Goal: Information Seeking & Learning: Learn about a topic

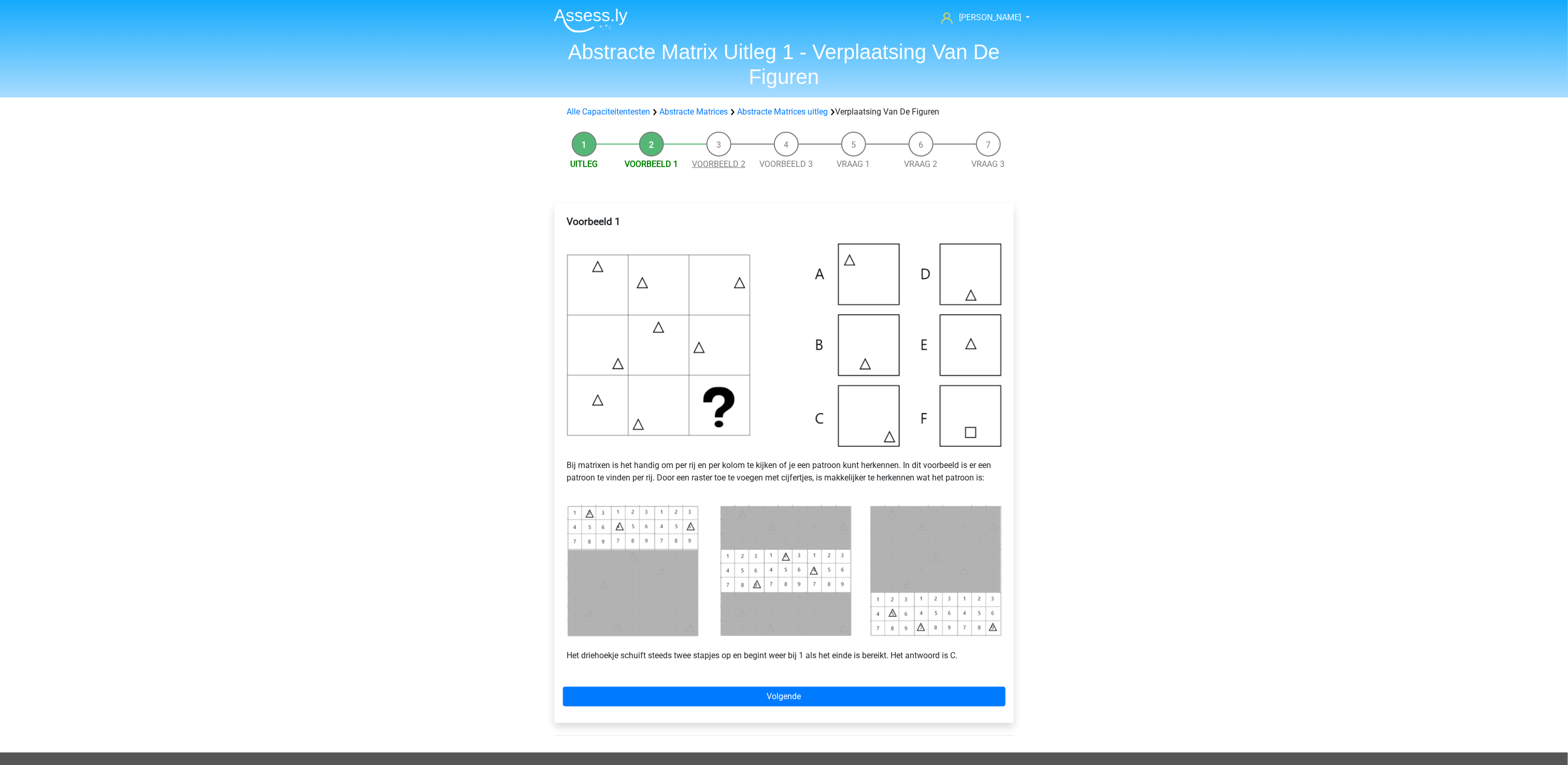
click at [715, 159] on link "Voorbeeld 2" at bounding box center [718, 164] width 53 height 10
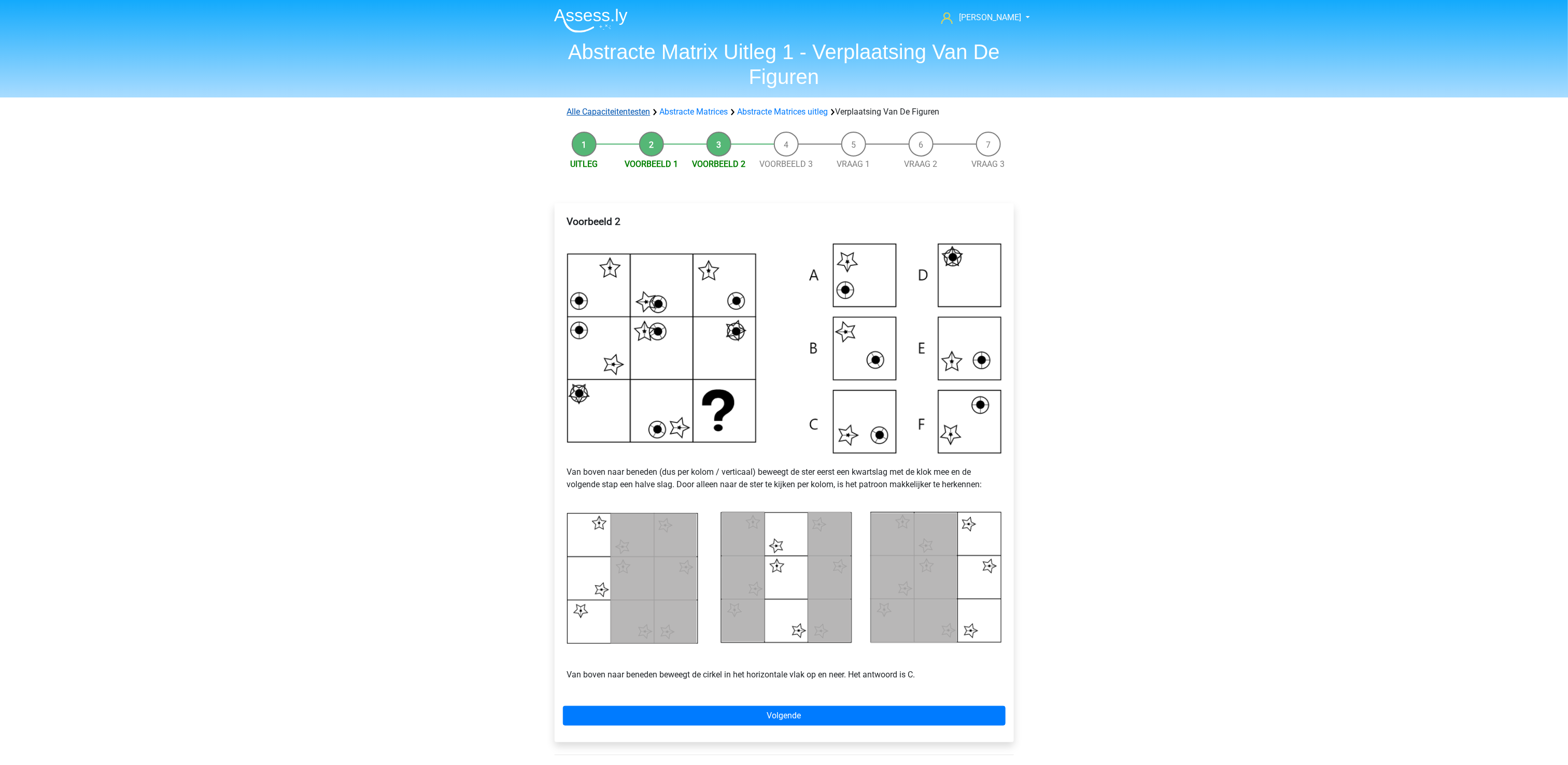
click at [612, 116] on link "Alle Capaciteitentesten" at bounding box center [609, 112] width 84 height 10
click at [982, 12] on link "[PERSON_NAME]" at bounding box center [980, 18] width 85 height 12
click at [1137, 160] on div "Marije marijewestra@gmail.com Nederlands English" at bounding box center [784, 523] width 1568 height 1045
click at [769, 60] on h1 "Abstracte Matrix Uitleg 1 - Verplaatsing Van De Figuren" at bounding box center [784, 64] width 477 height 50
click at [585, 12] on img at bounding box center [591, 20] width 74 height 25
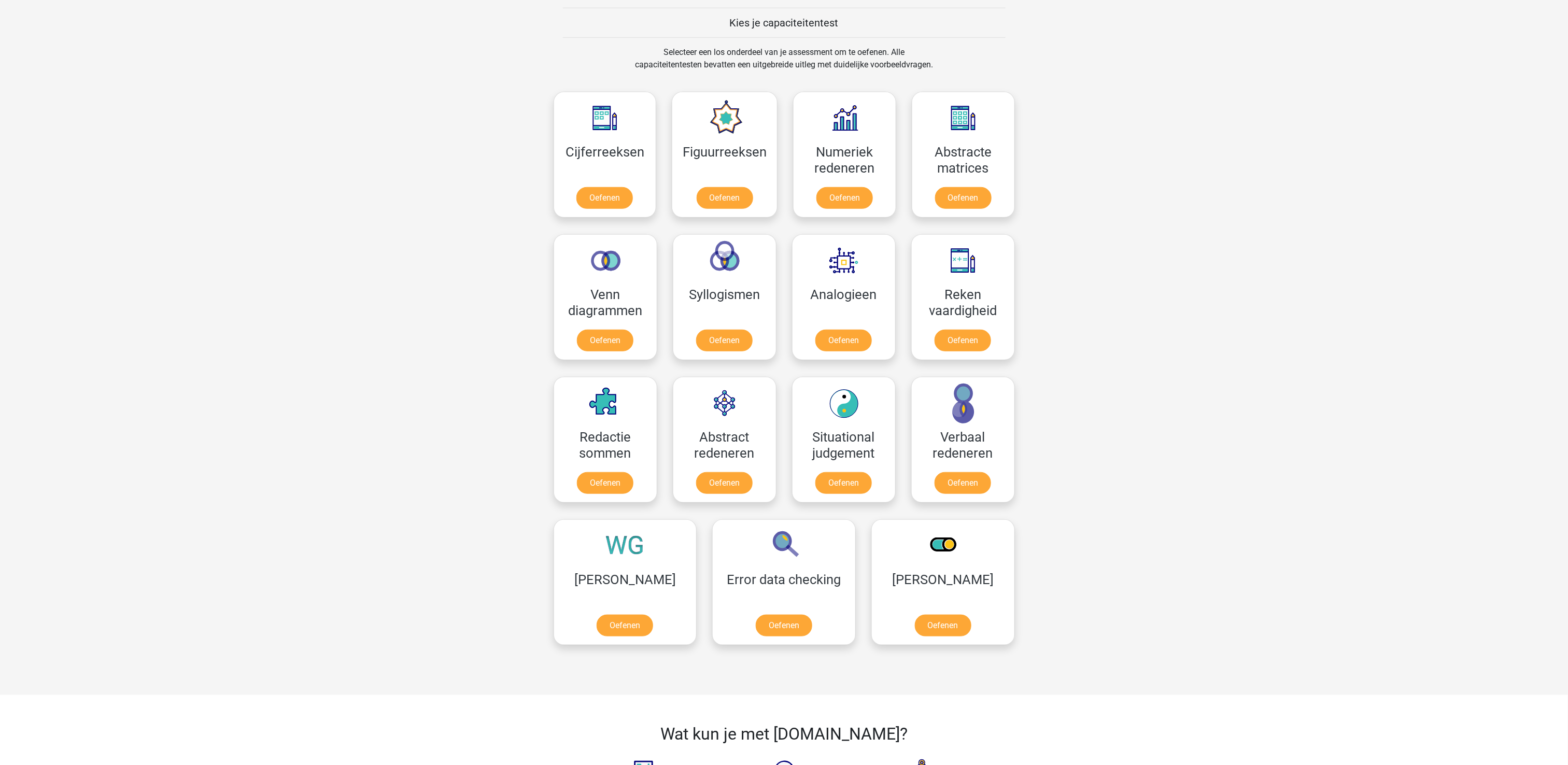
scroll to position [367, 0]
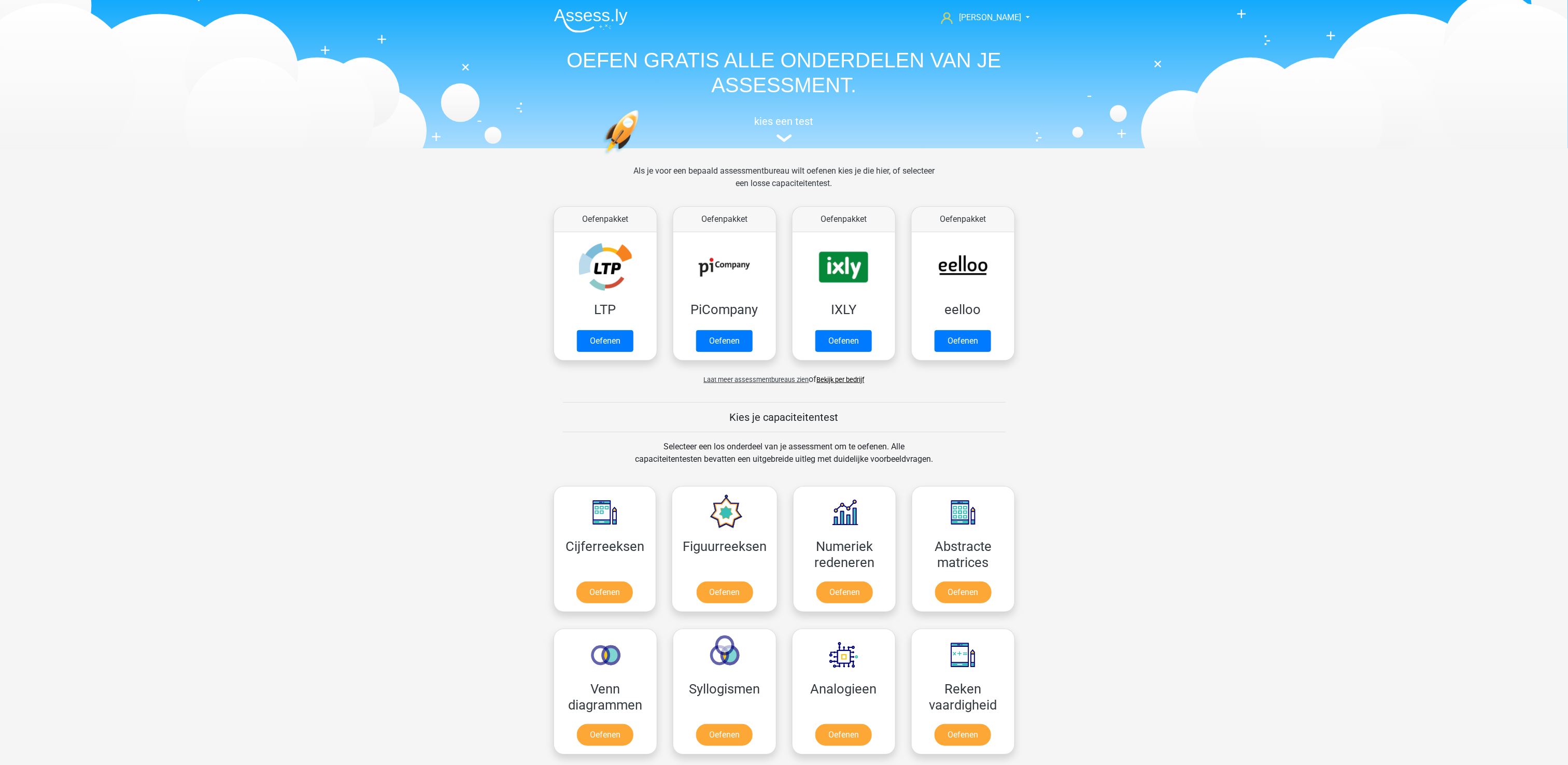
click at [784, 381] on span "Laat meer assessmentbureaus zien" at bounding box center [756, 379] width 105 height 8
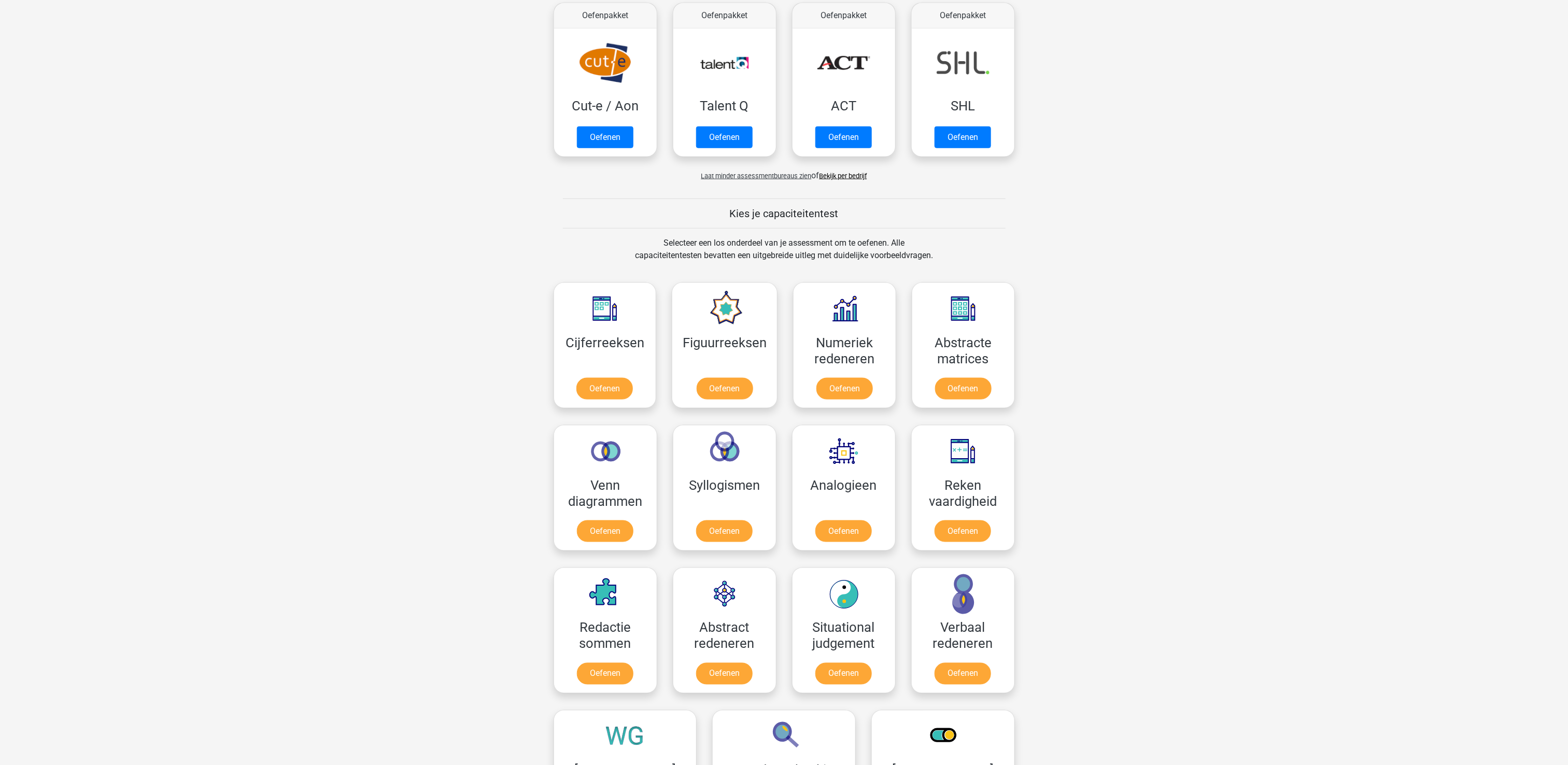
scroll to position [726, 0]
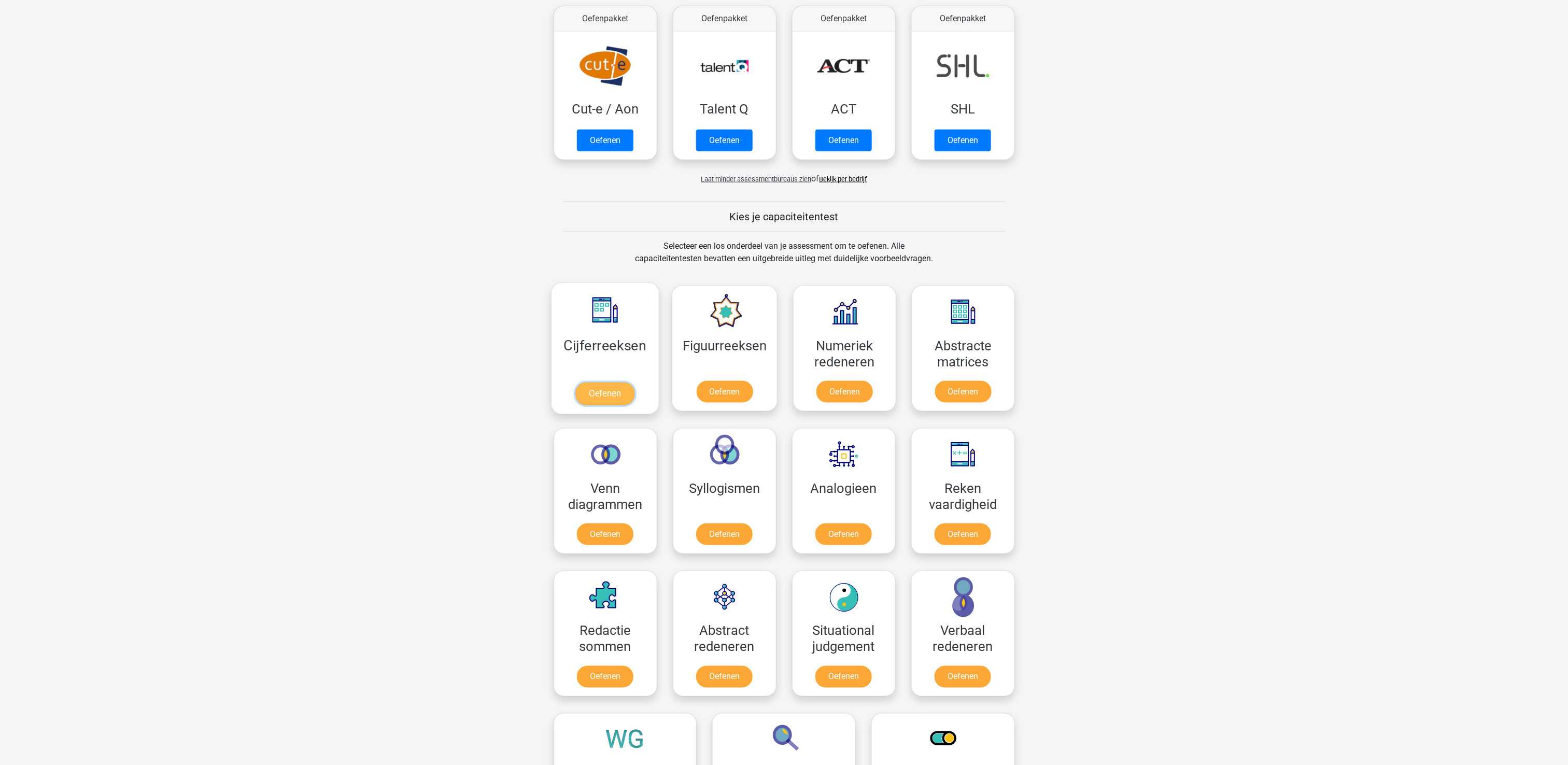
click at [619, 394] on link "Oefenen" at bounding box center [605, 394] width 59 height 23
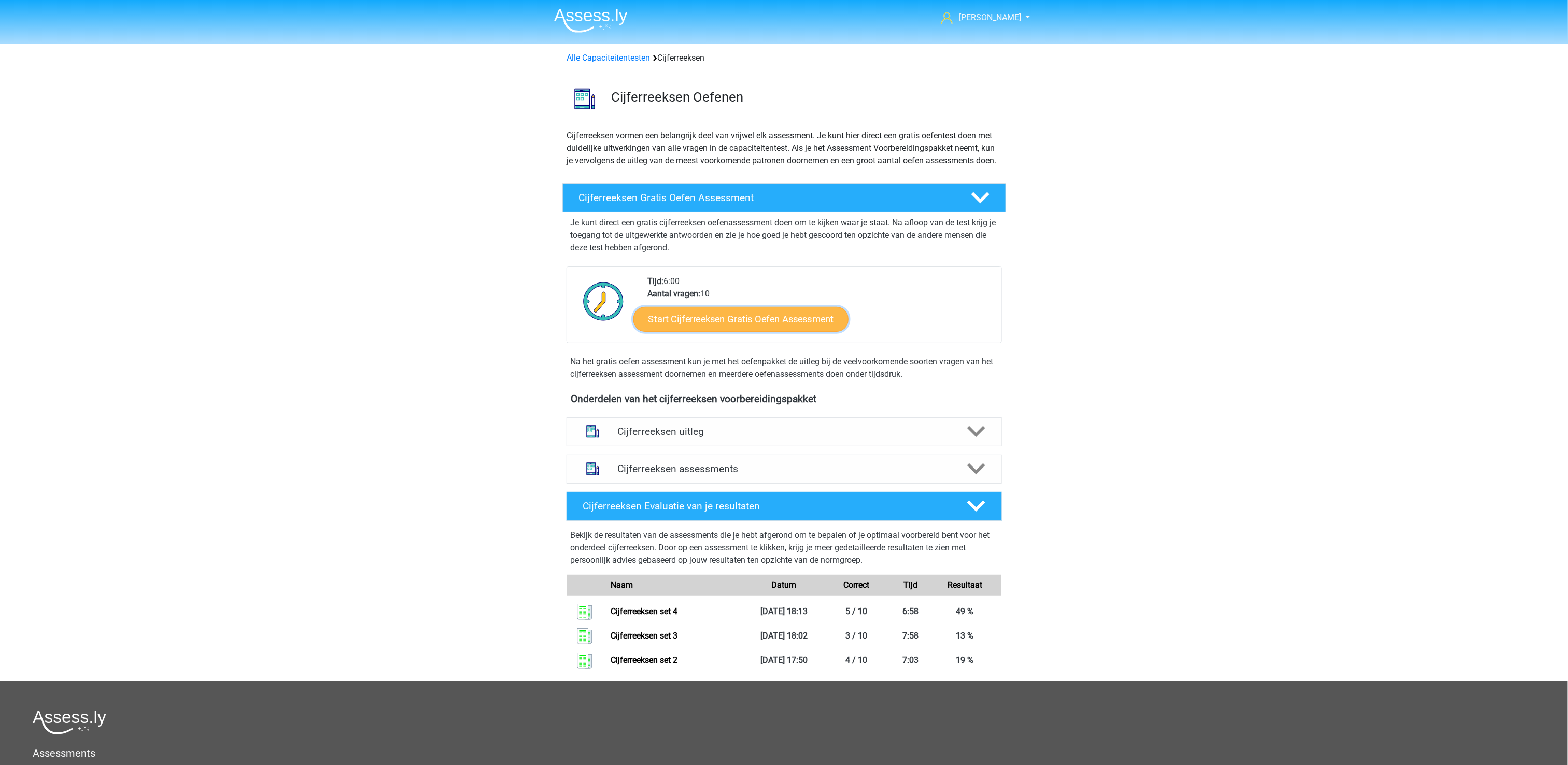
click at [784, 331] on link "Start Cijferreeksen Gratis Oefen Assessment" at bounding box center [741, 319] width 215 height 25
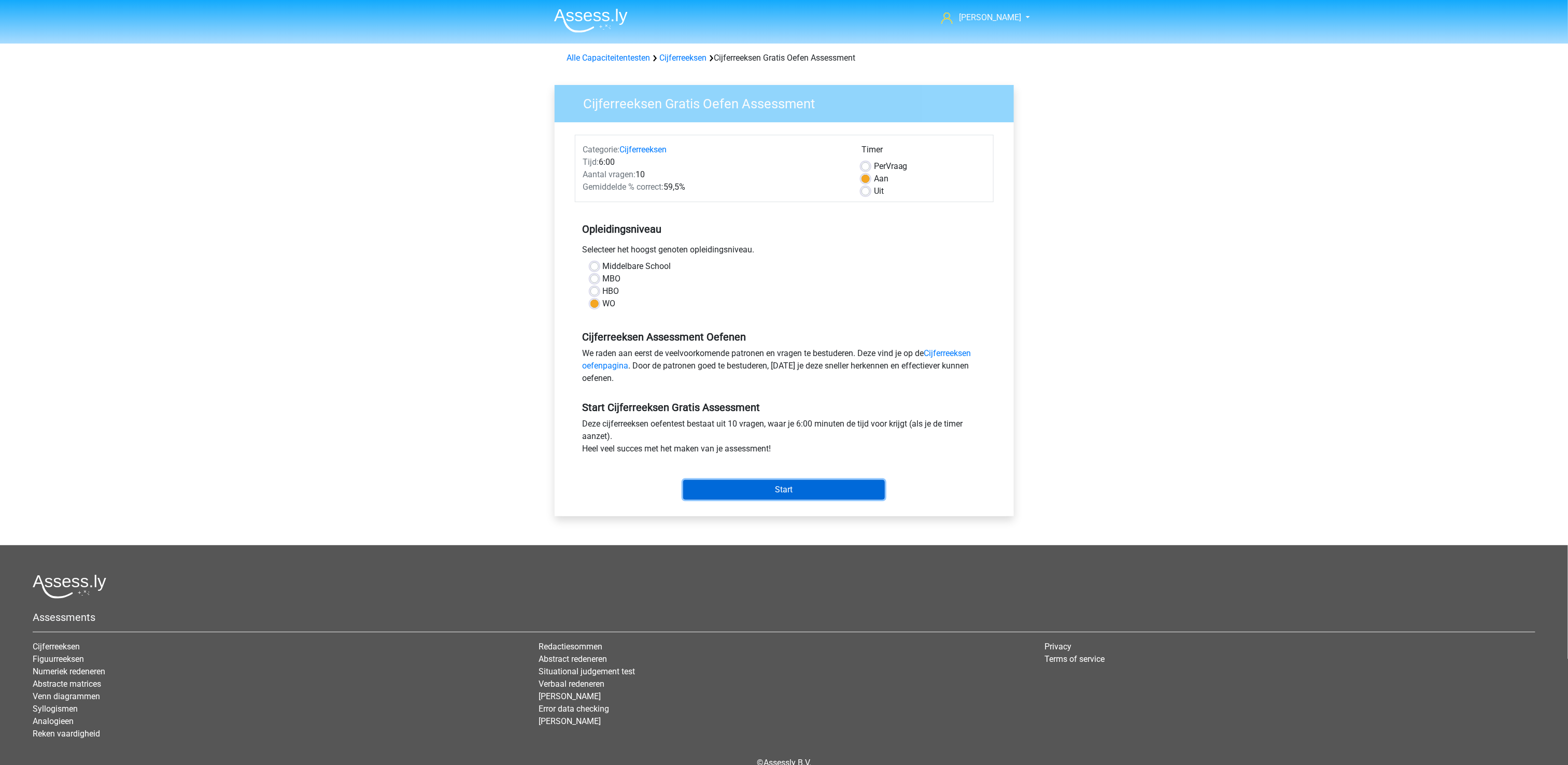
click at [776, 488] on input "Start" at bounding box center [784, 490] width 202 height 20
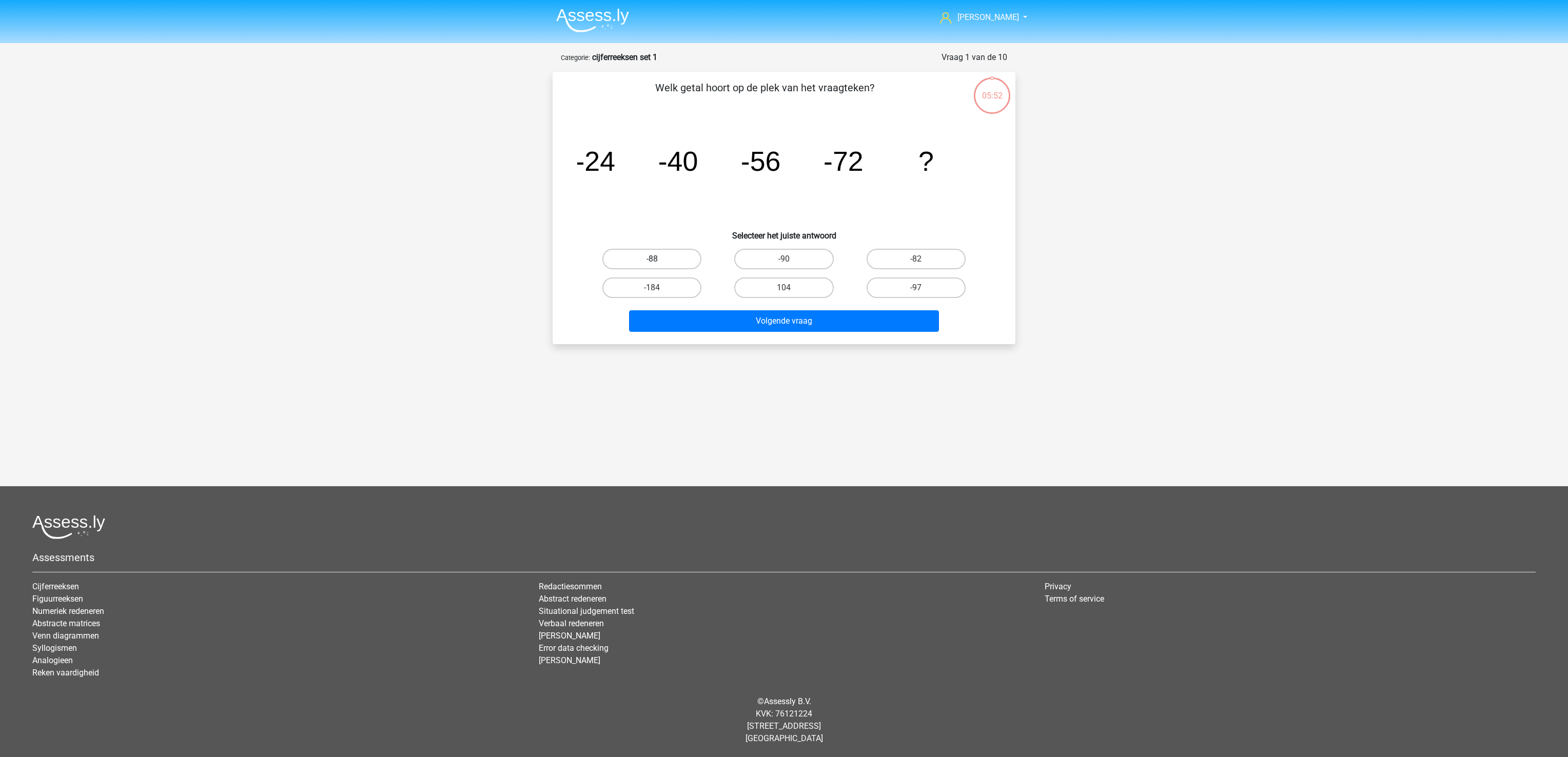
click at [675, 250] on label "-88" at bounding box center [652, 259] width 99 height 21
click at [659, 259] on input "-88" at bounding box center [655, 262] width 7 height 7
radio input "true"
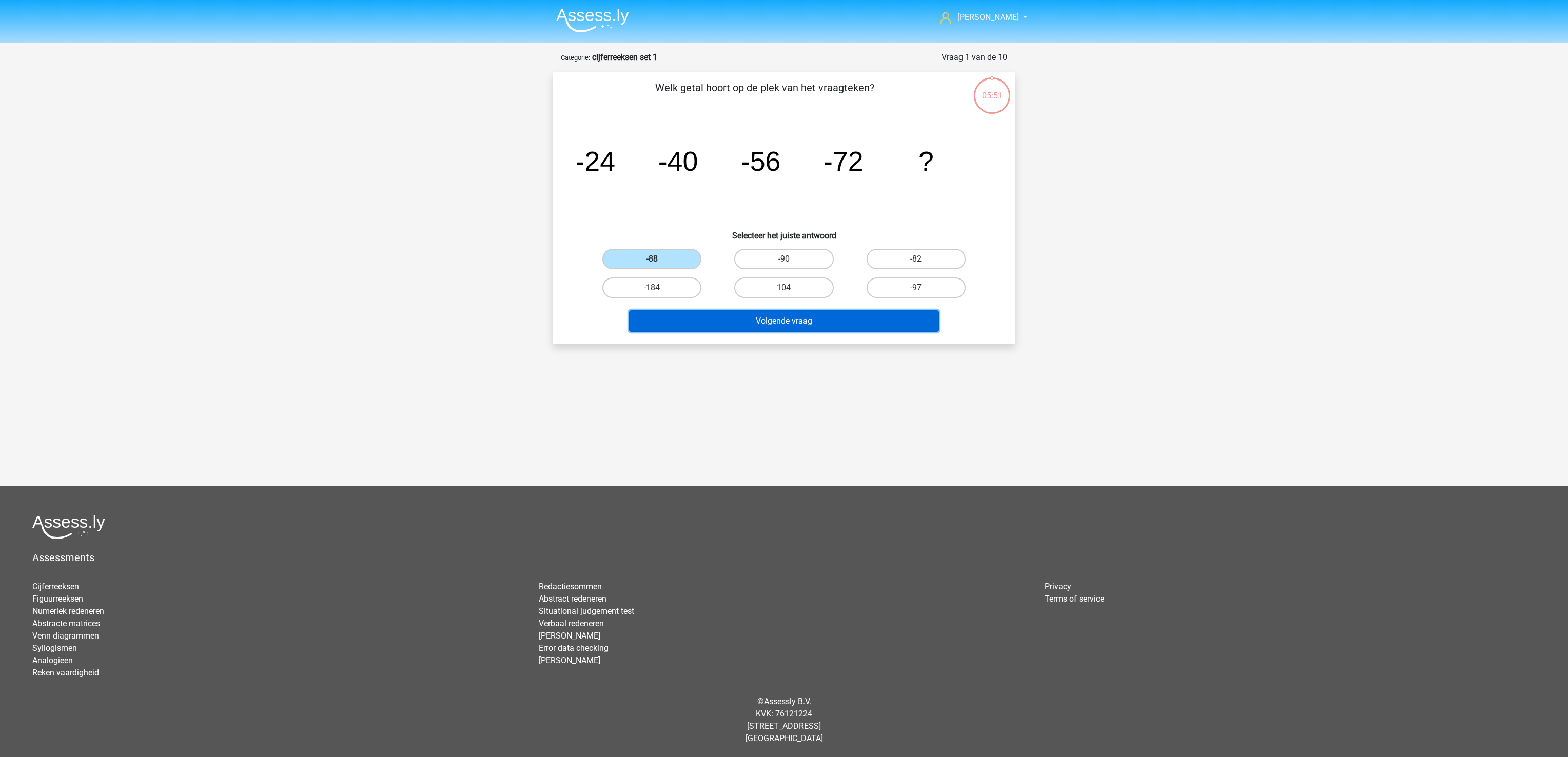
click at [815, 319] on button "Volgende vraag" at bounding box center [784, 321] width 310 height 21
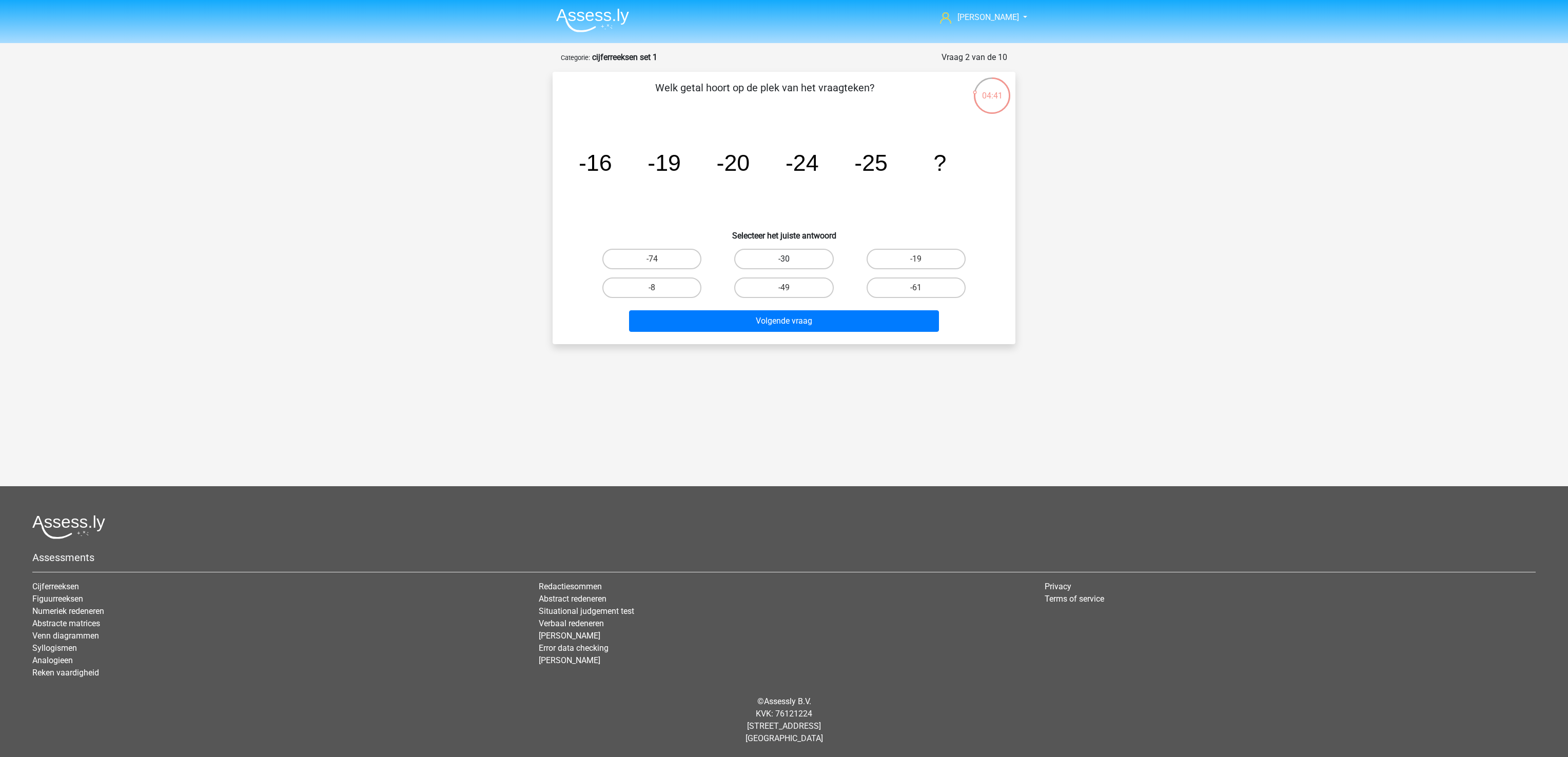
click at [796, 253] on label "-30" at bounding box center [783, 259] width 99 height 21
click at [791, 259] on input "-30" at bounding box center [787, 262] width 7 height 7
radio input "true"
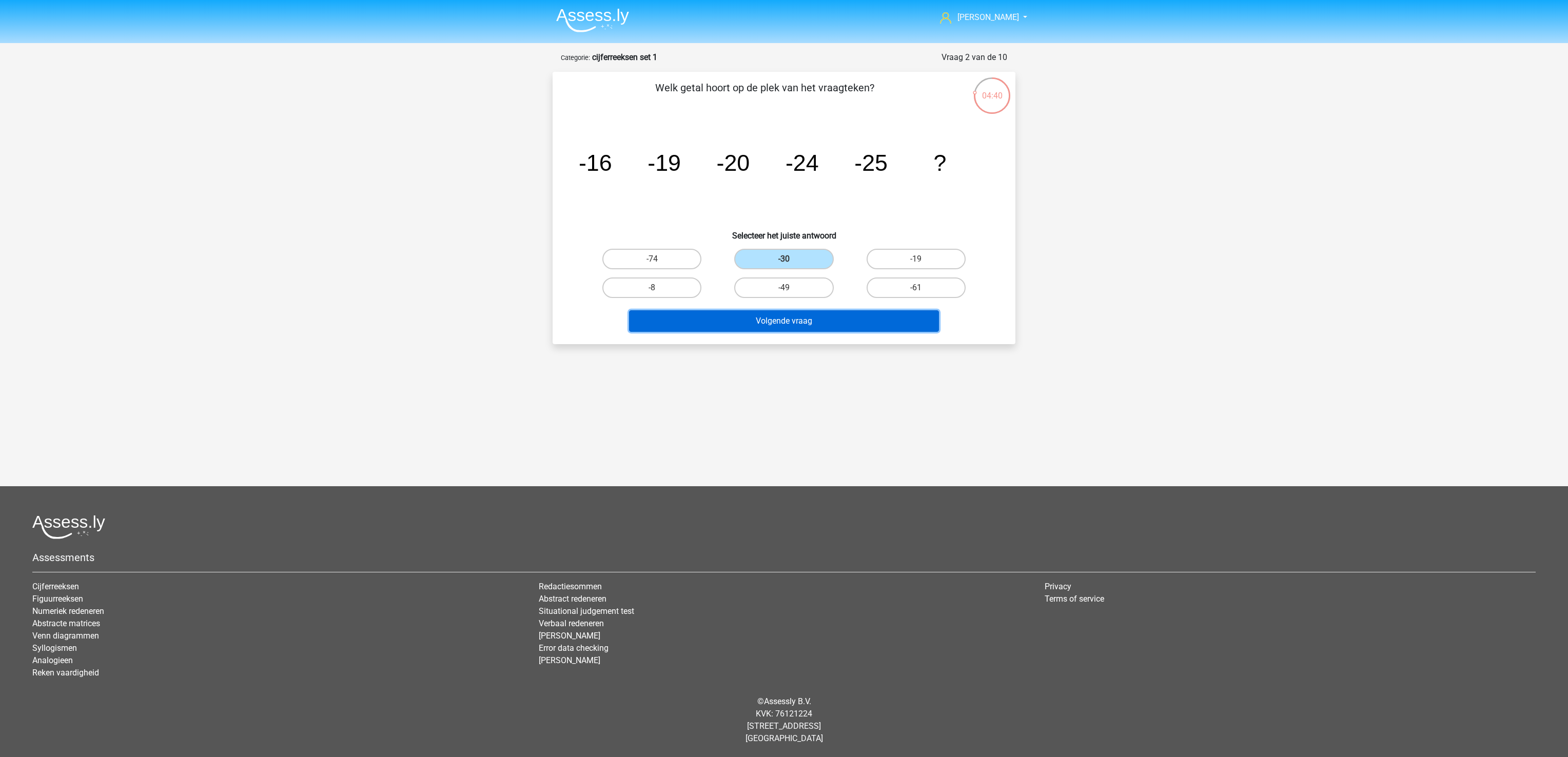
click at [787, 315] on button "Volgende vraag" at bounding box center [784, 321] width 310 height 21
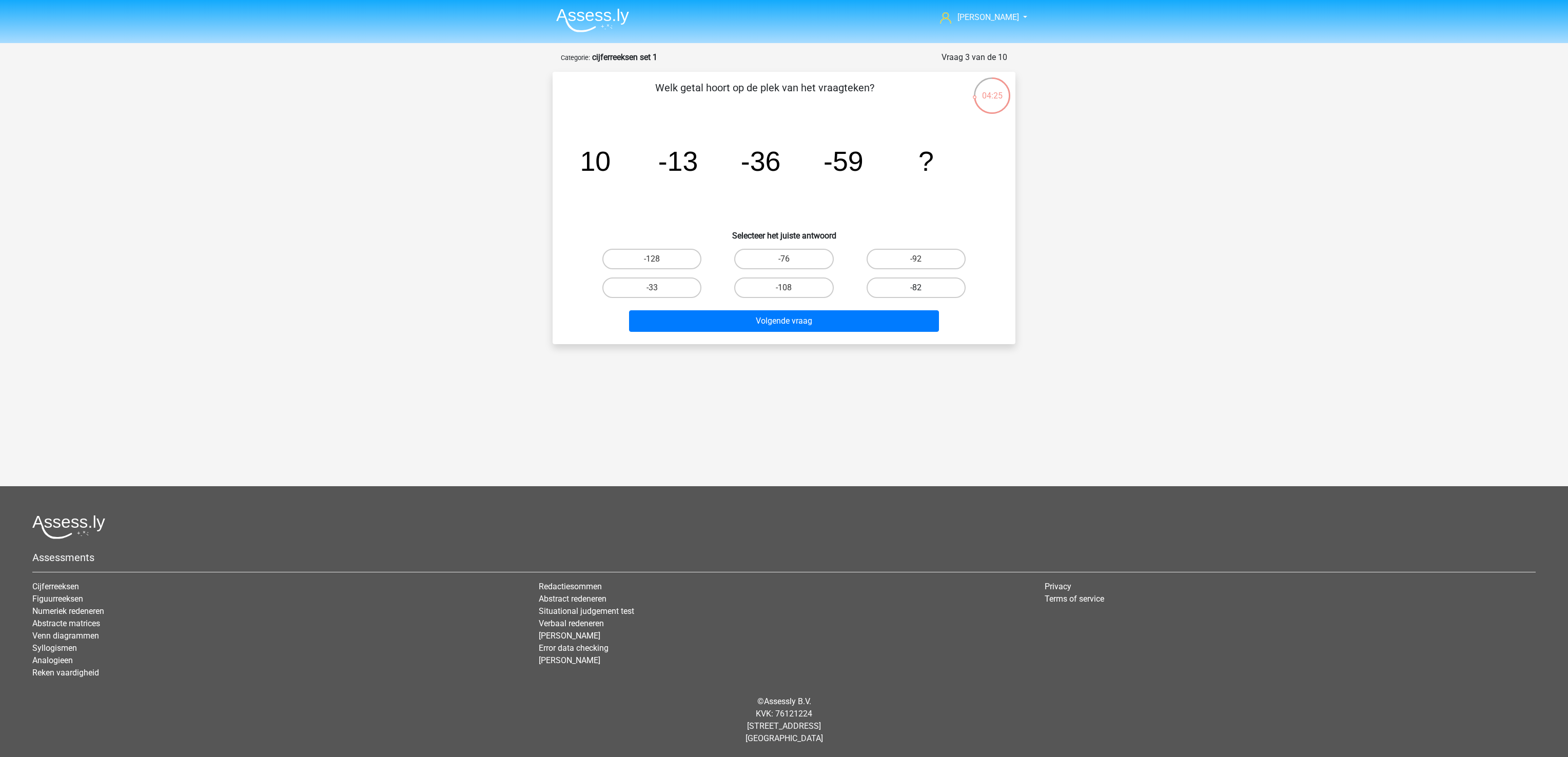
click at [923, 291] on label "-82" at bounding box center [916, 288] width 99 height 21
click at [923, 291] on input "-82" at bounding box center [919, 291] width 7 height 7
radio input "true"
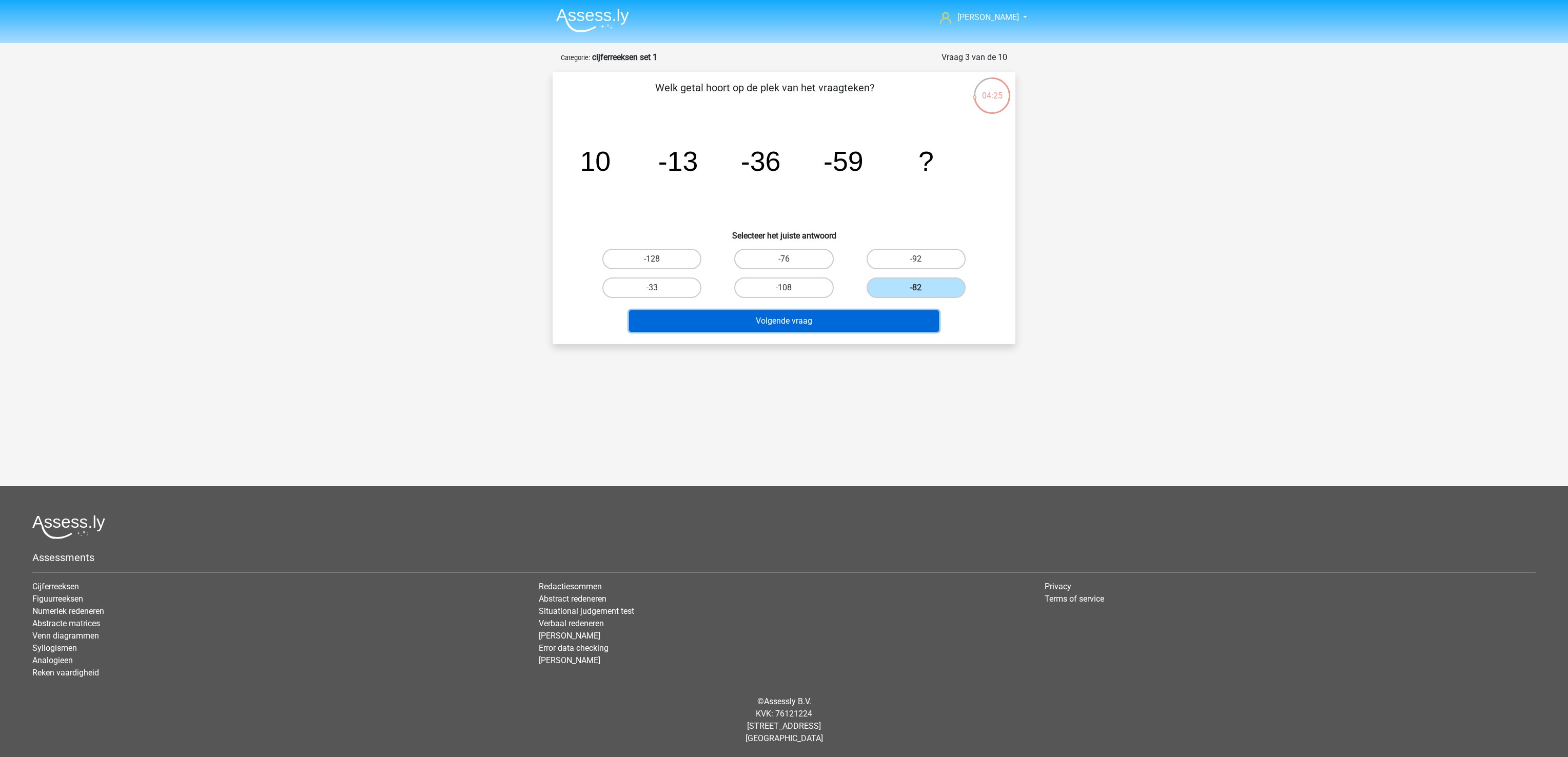
click at [892, 320] on button "Volgende vraag" at bounding box center [784, 321] width 310 height 21
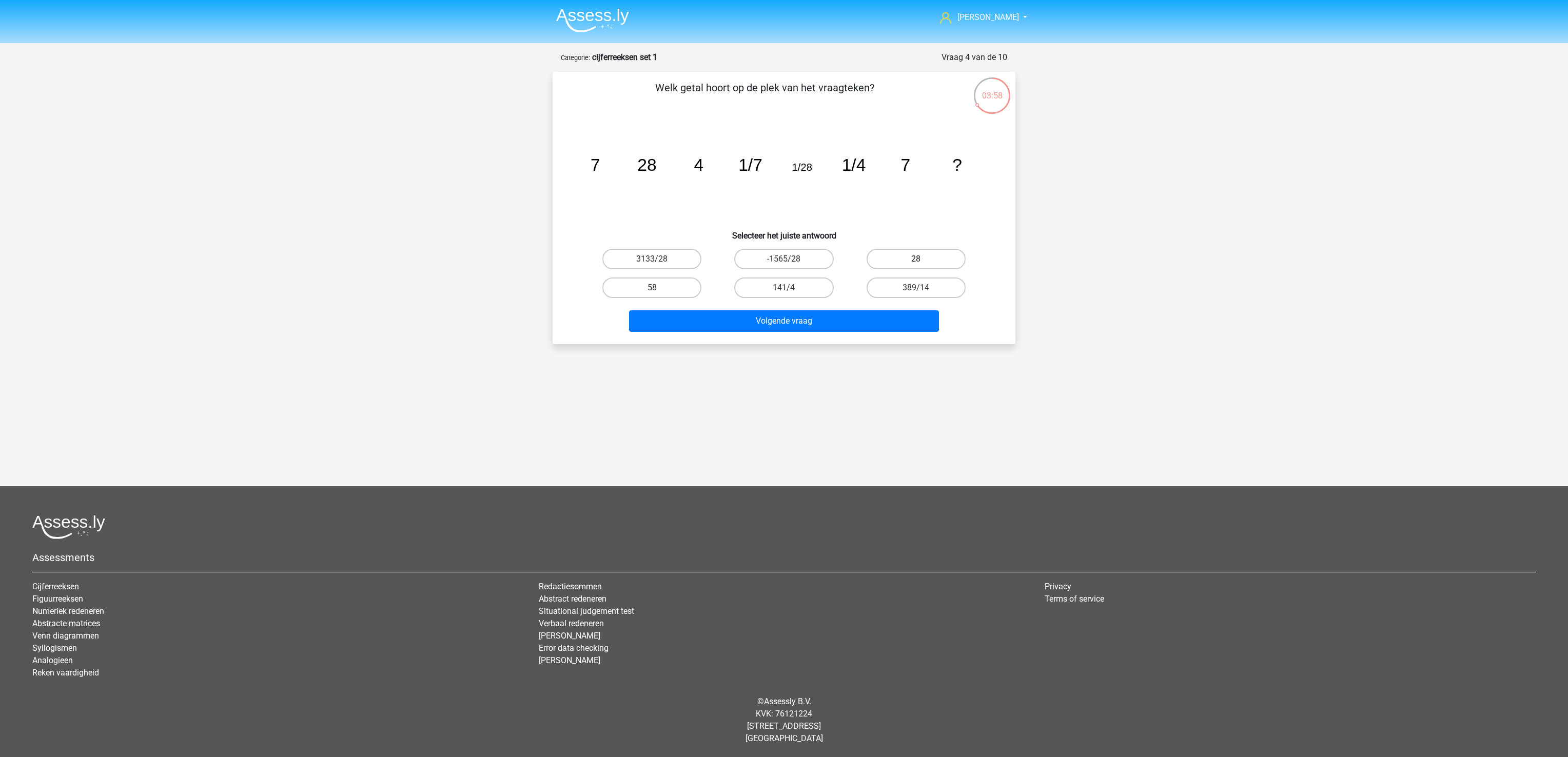
click at [905, 250] on label "28" at bounding box center [916, 259] width 99 height 21
click at [916, 259] on input "28" at bounding box center [919, 262] width 7 height 7
radio input "true"
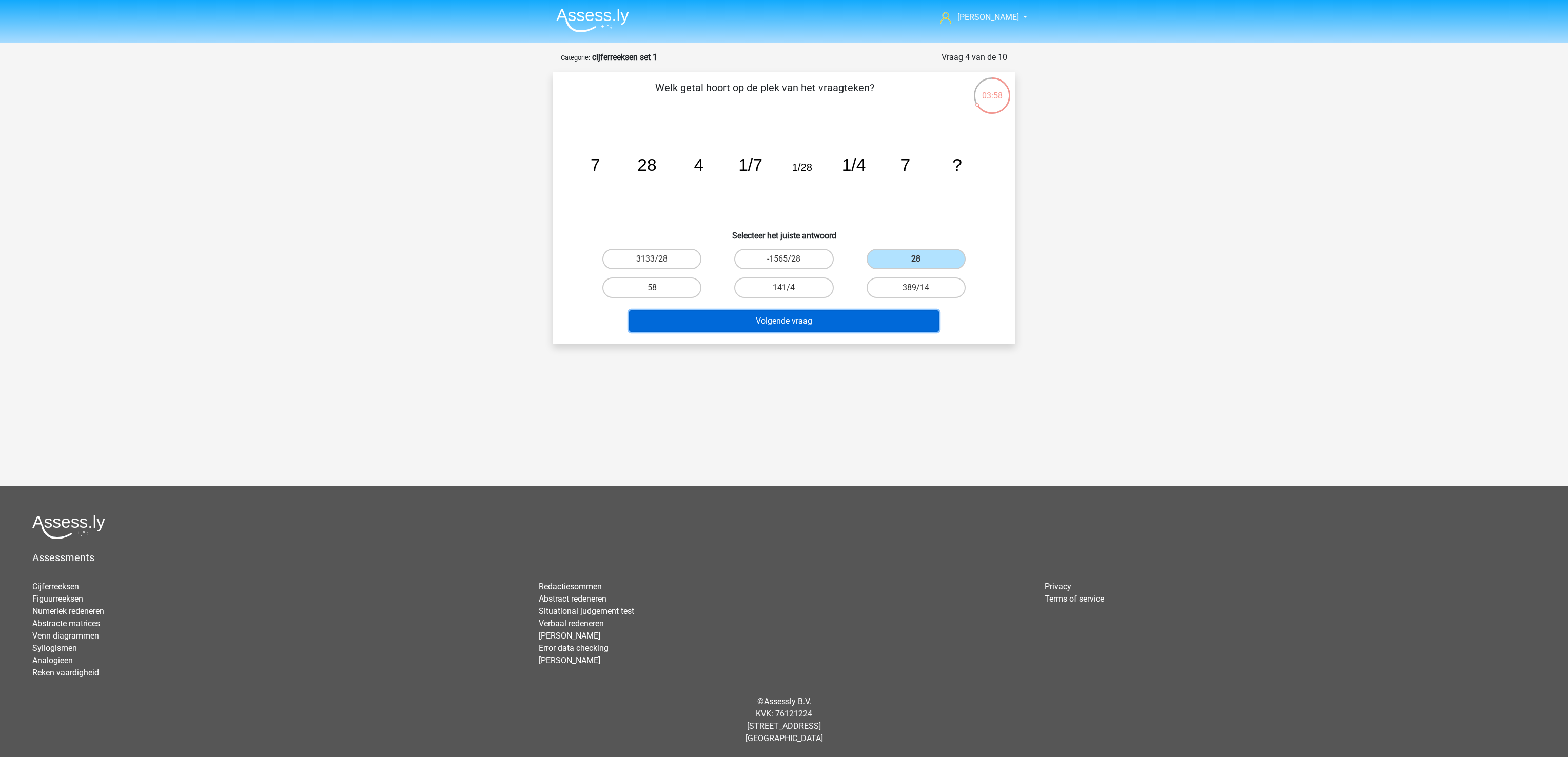
click at [858, 323] on button "Volgende vraag" at bounding box center [784, 321] width 310 height 21
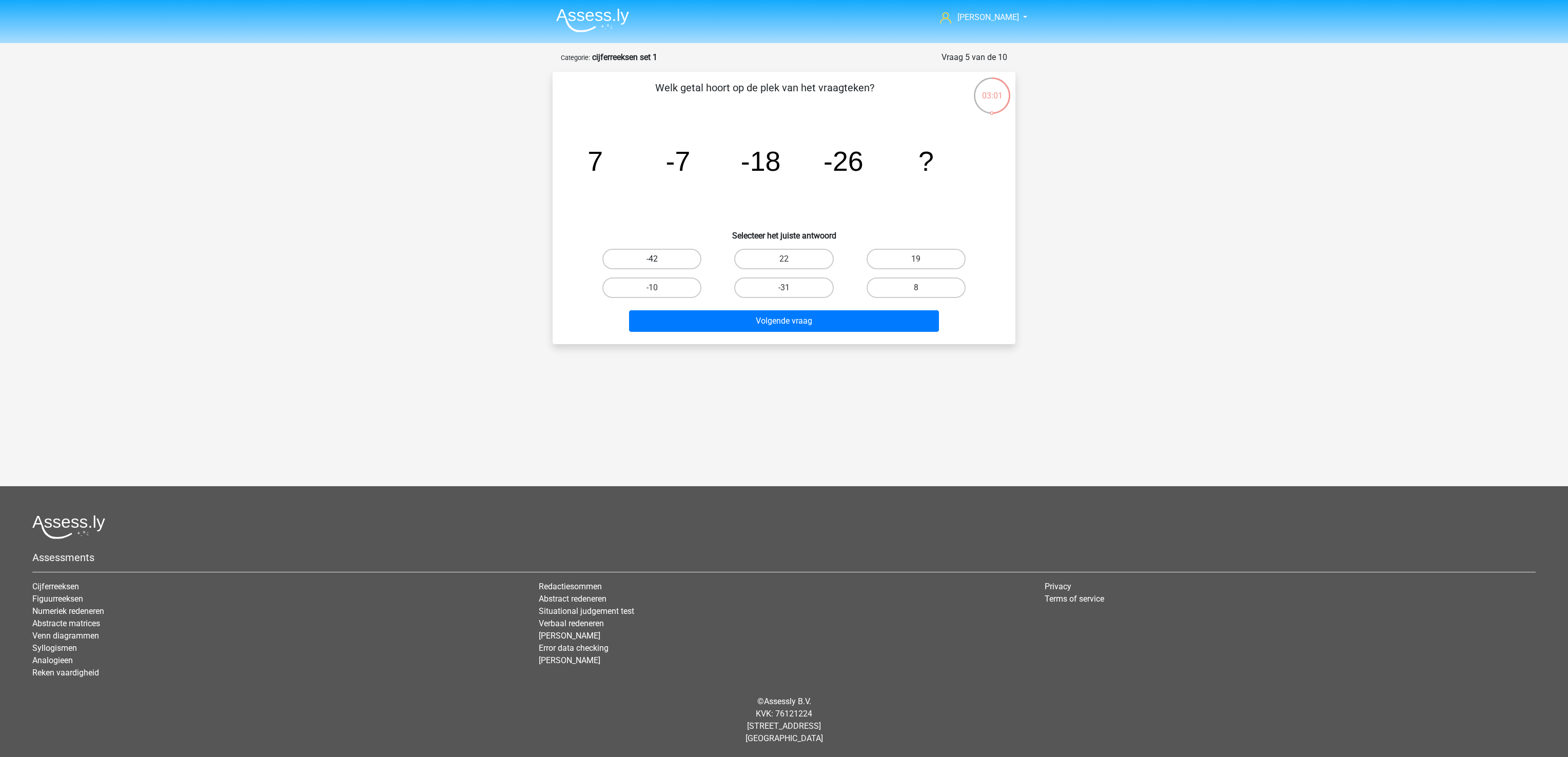
click at [669, 265] on label "-42" at bounding box center [652, 259] width 99 height 21
click at [659, 265] on input "-42" at bounding box center [655, 262] width 7 height 7
radio input "true"
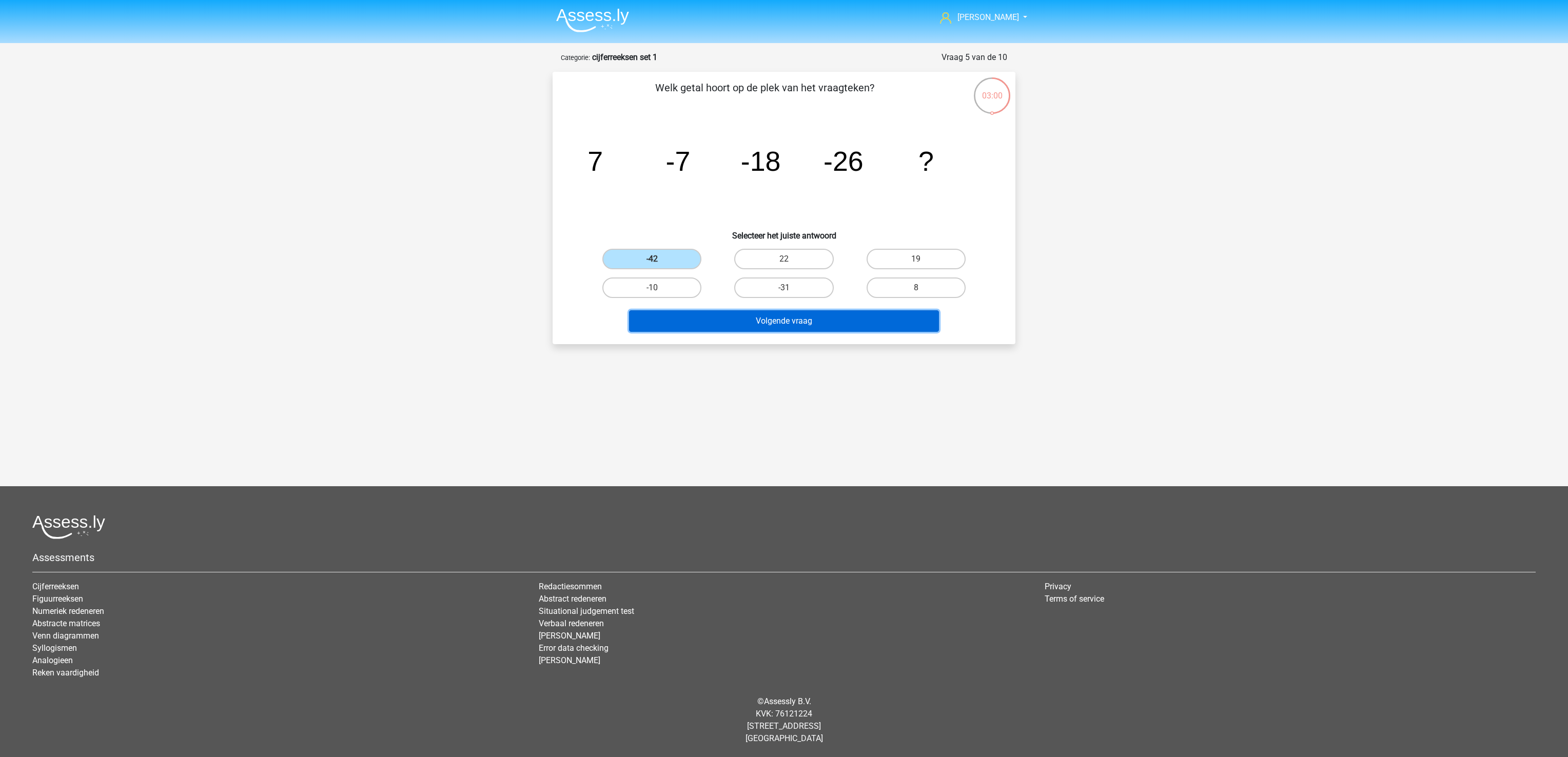
click at [771, 325] on button "Volgende vraag" at bounding box center [784, 321] width 310 height 21
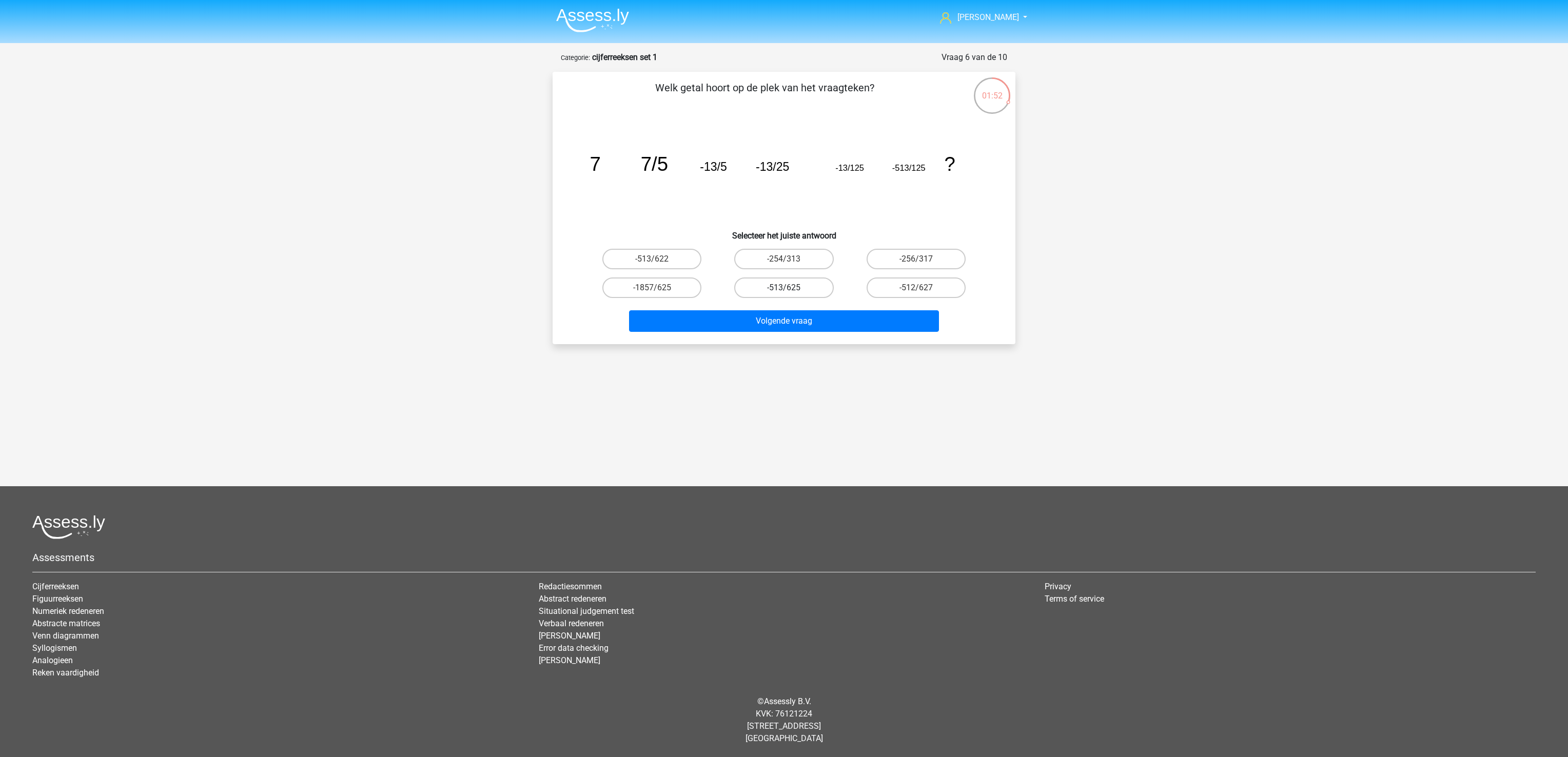
click at [797, 290] on label "-513/625" at bounding box center [783, 288] width 99 height 21
click at [791, 290] on input "-513/625" at bounding box center [787, 291] width 7 height 7
radio input "true"
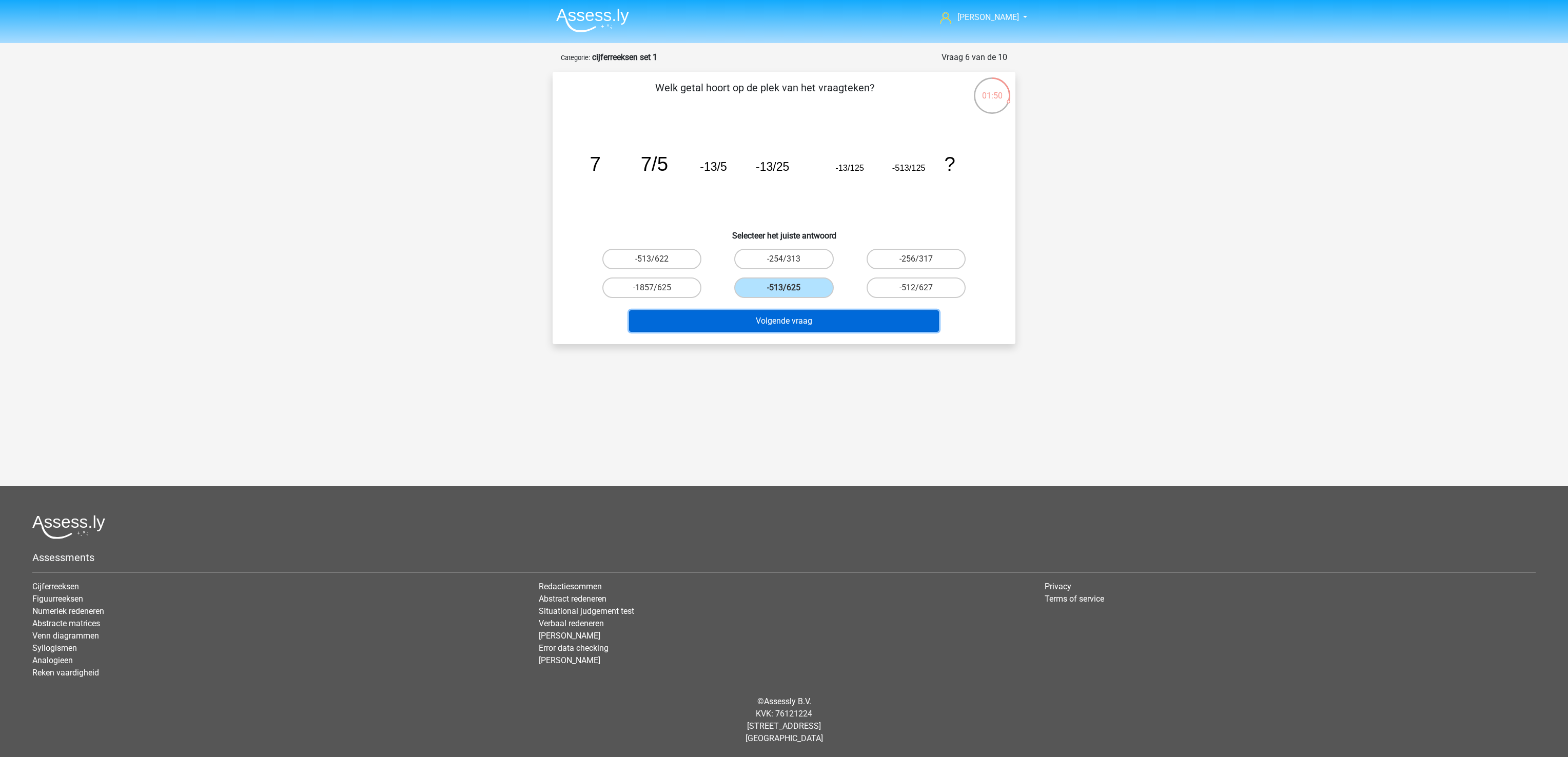
click at [805, 328] on button "Volgende vraag" at bounding box center [784, 321] width 310 height 21
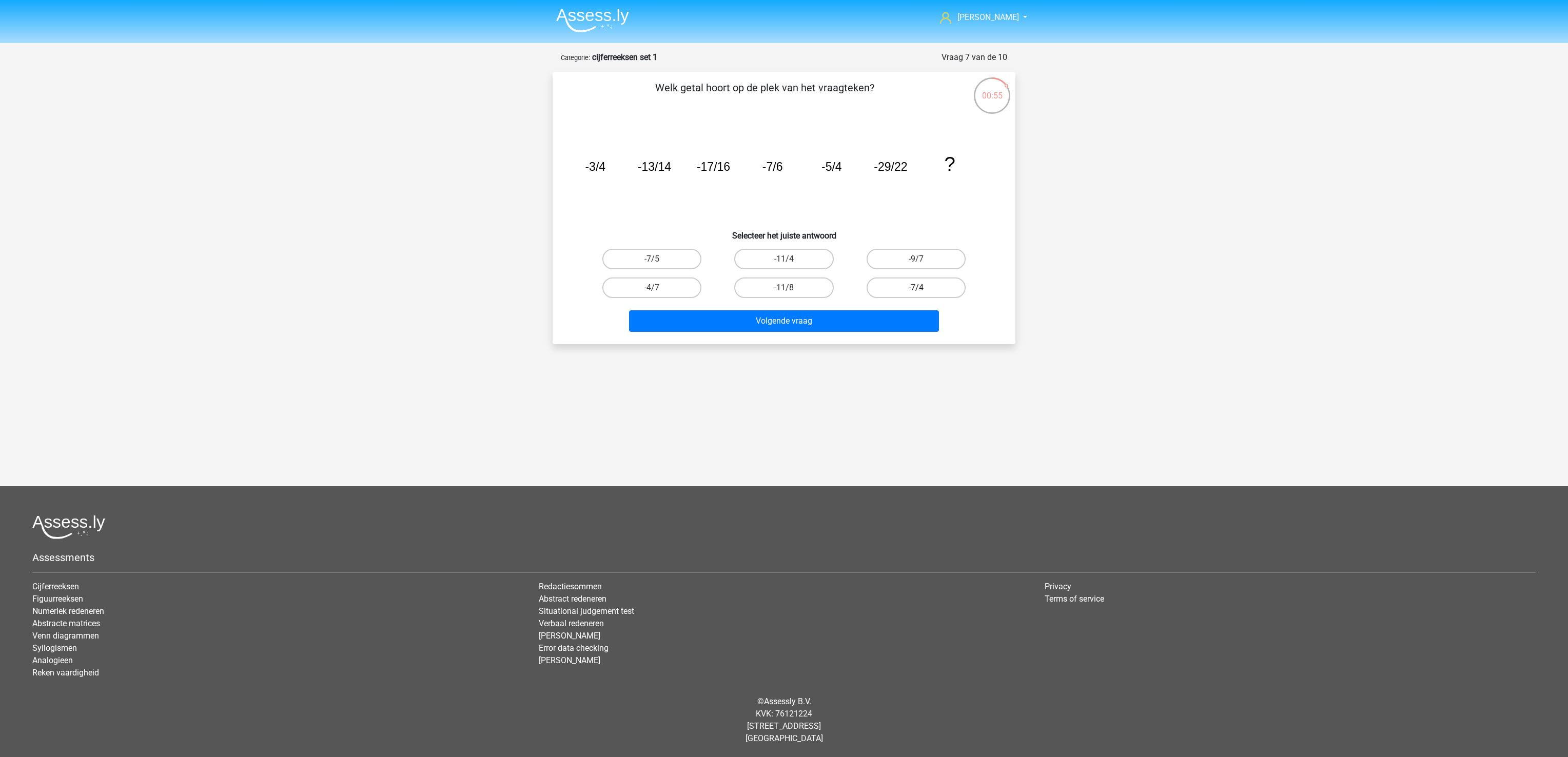
click at [923, 289] on label "-7/4" at bounding box center [916, 288] width 99 height 21
click at [923, 289] on input "-7/4" at bounding box center [919, 291] width 7 height 7
radio input "true"
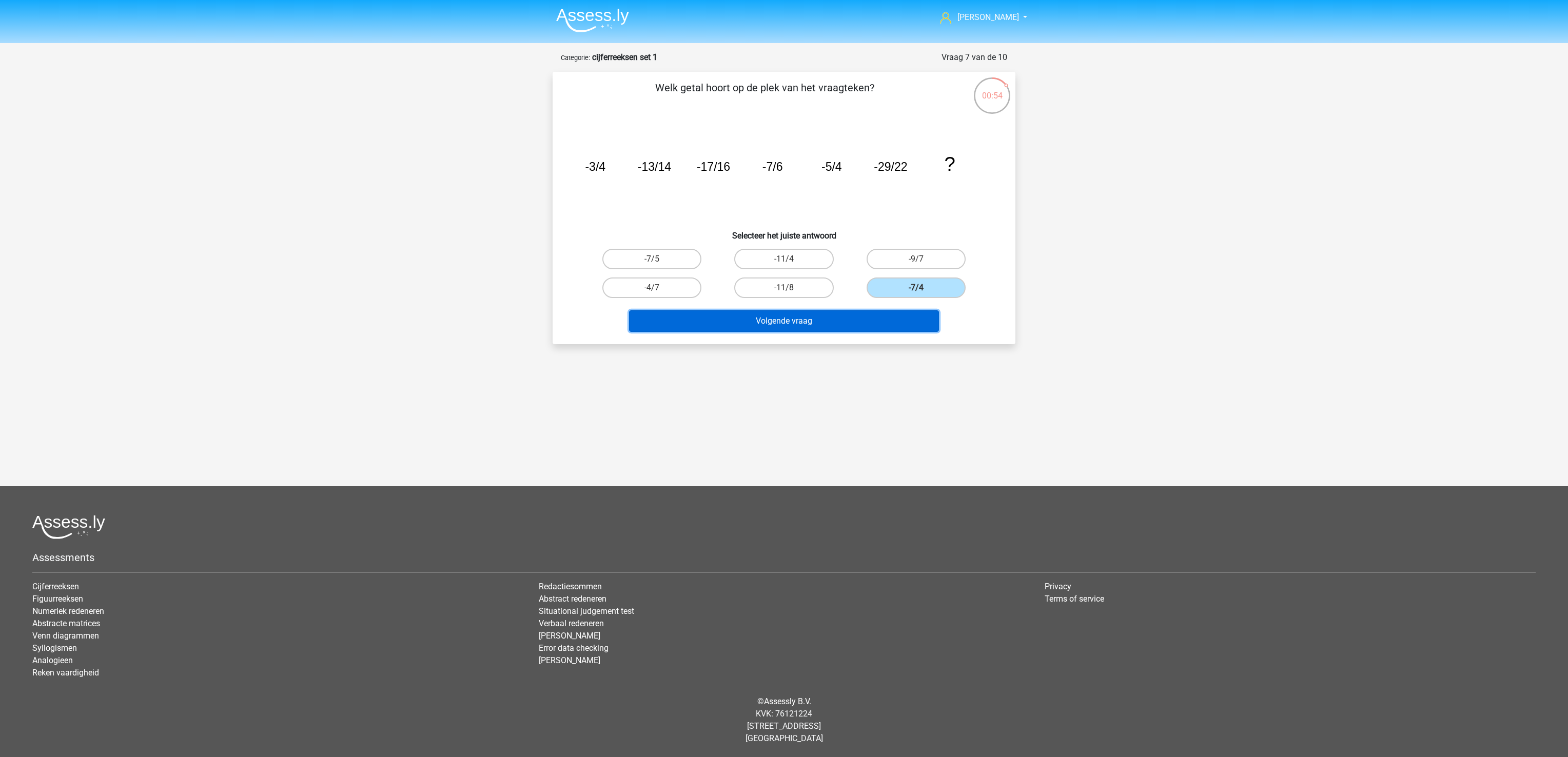
click at [906, 319] on button "Volgende vraag" at bounding box center [784, 321] width 310 height 21
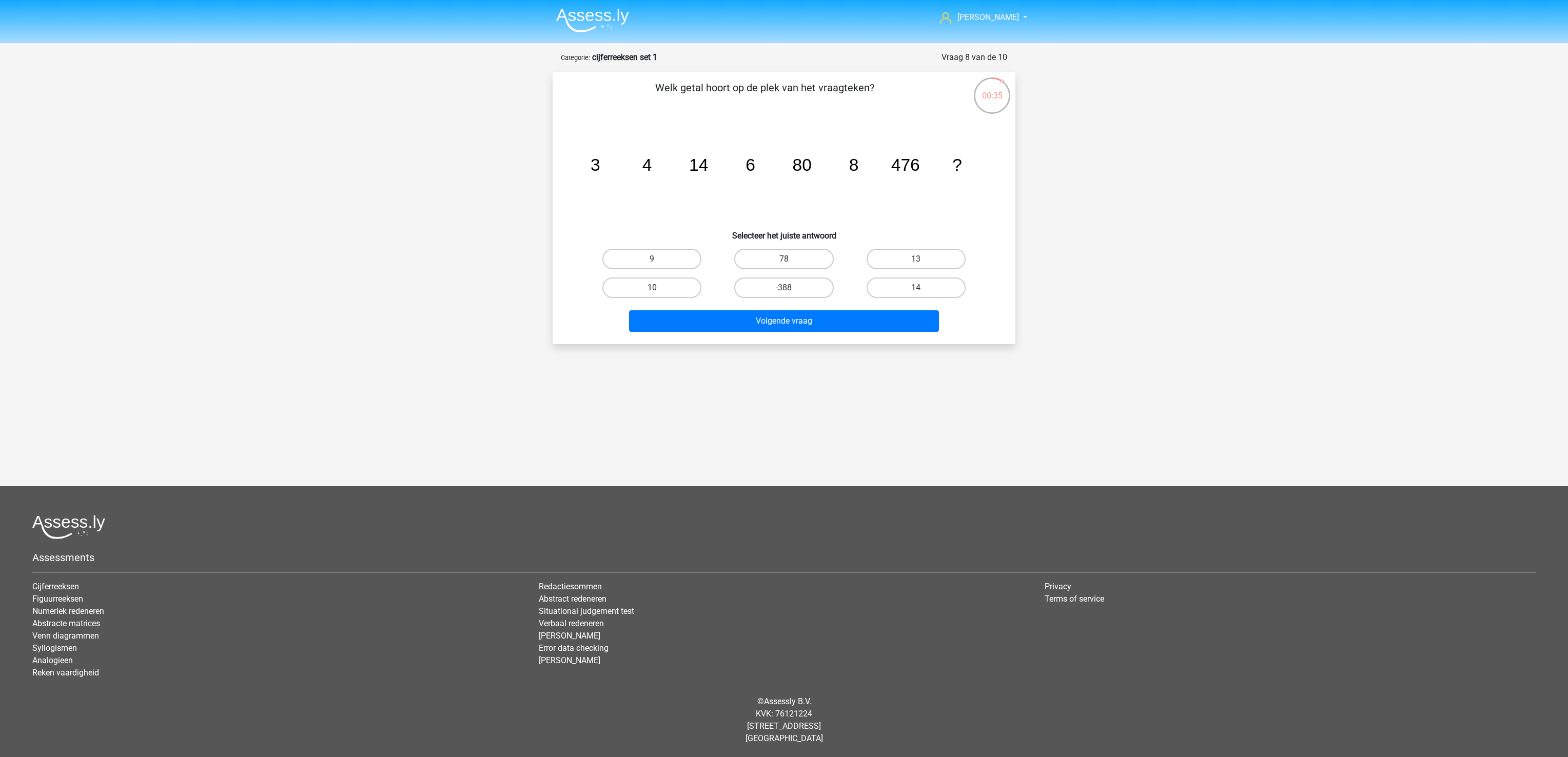
click at [668, 287] on label "10" at bounding box center [652, 288] width 99 height 21
click at [659, 288] on input "10" at bounding box center [655, 291] width 7 height 7
radio input "true"
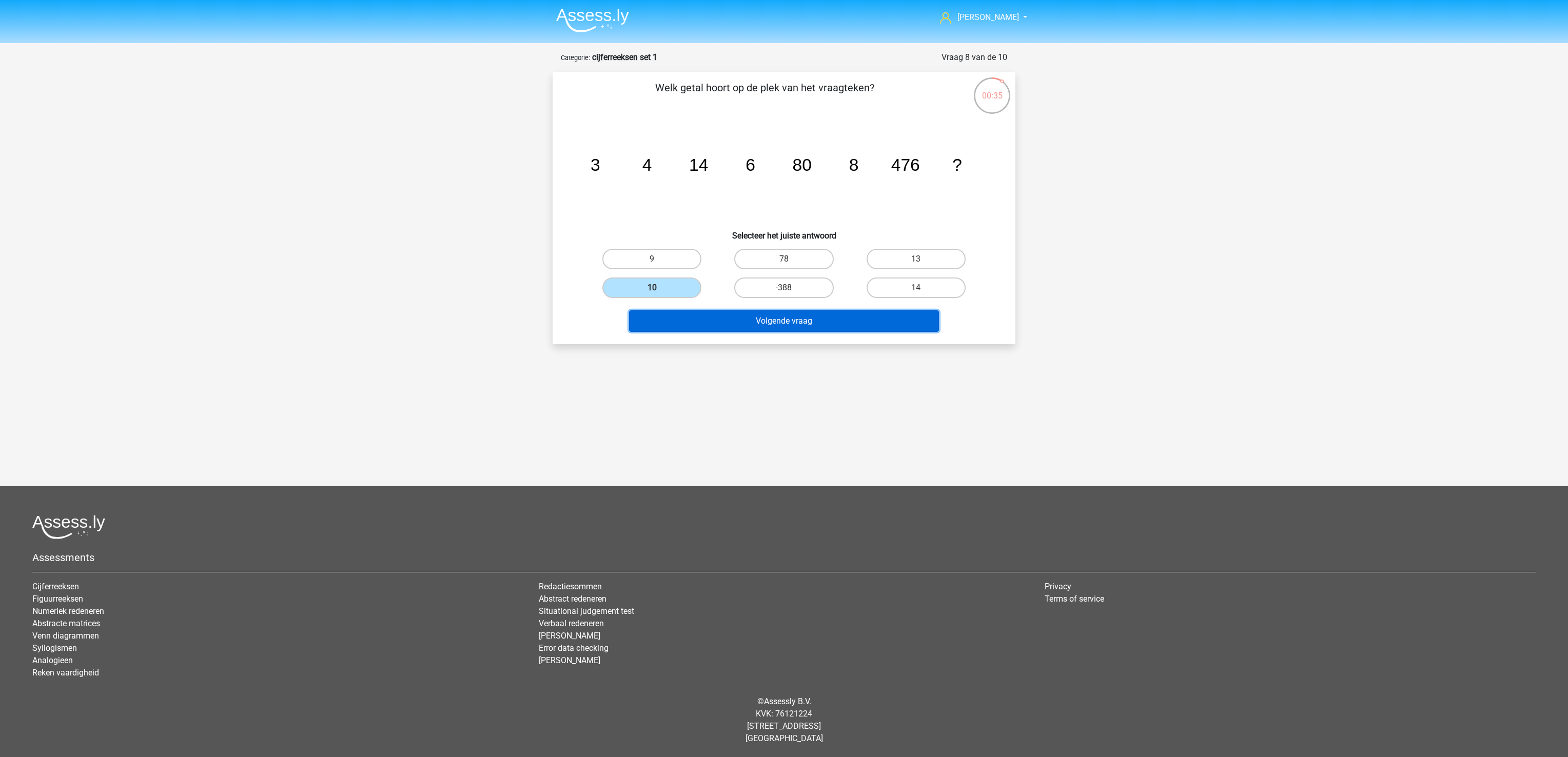
click at [740, 319] on button "Volgende vraag" at bounding box center [784, 321] width 310 height 21
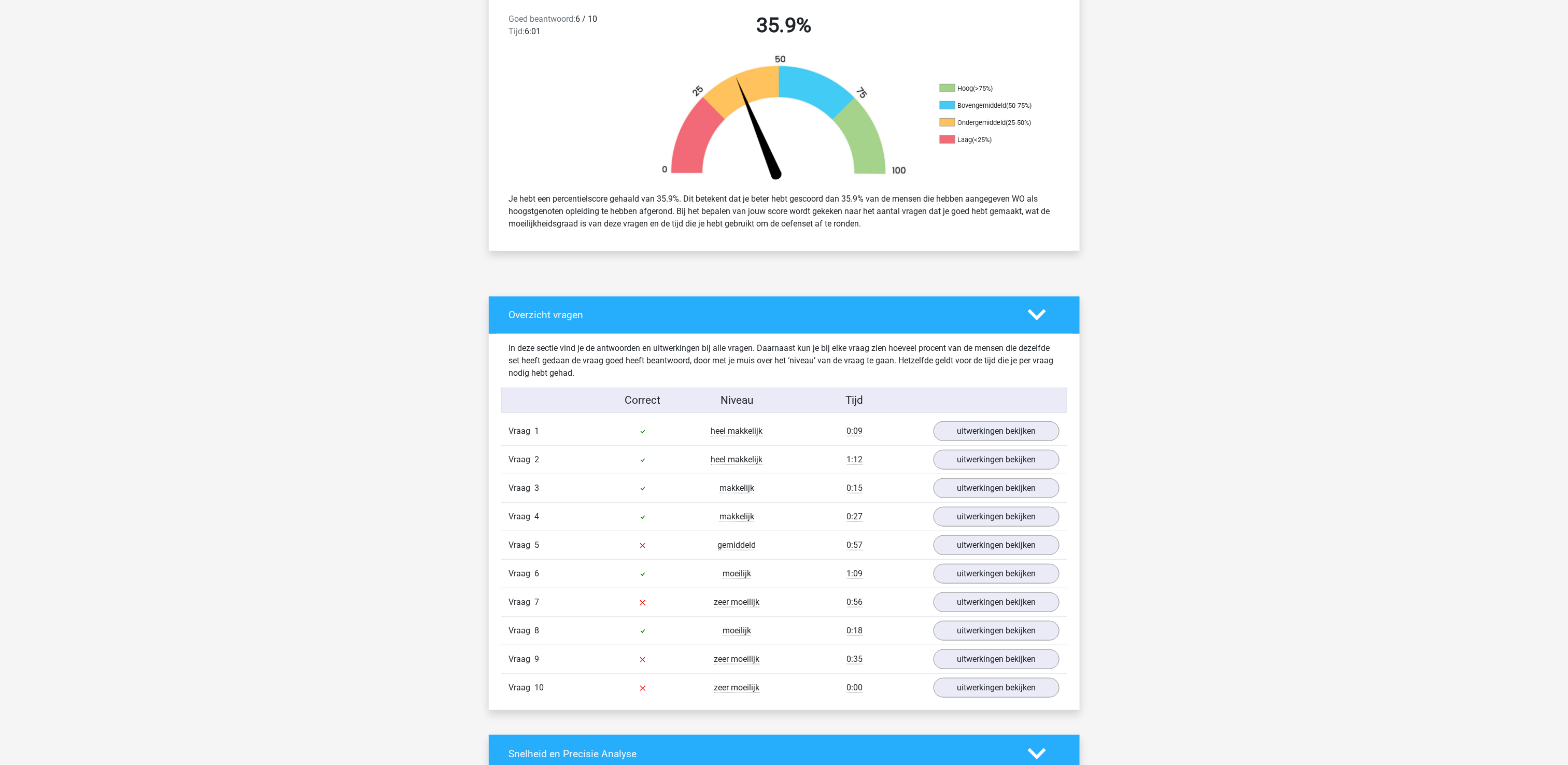
scroll to position [311, 0]
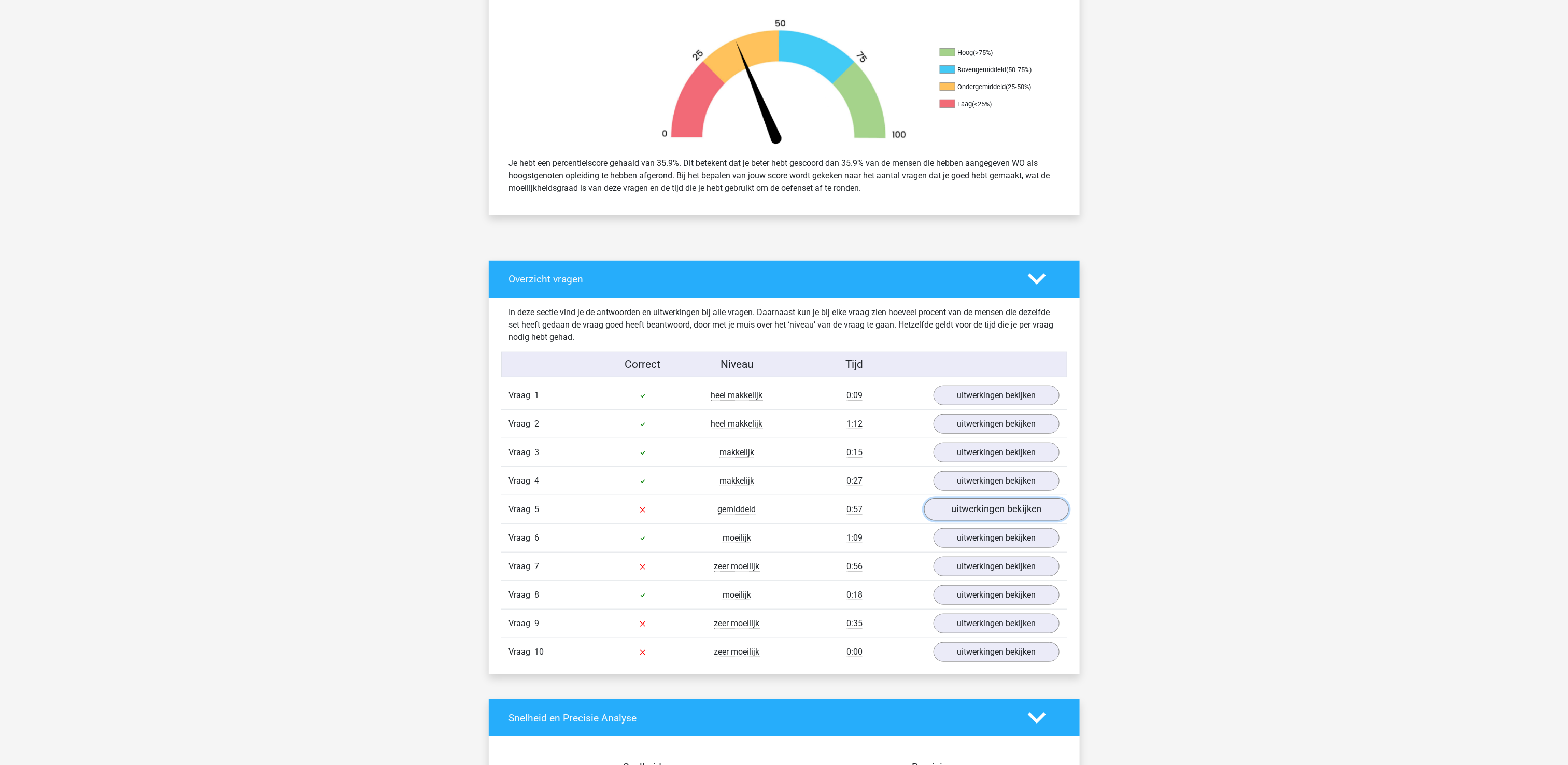
click at [975, 514] on link "uitwerkingen bekijken" at bounding box center [996, 509] width 145 height 23
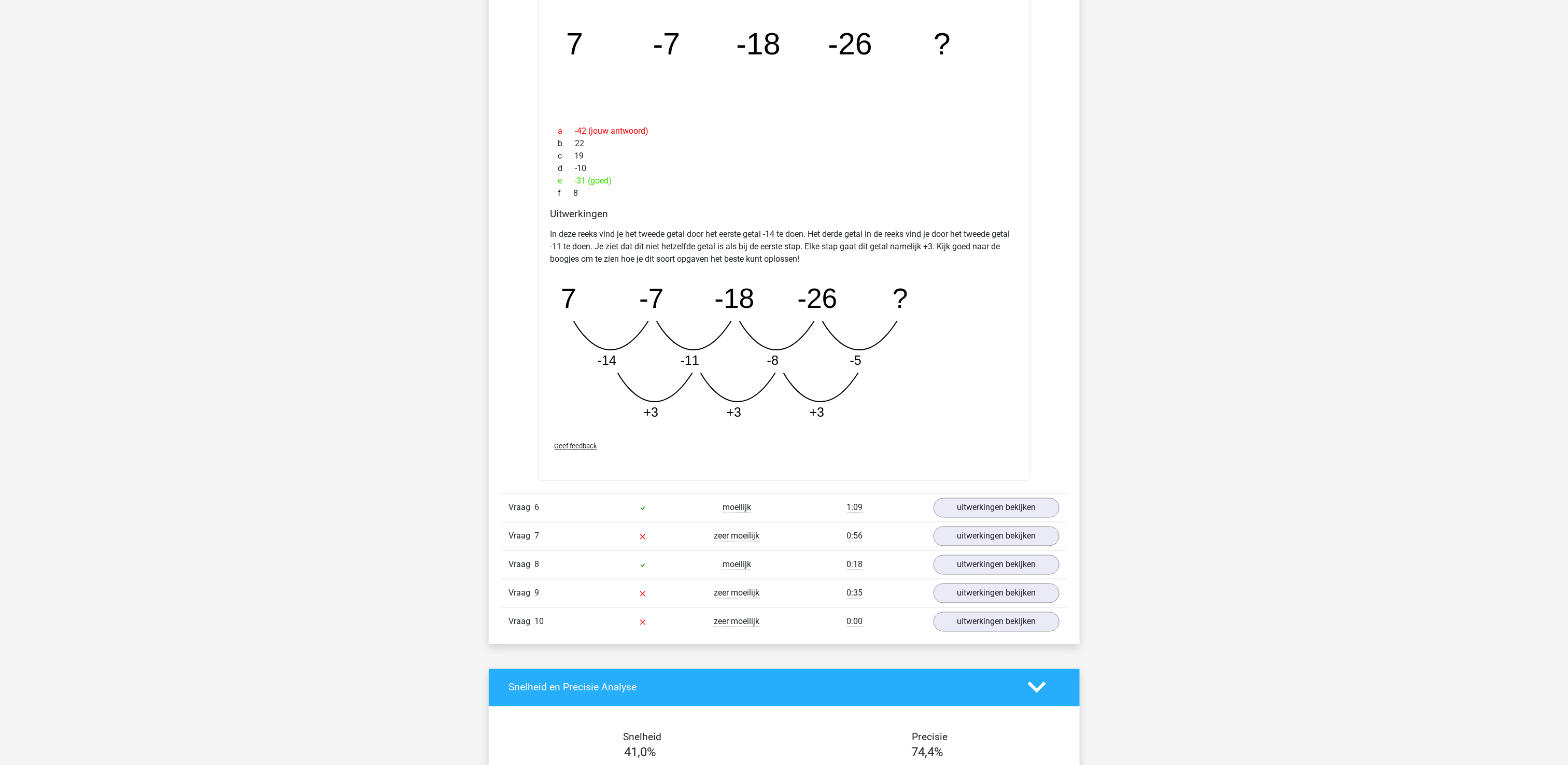
scroll to position [933, 0]
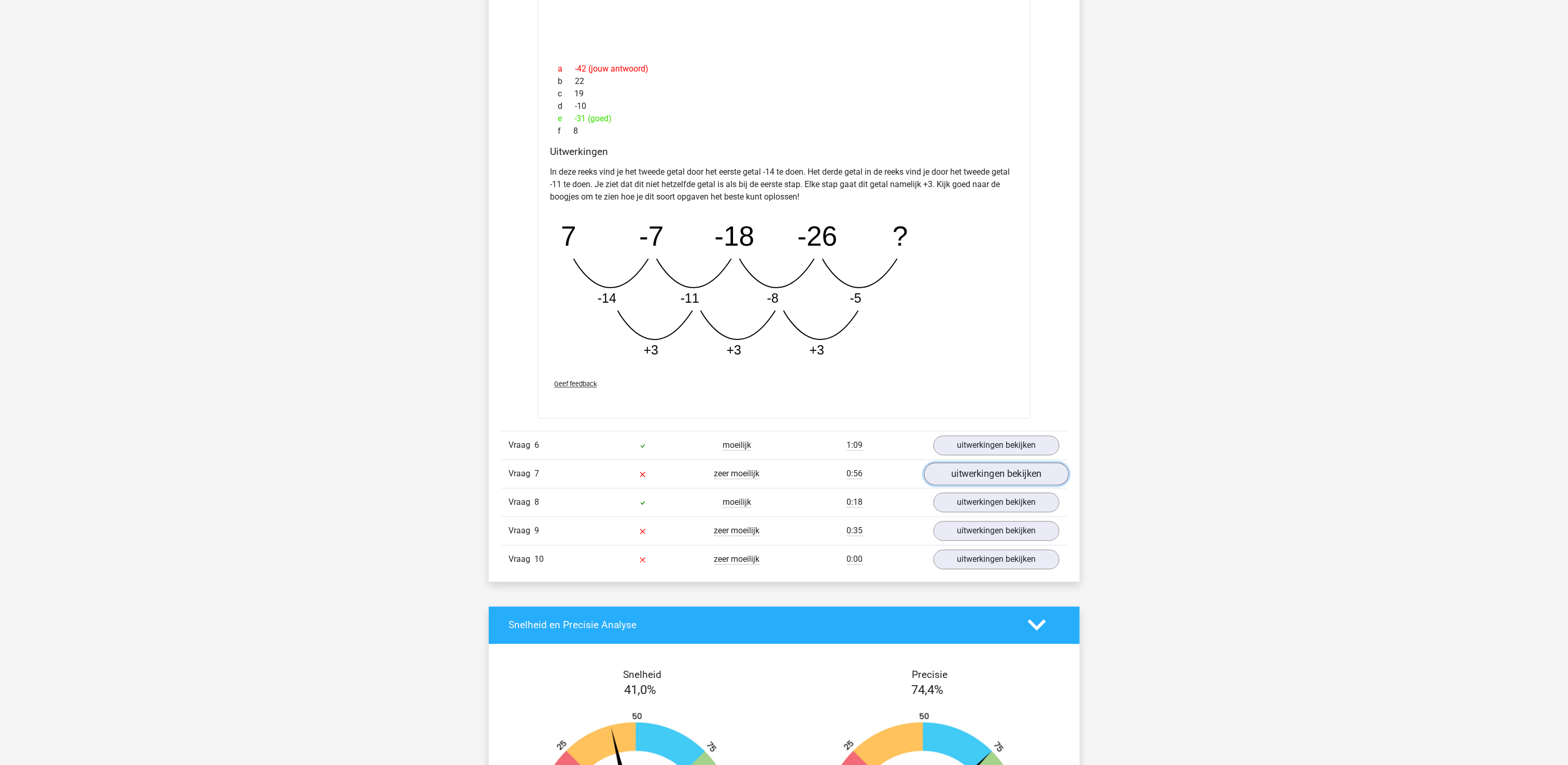
click at [1041, 482] on link "uitwerkingen bekijken" at bounding box center [996, 474] width 145 height 23
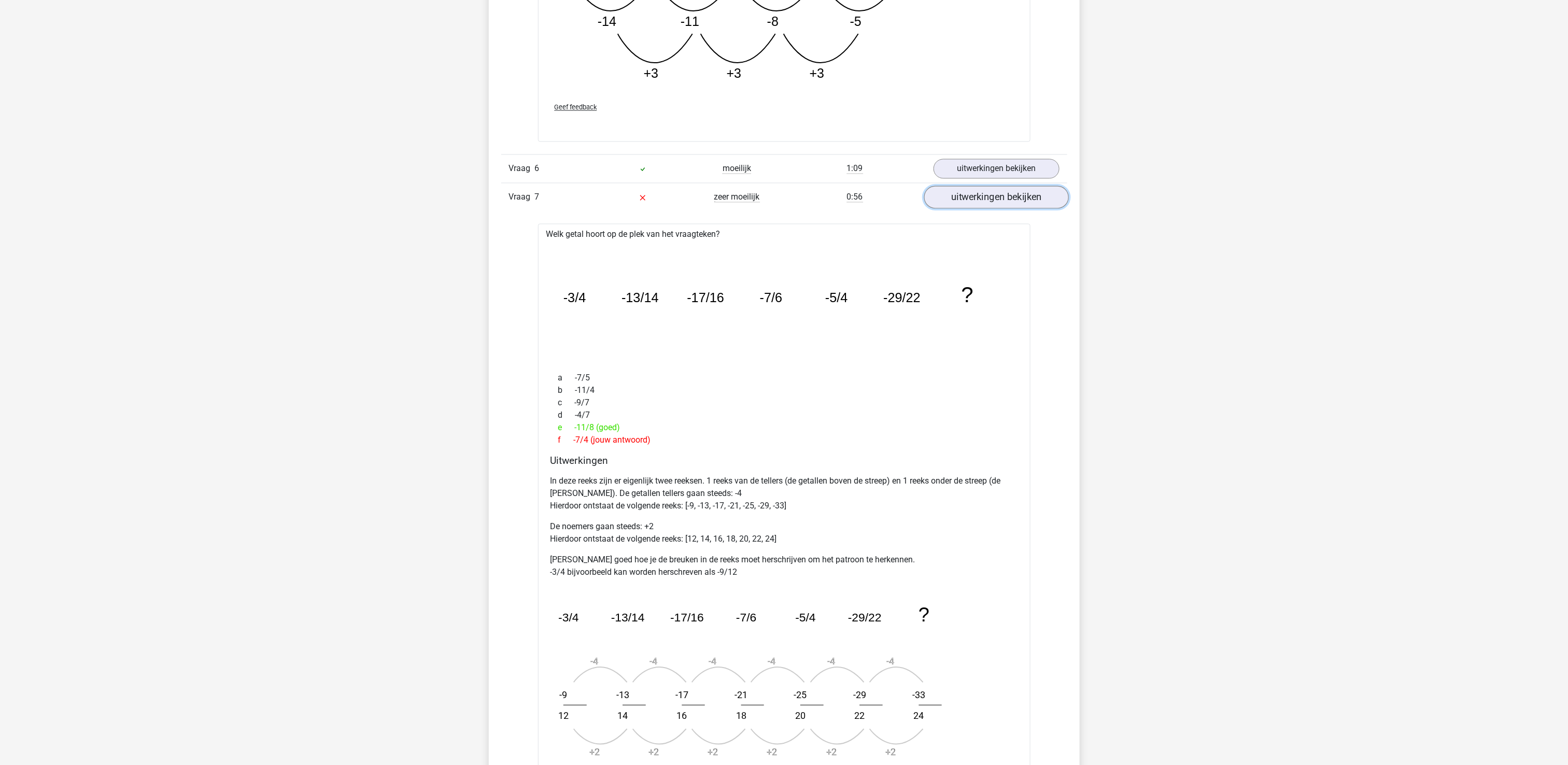
scroll to position [1244, 0]
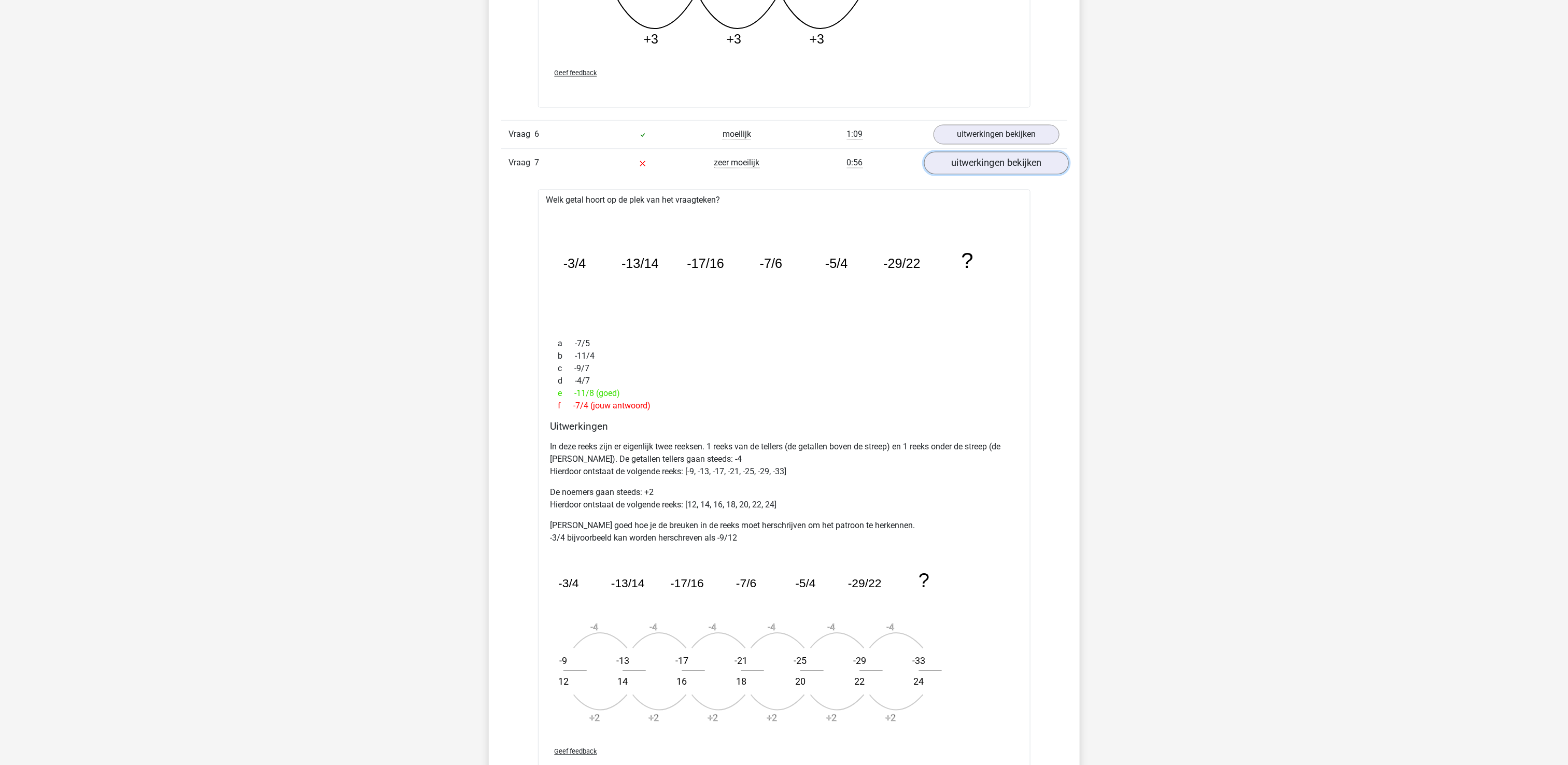
click at [997, 167] on link "uitwerkingen bekijken" at bounding box center [996, 163] width 145 height 23
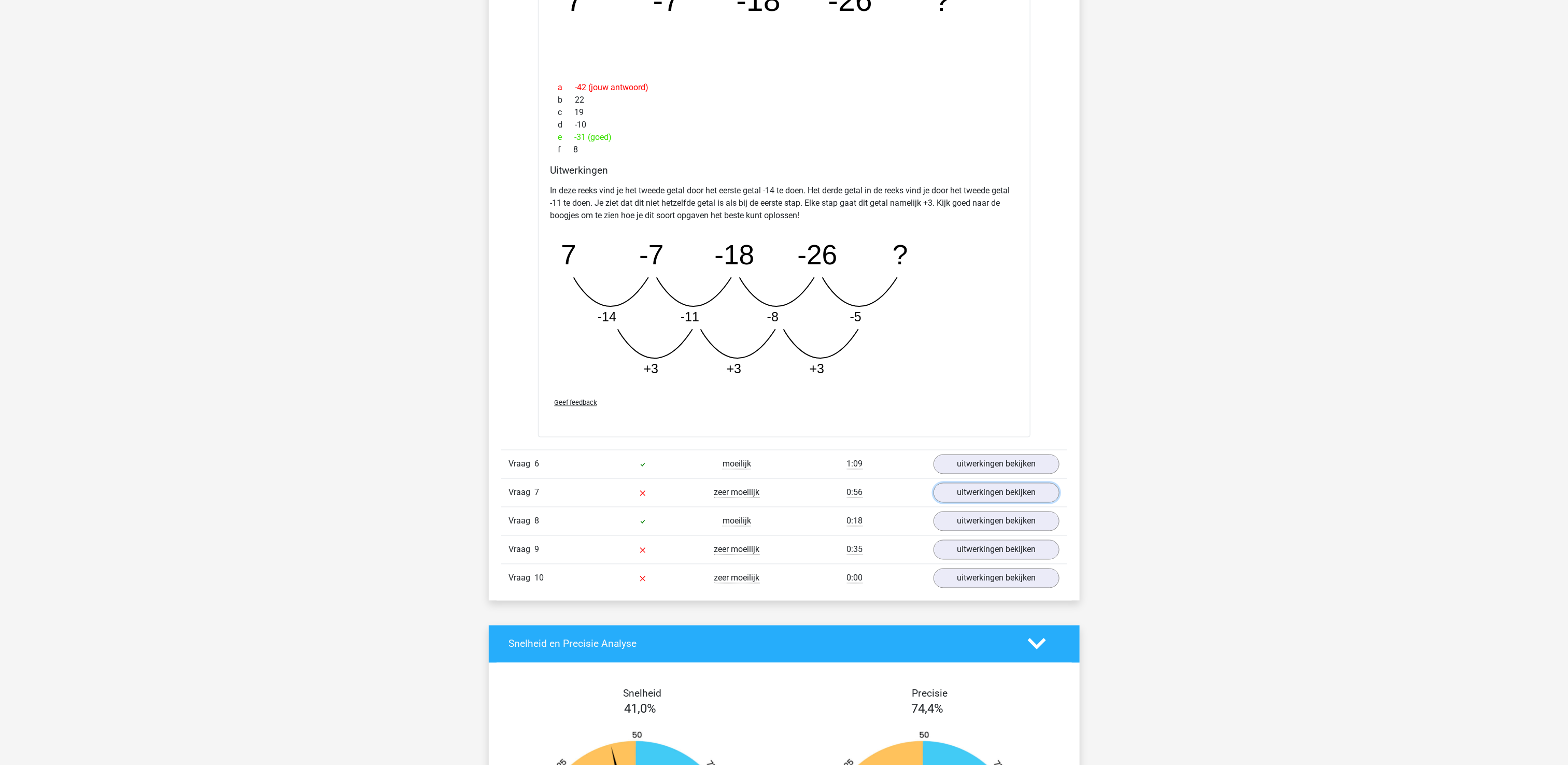
scroll to position [933, 0]
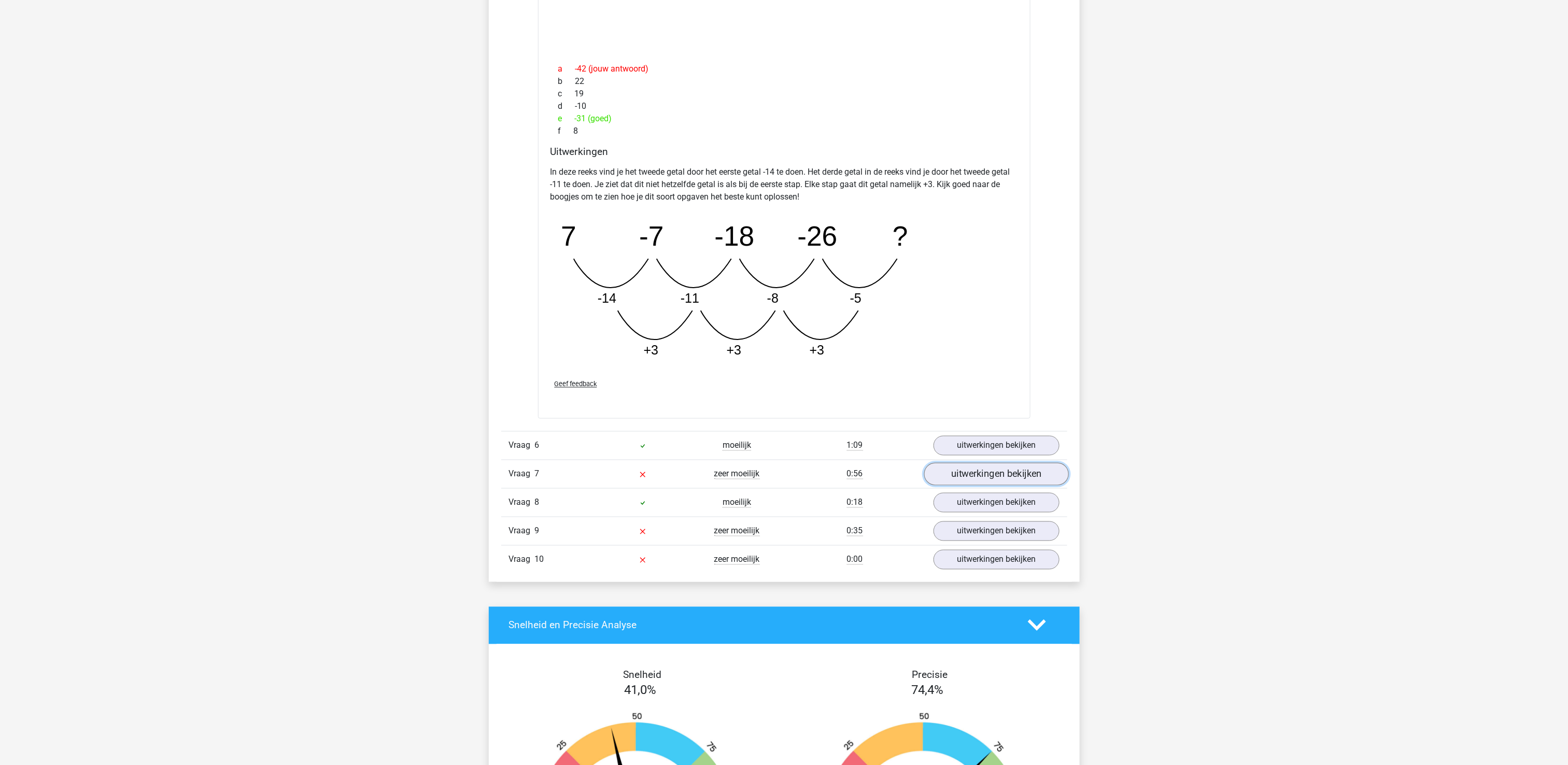
click at [1024, 480] on link "uitwerkingen bekijken" at bounding box center [996, 474] width 145 height 23
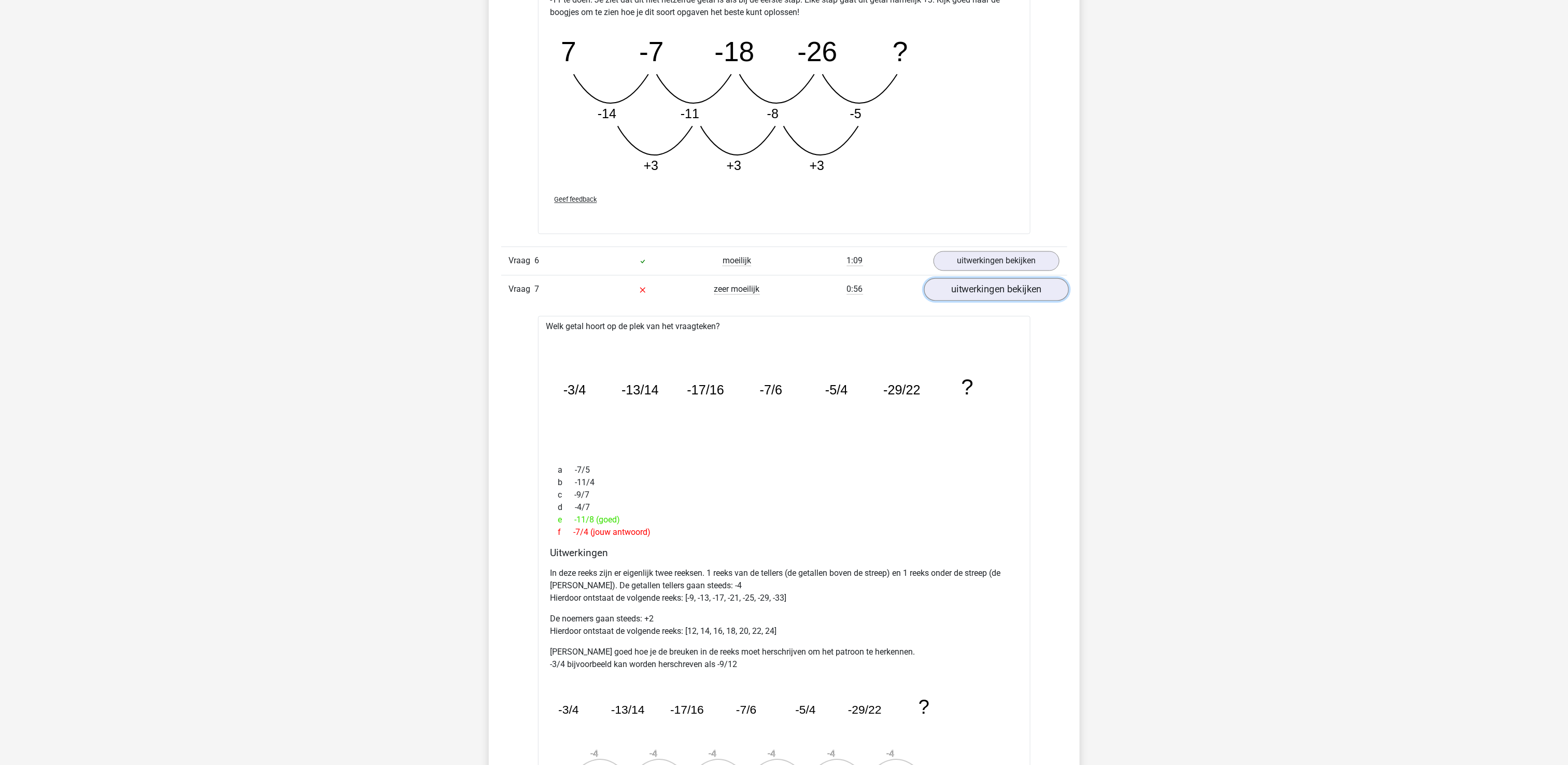
scroll to position [1140, 0]
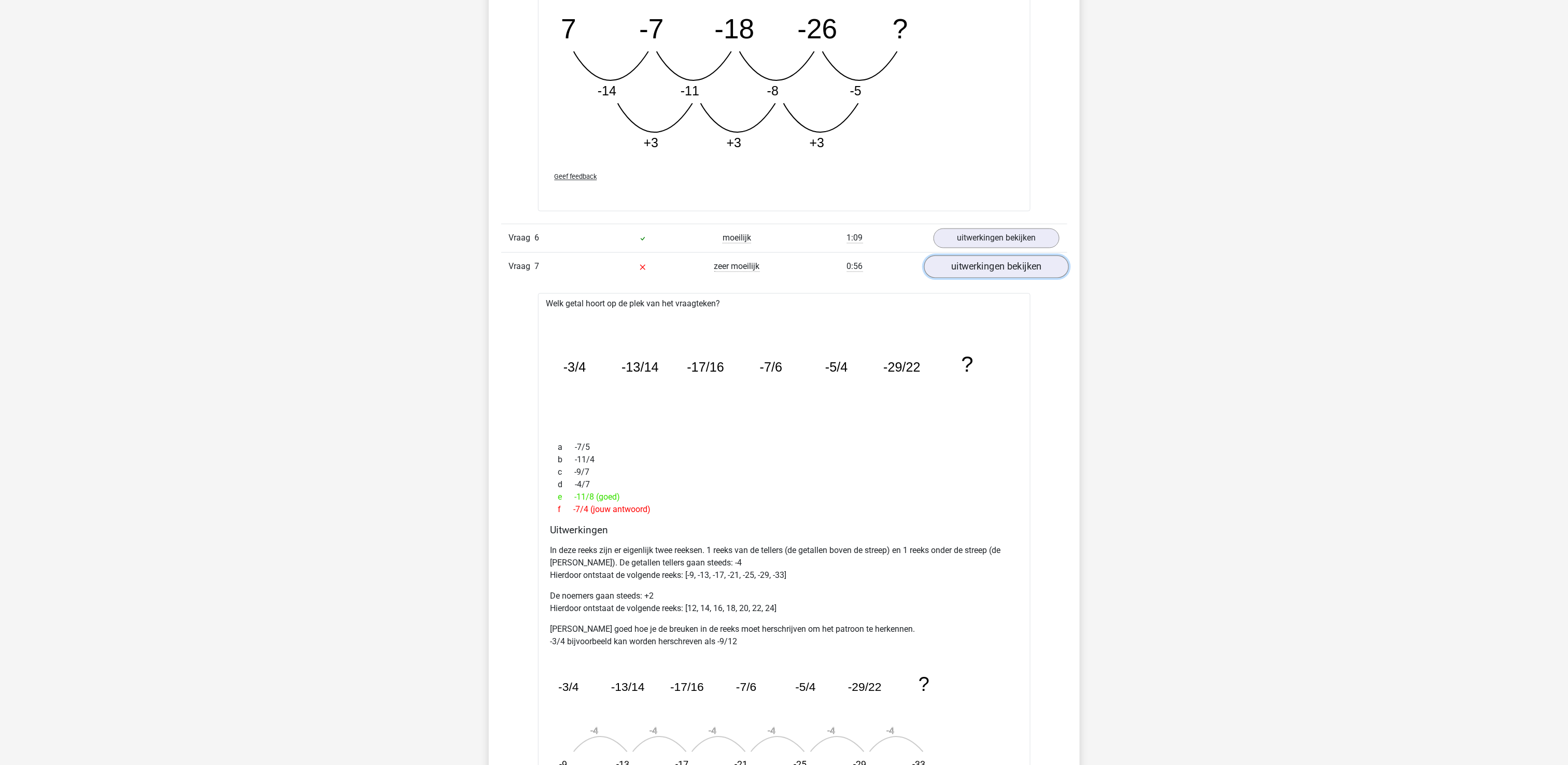
click at [1004, 274] on link "uitwerkingen bekijken" at bounding box center [996, 267] width 145 height 23
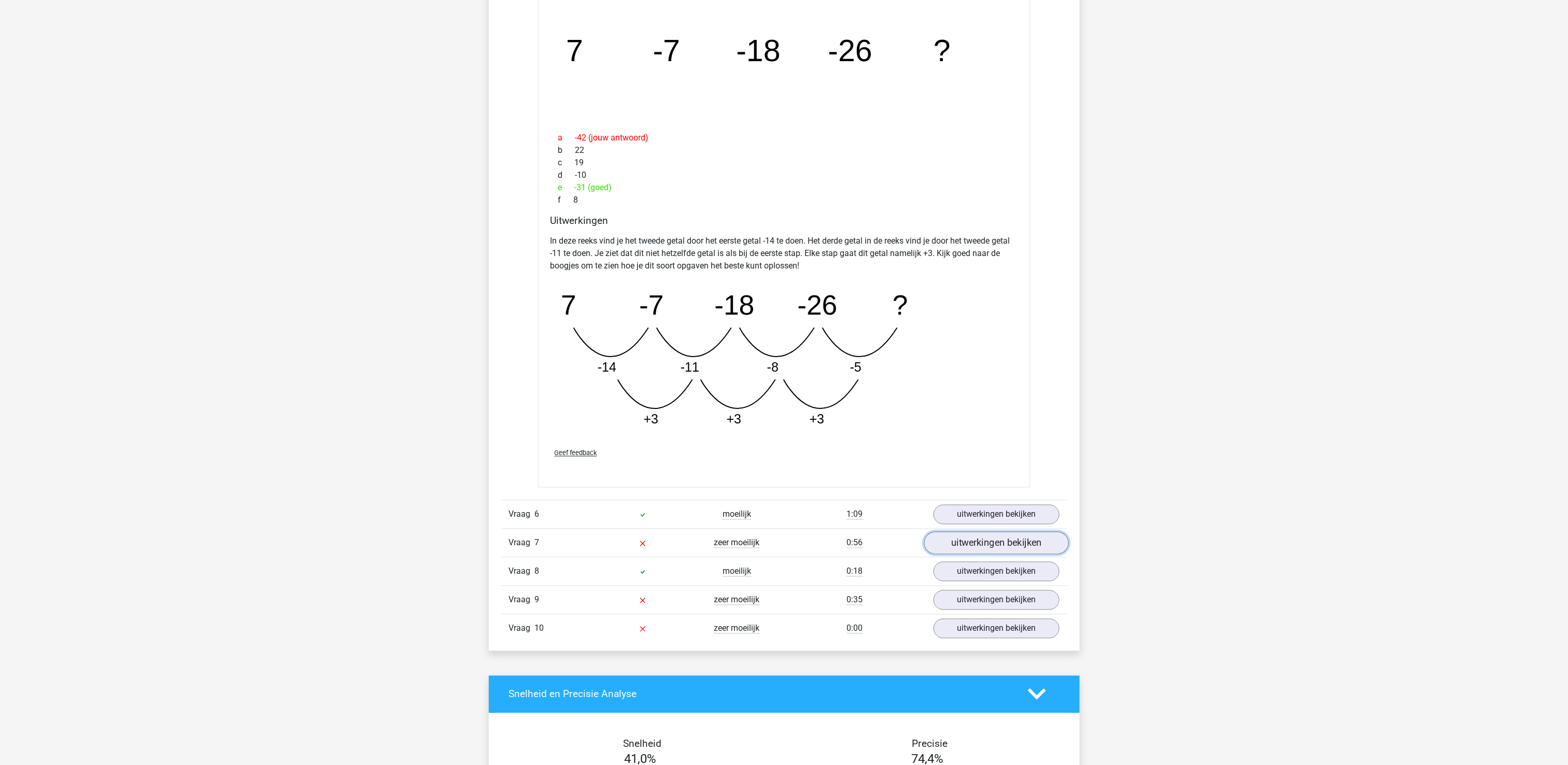
scroll to position [726, 0]
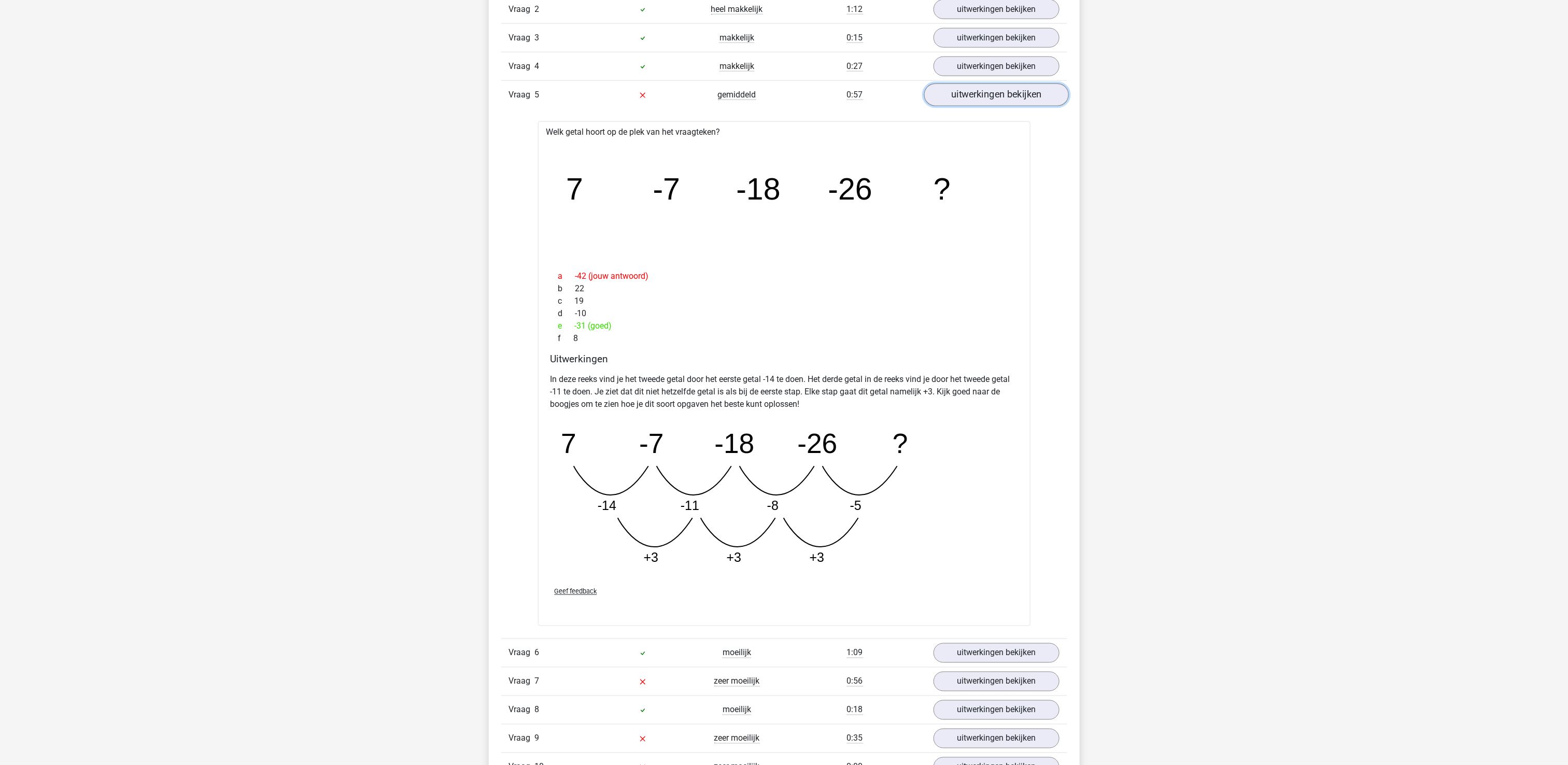
click at [973, 101] on link "uitwerkingen bekijken" at bounding box center [996, 95] width 145 height 23
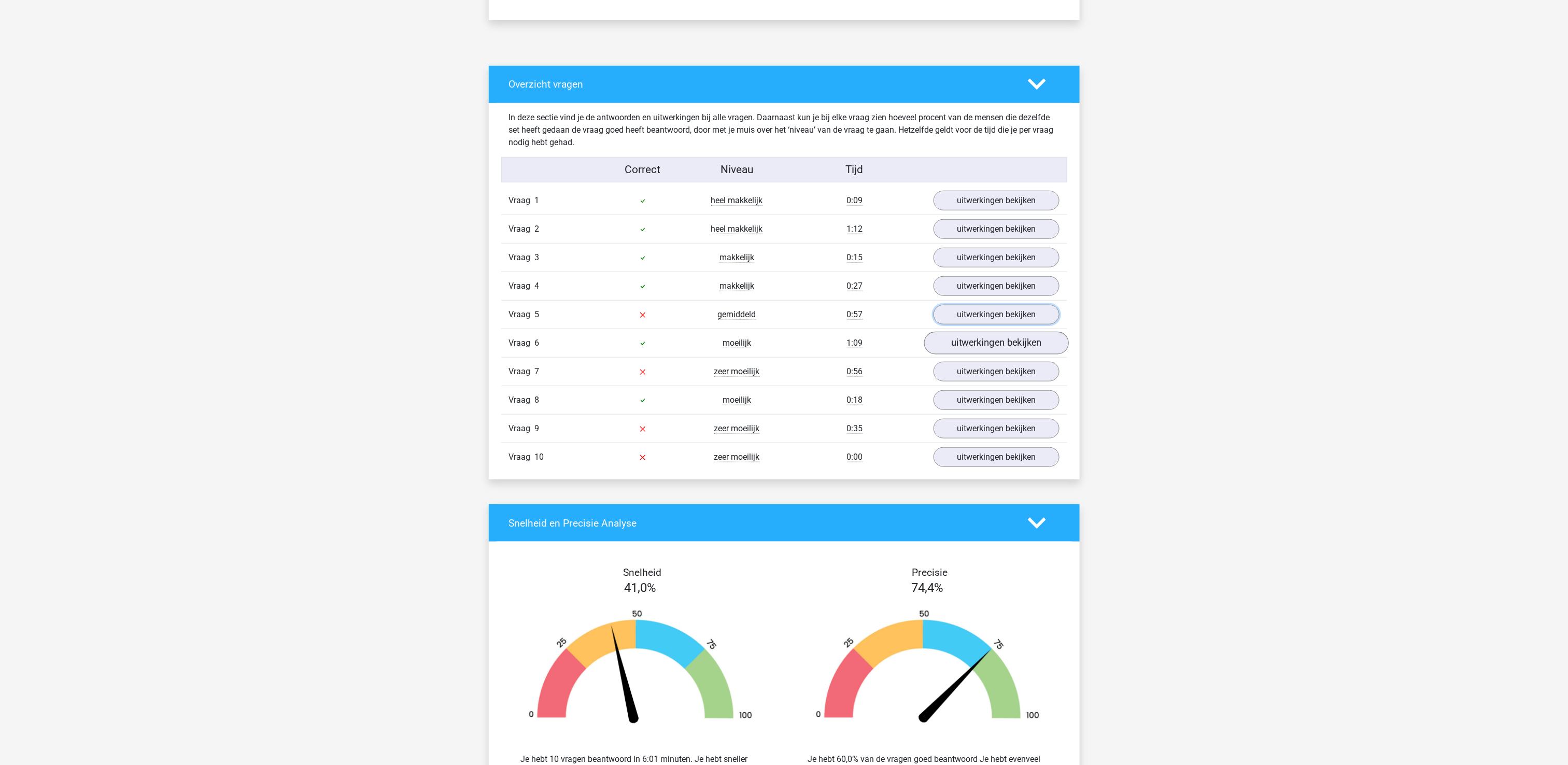
scroll to position [414, 0]
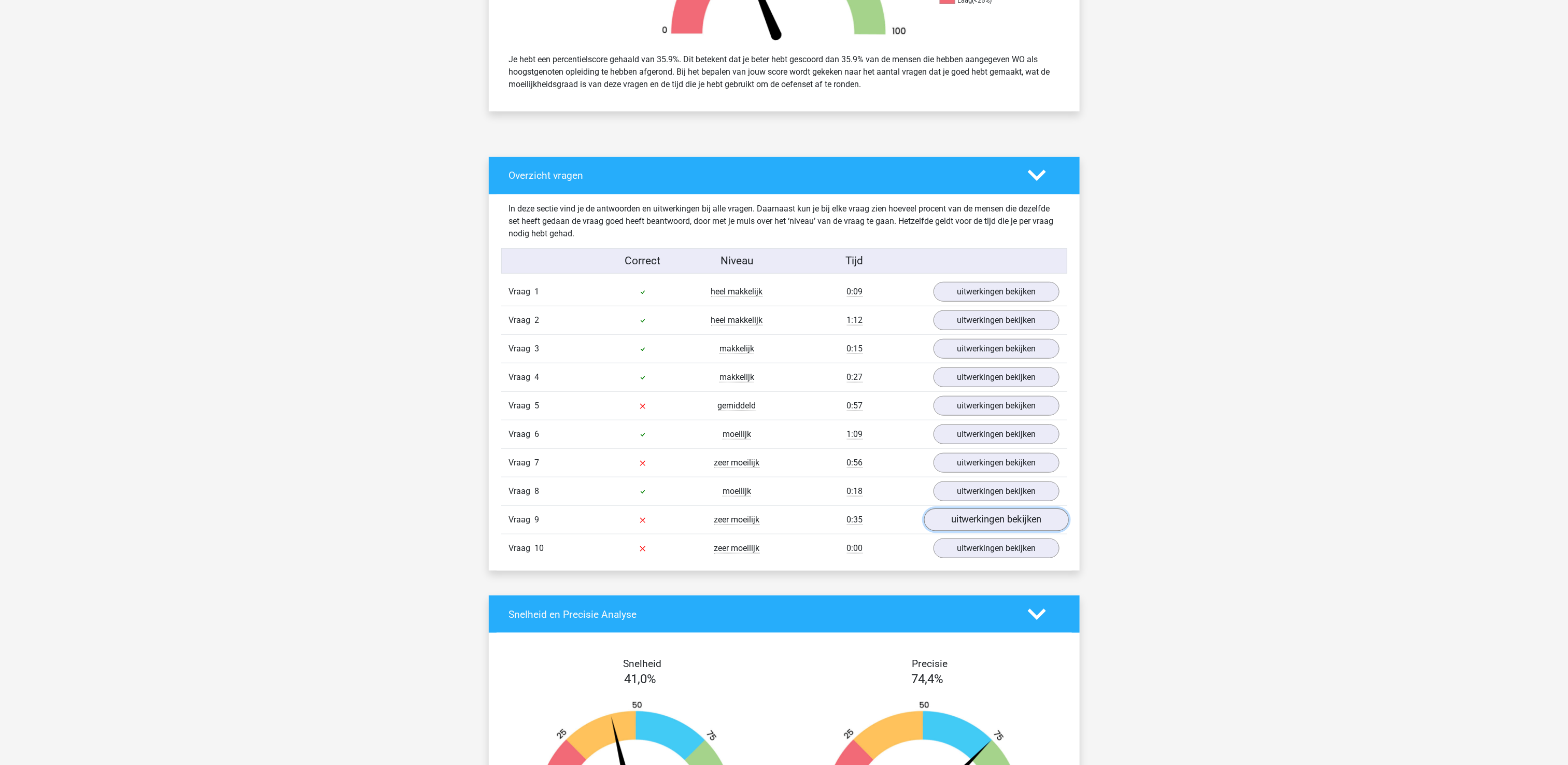
click at [994, 528] on link "uitwerkingen bekijken" at bounding box center [996, 520] width 145 height 23
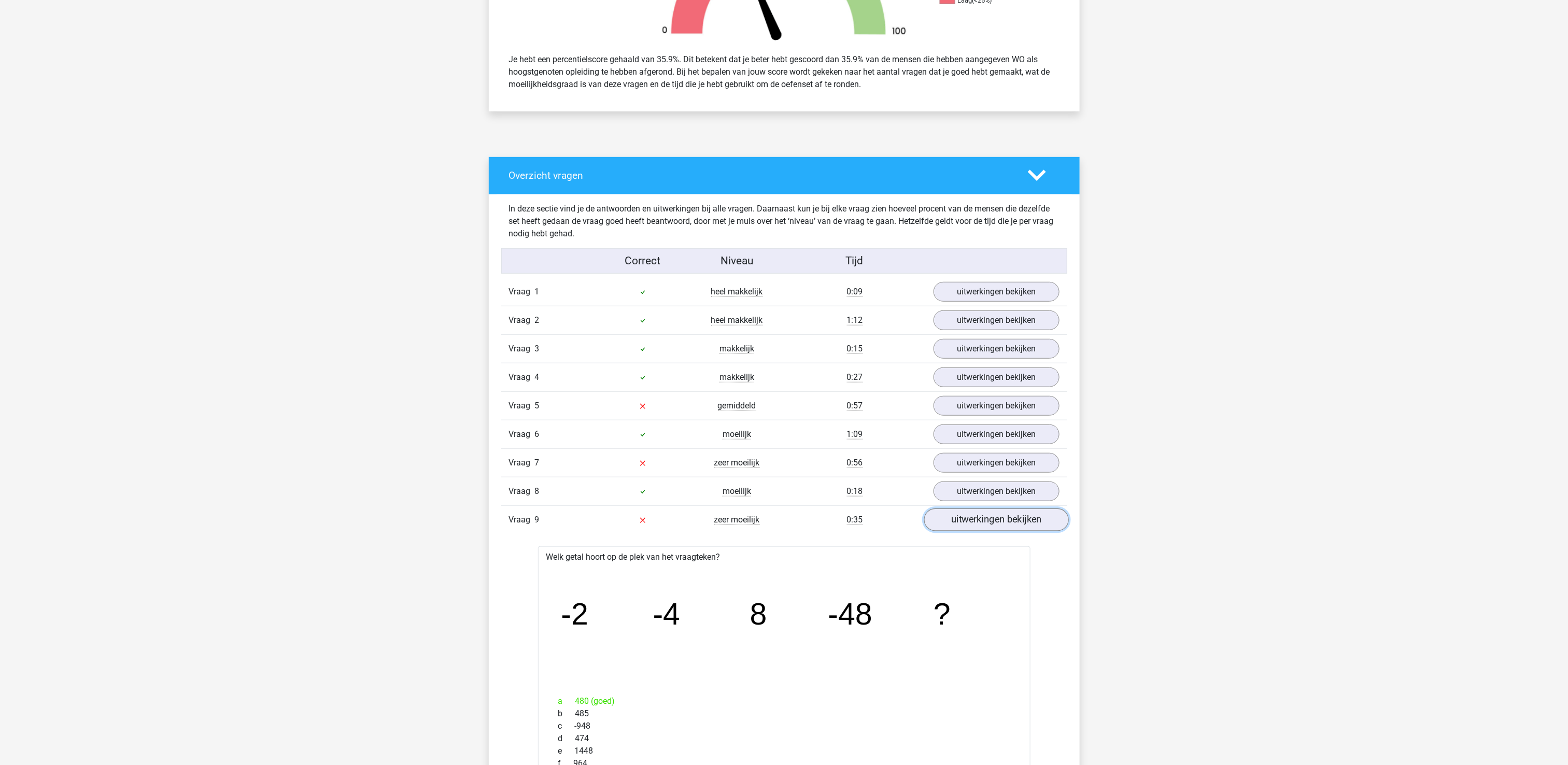
click at [975, 530] on link "uitwerkingen bekijken" at bounding box center [996, 520] width 145 height 23
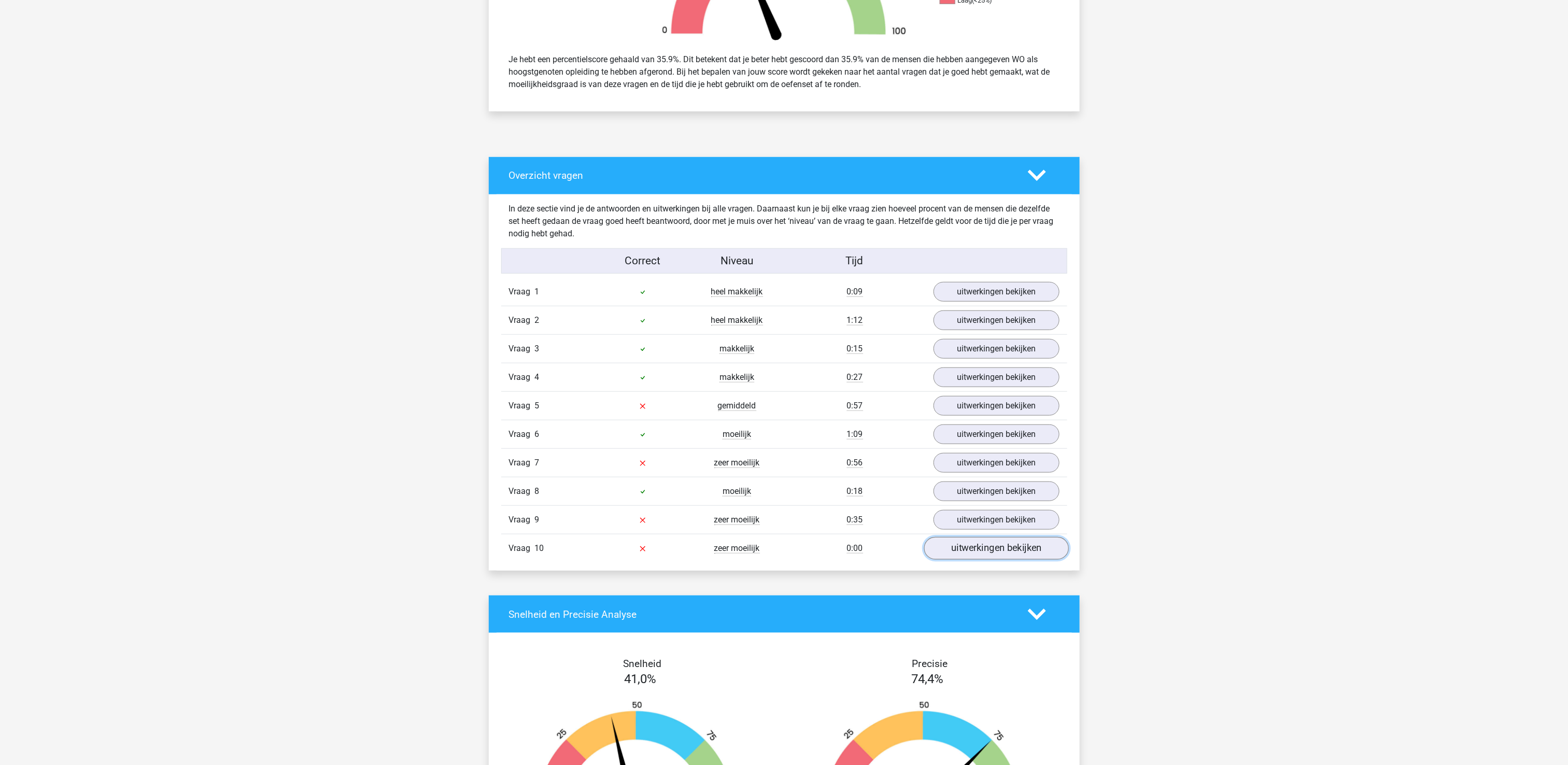
click at [982, 560] on link "uitwerkingen bekijken" at bounding box center [996, 548] width 145 height 23
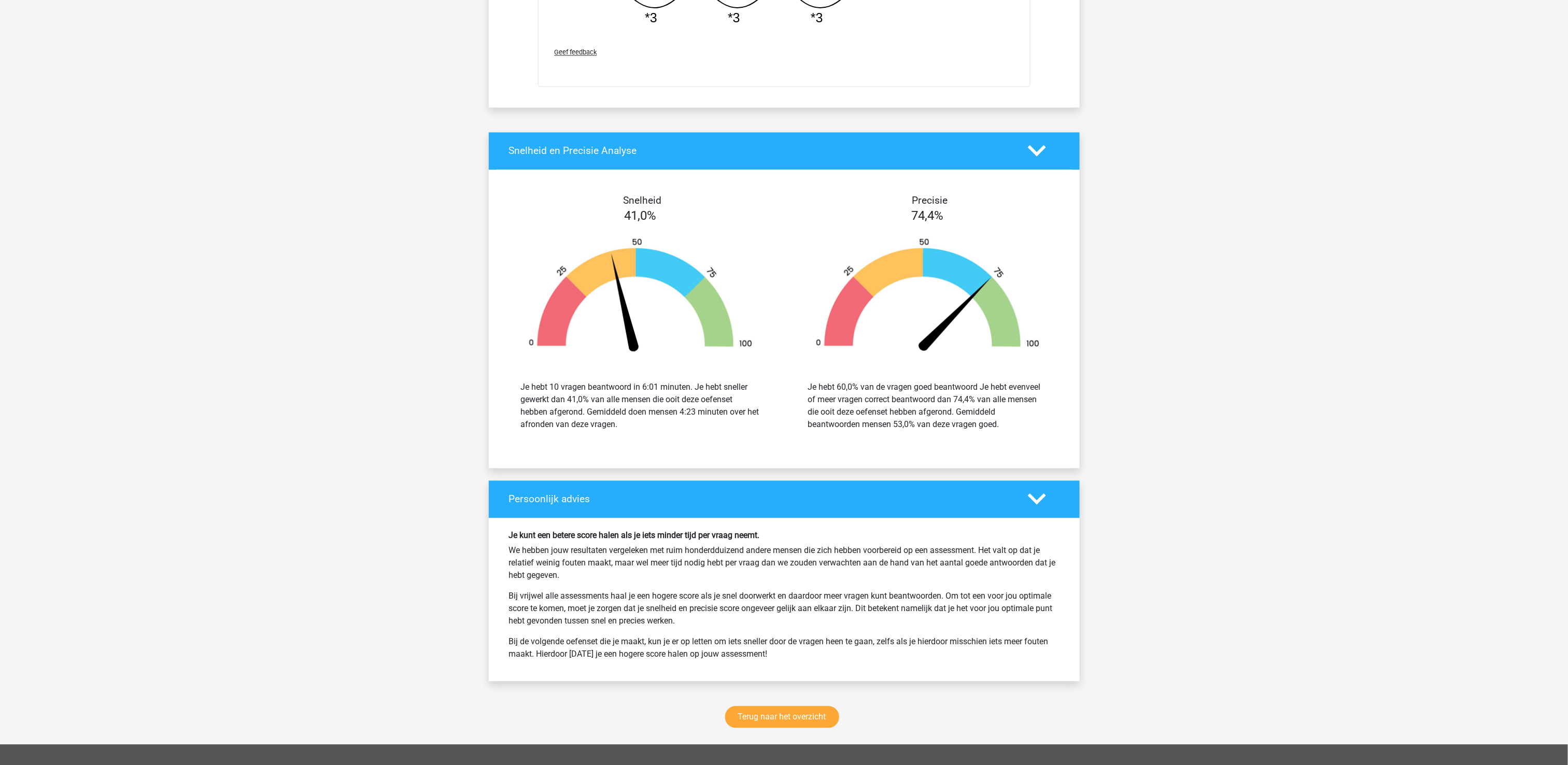
scroll to position [1451, 0]
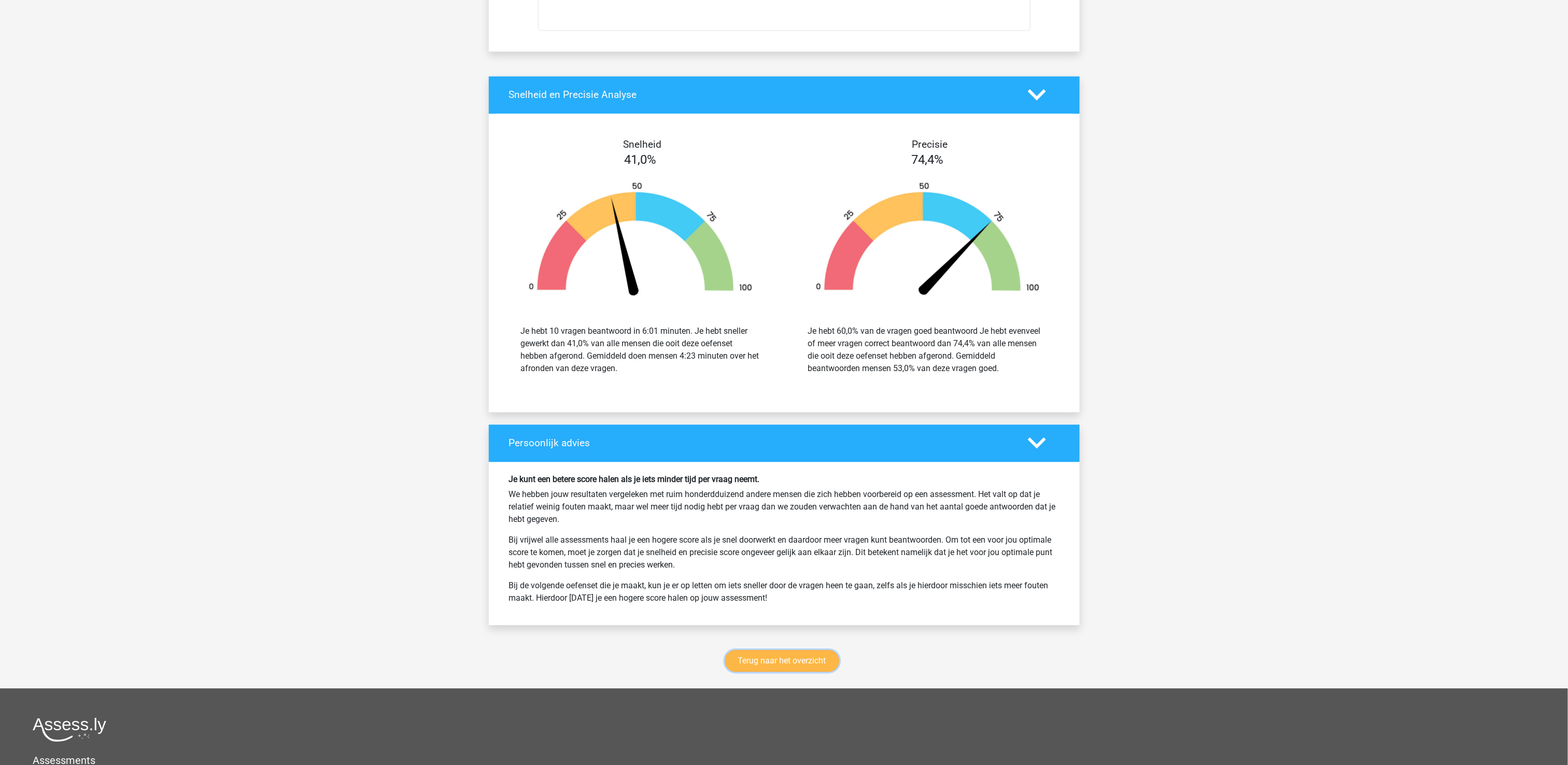
click at [764, 668] on link "Terug naar het overzicht" at bounding box center [782, 660] width 114 height 22
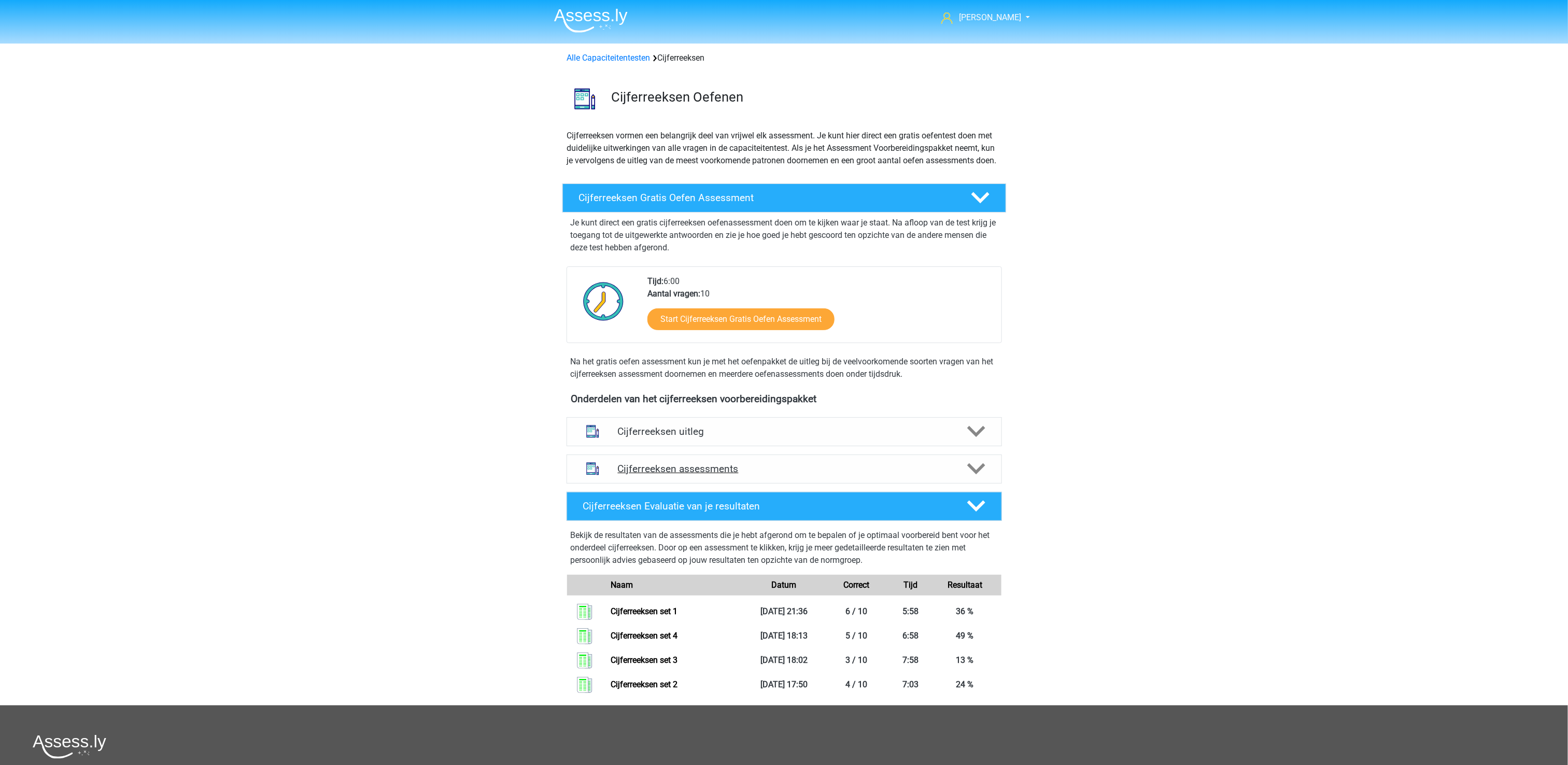
click at [972, 475] on polygon at bounding box center [976, 469] width 18 height 12
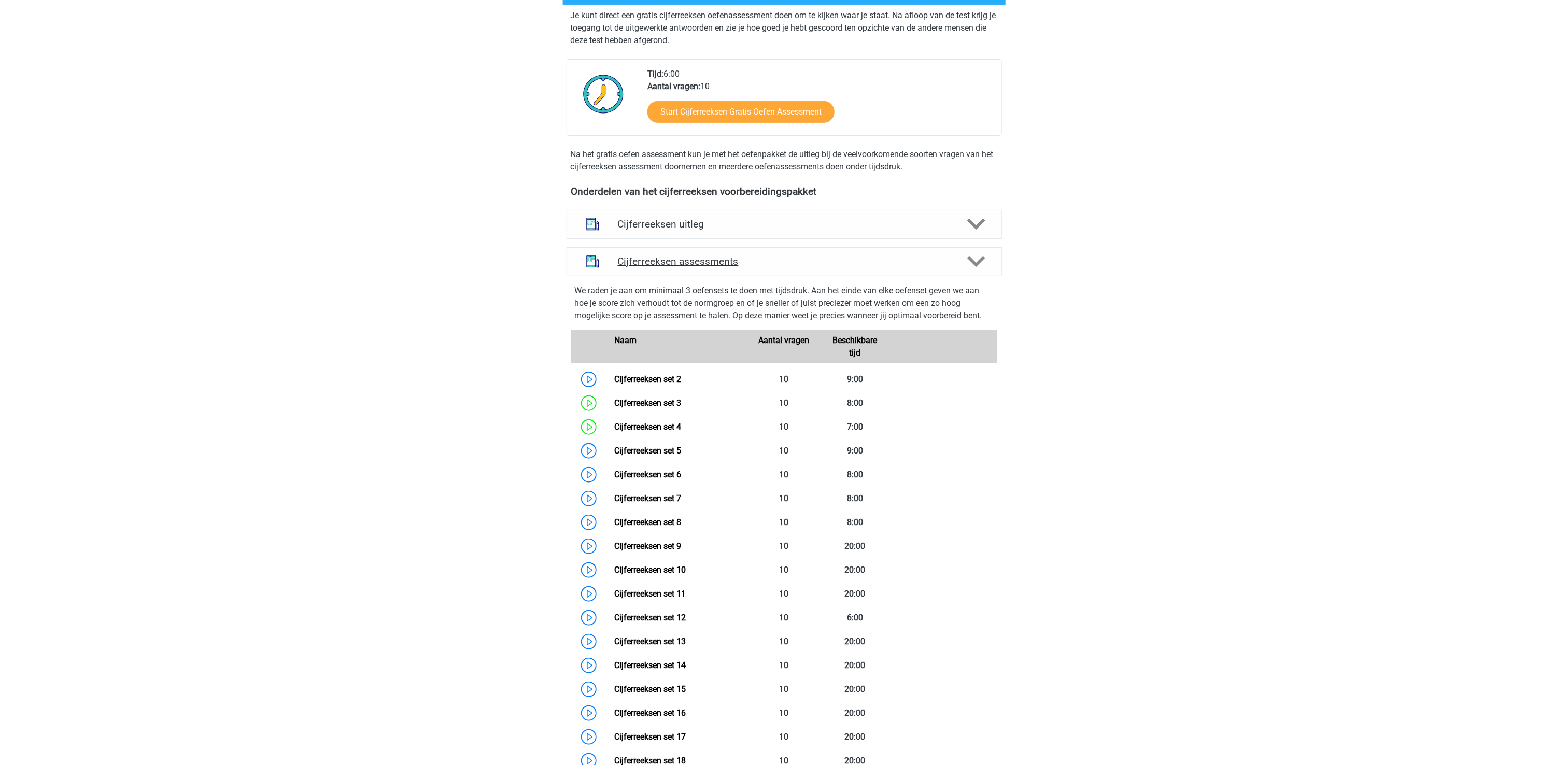
scroll to position [311, 0]
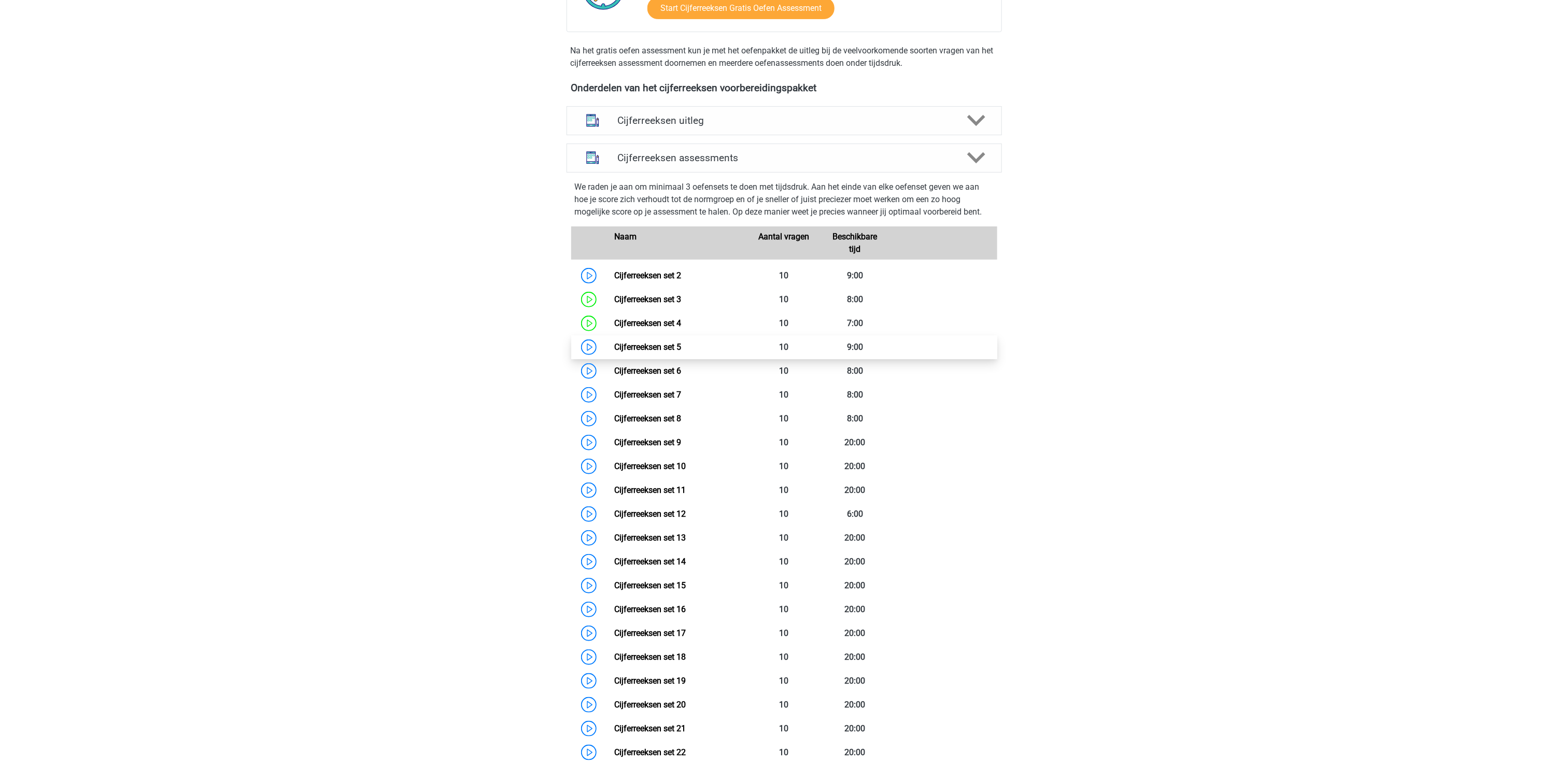
click at [655, 352] on link "Cijferreeksen set 5" at bounding box center [647, 347] width 67 height 10
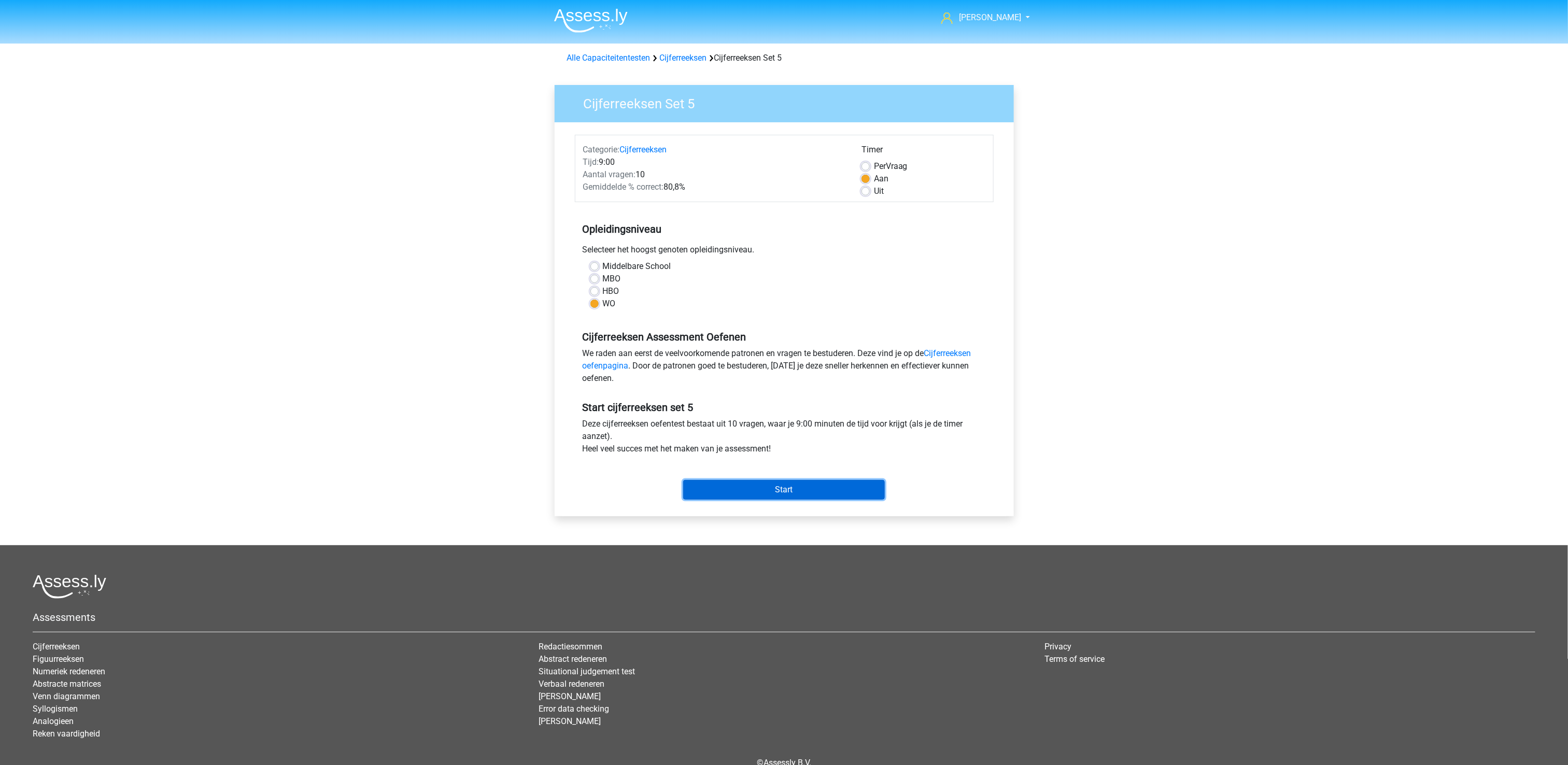
click at [763, 493] on input "Start" at bounding box center [784, 490] width 202 height 20
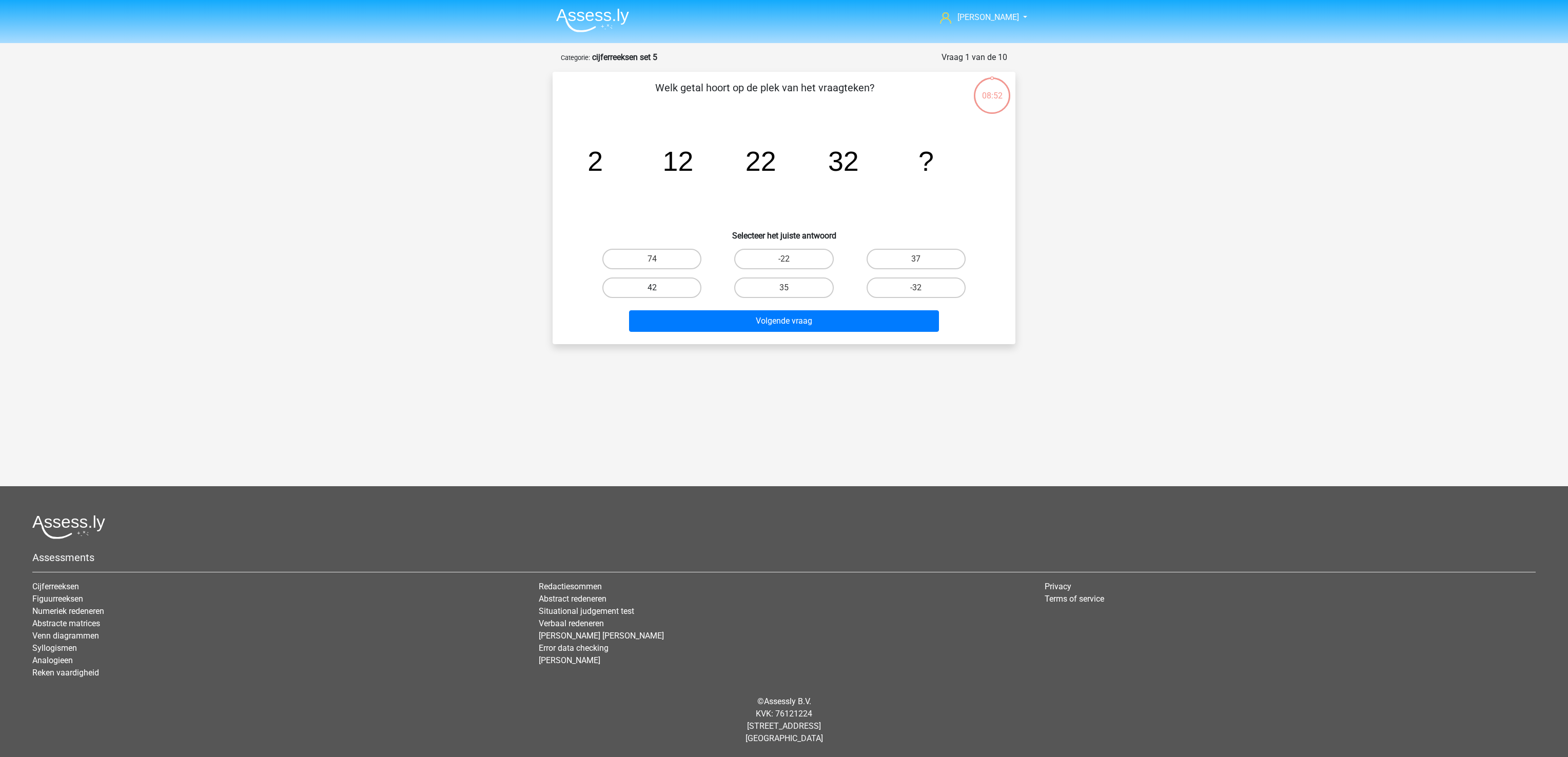
click at [650, 287] on label "42" at bounding box center [652, 288] width 99 height 21
click at [652, 288] on input "42" at bounding box center [655, 291] width 7 height 7
radio input "true"
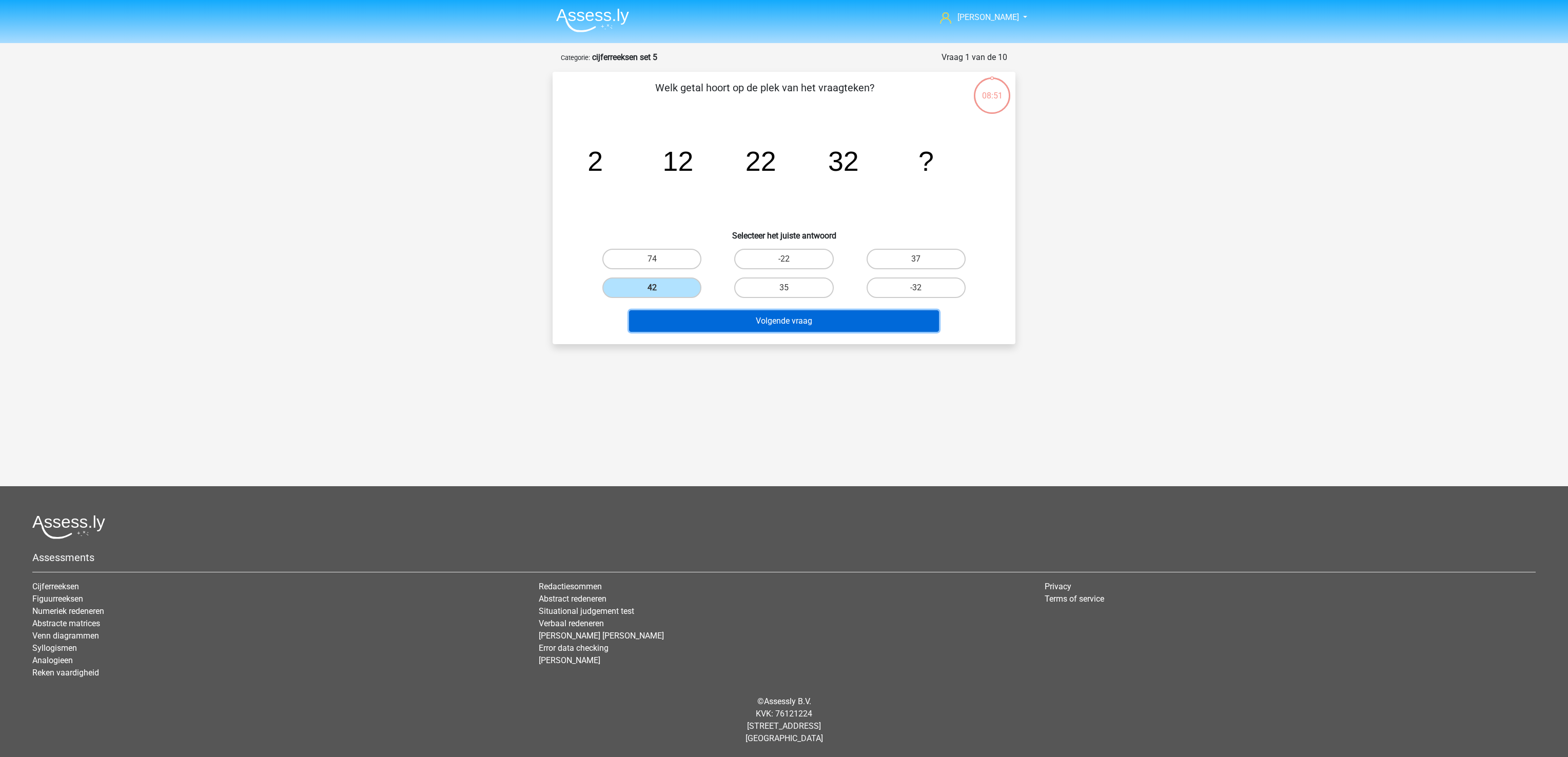
click at [679, 318] on button "Volgende vraag" at bounding box center [784, 321] width 310 height 21
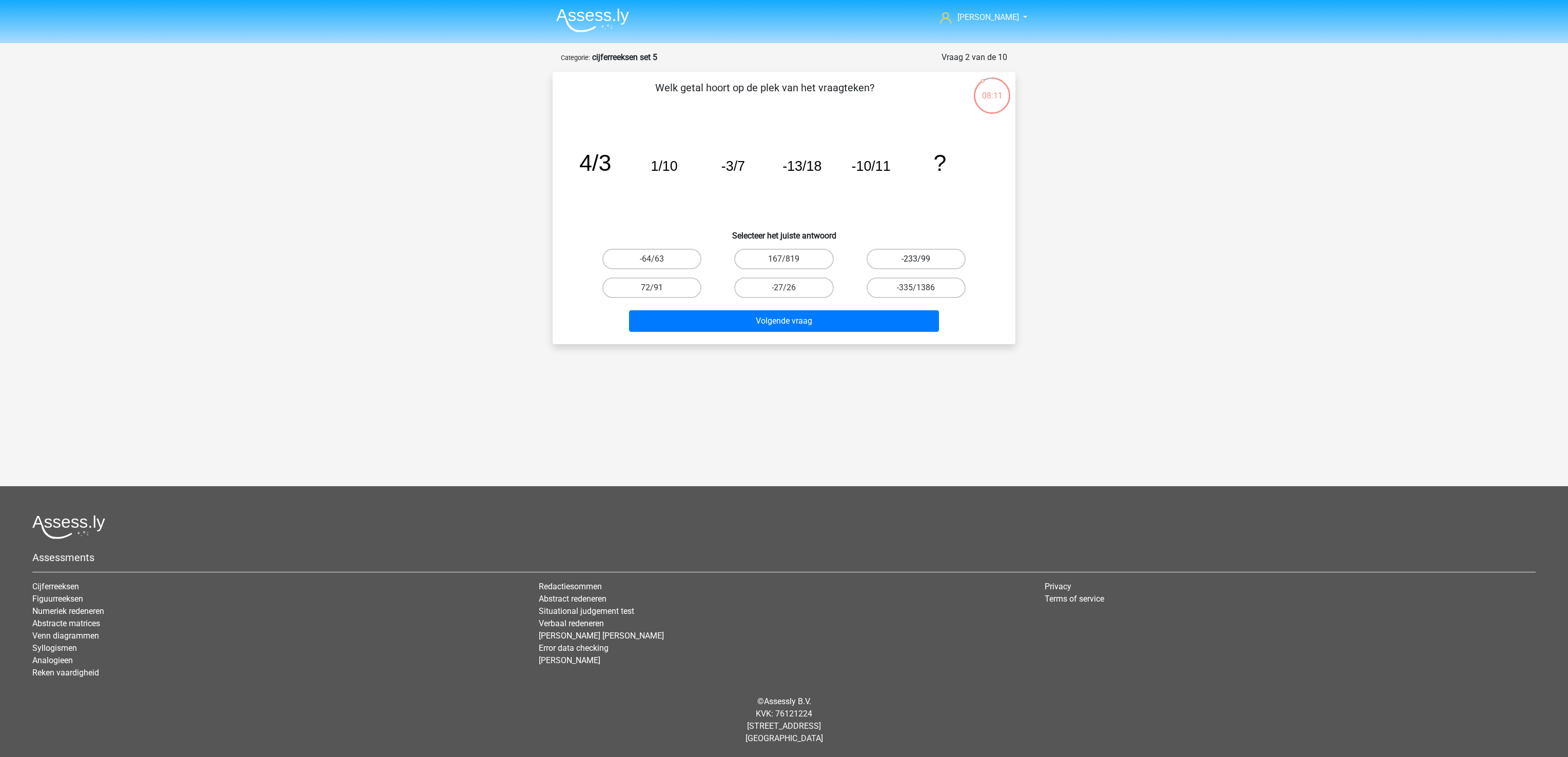
click at [916, 256] on label "-233/99" at bounding box center [916, 259] width 99 height 21
click at [916, 259] on input "-233/99" at bounding box center [919, 262] width 7 height 7
radio input "true"
click at [876, 347] on div "Marije marijewestra@gmail.com Nederlands English" at bounding box center [784, 319] width 1568 height 640
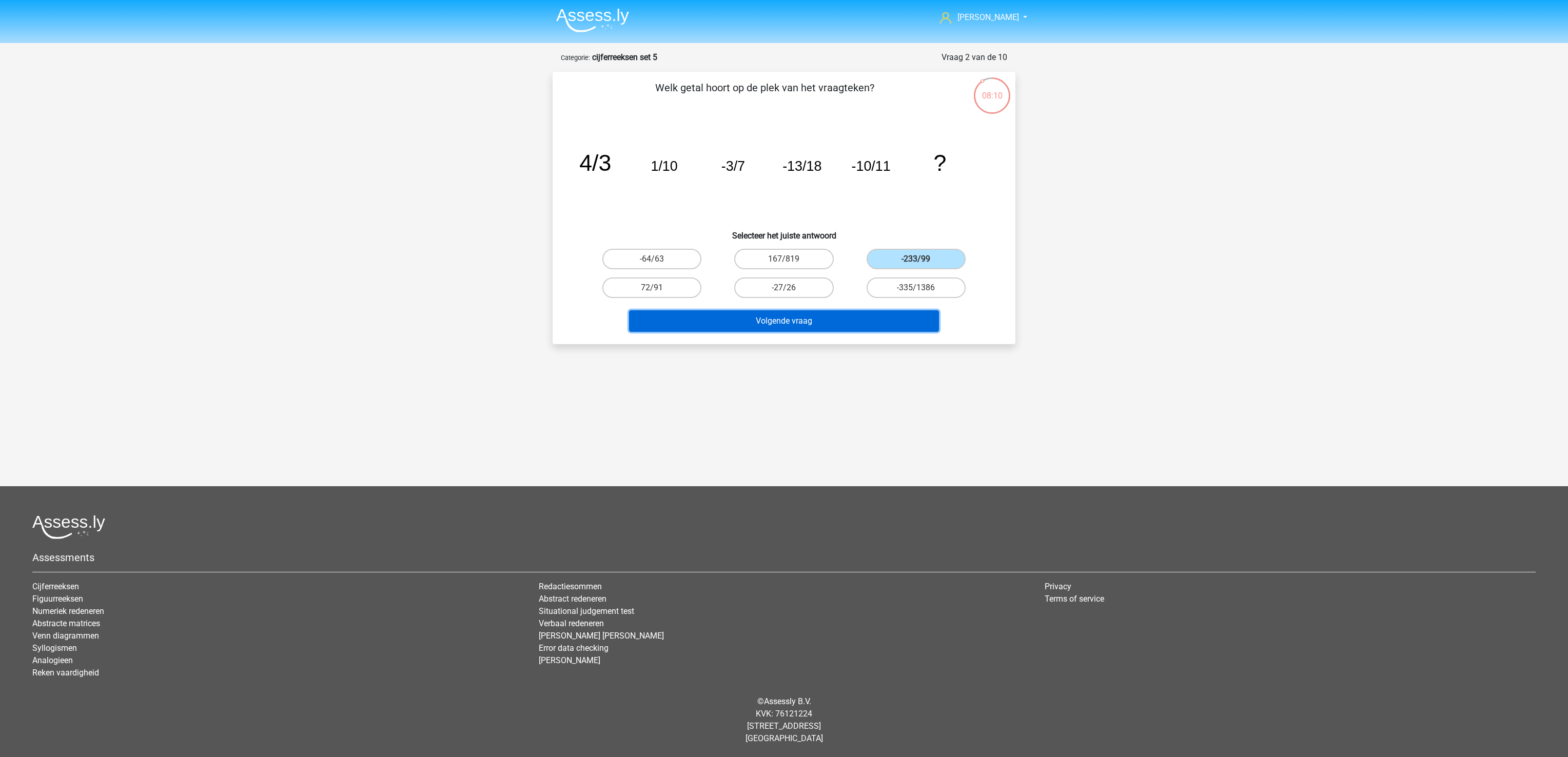
click at [867, 320] on button "Volgende vraag" at bounding box center [784, 321] width 310 height 21
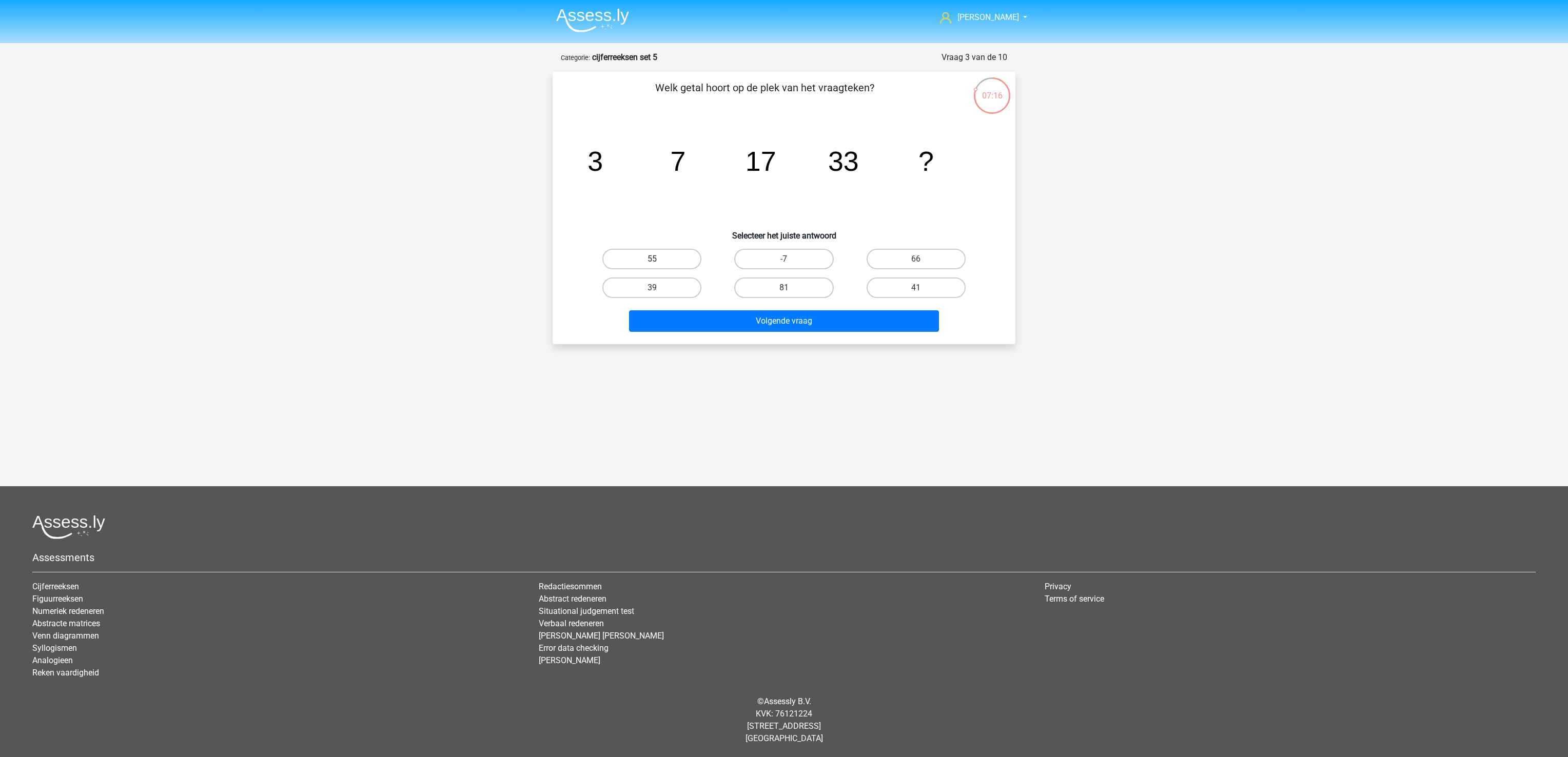
click at [645, 265] on label "55" at bounding box center [652, 259] width 99 height 21
click at [652, 265] on input "55" at bounding box center [655, 262] width 7 height 7
radio input "true"
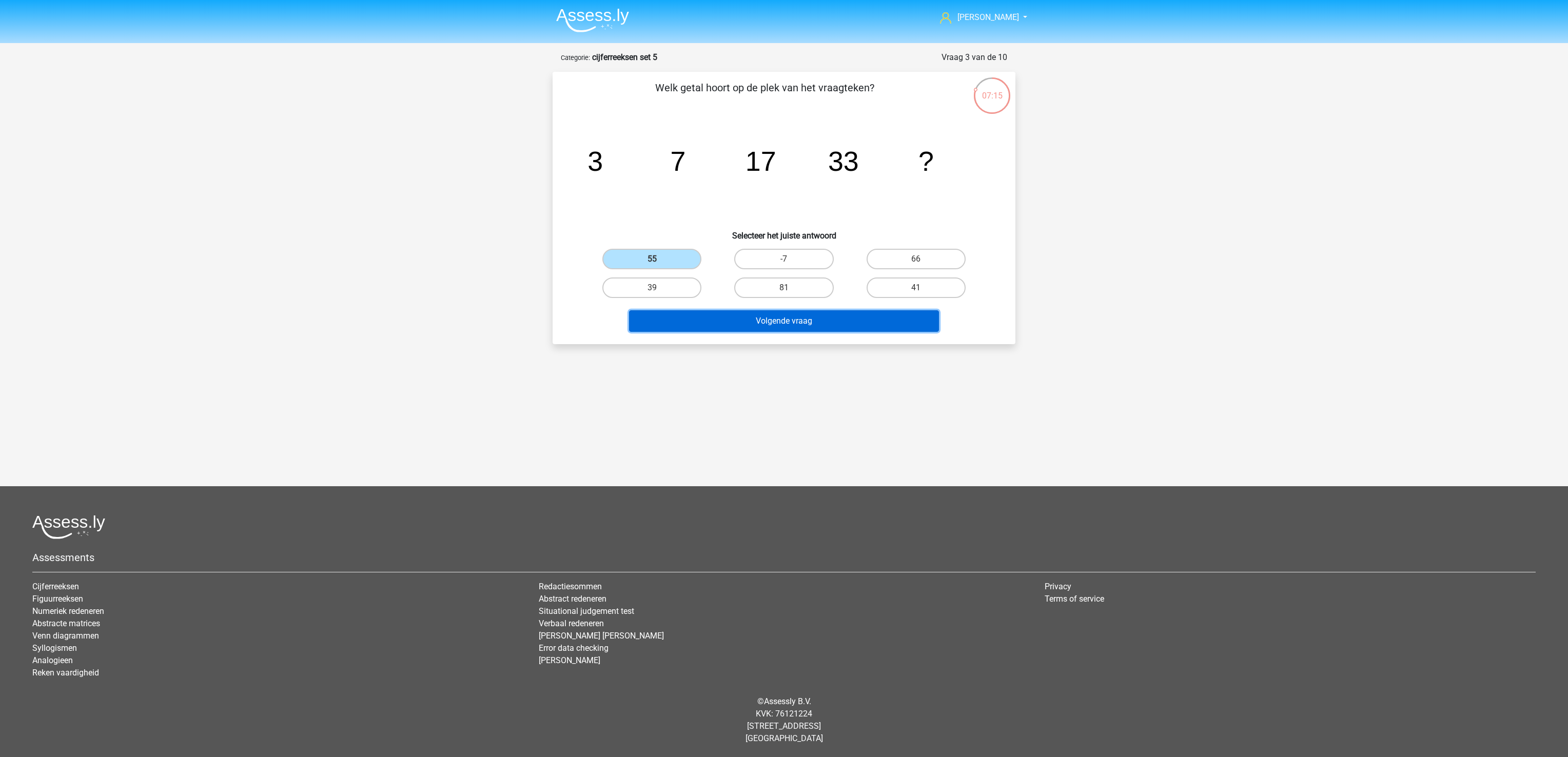
click at [720, 316] on button "Volgende vraag" at bounding box center [784, 321] width 310 height 21
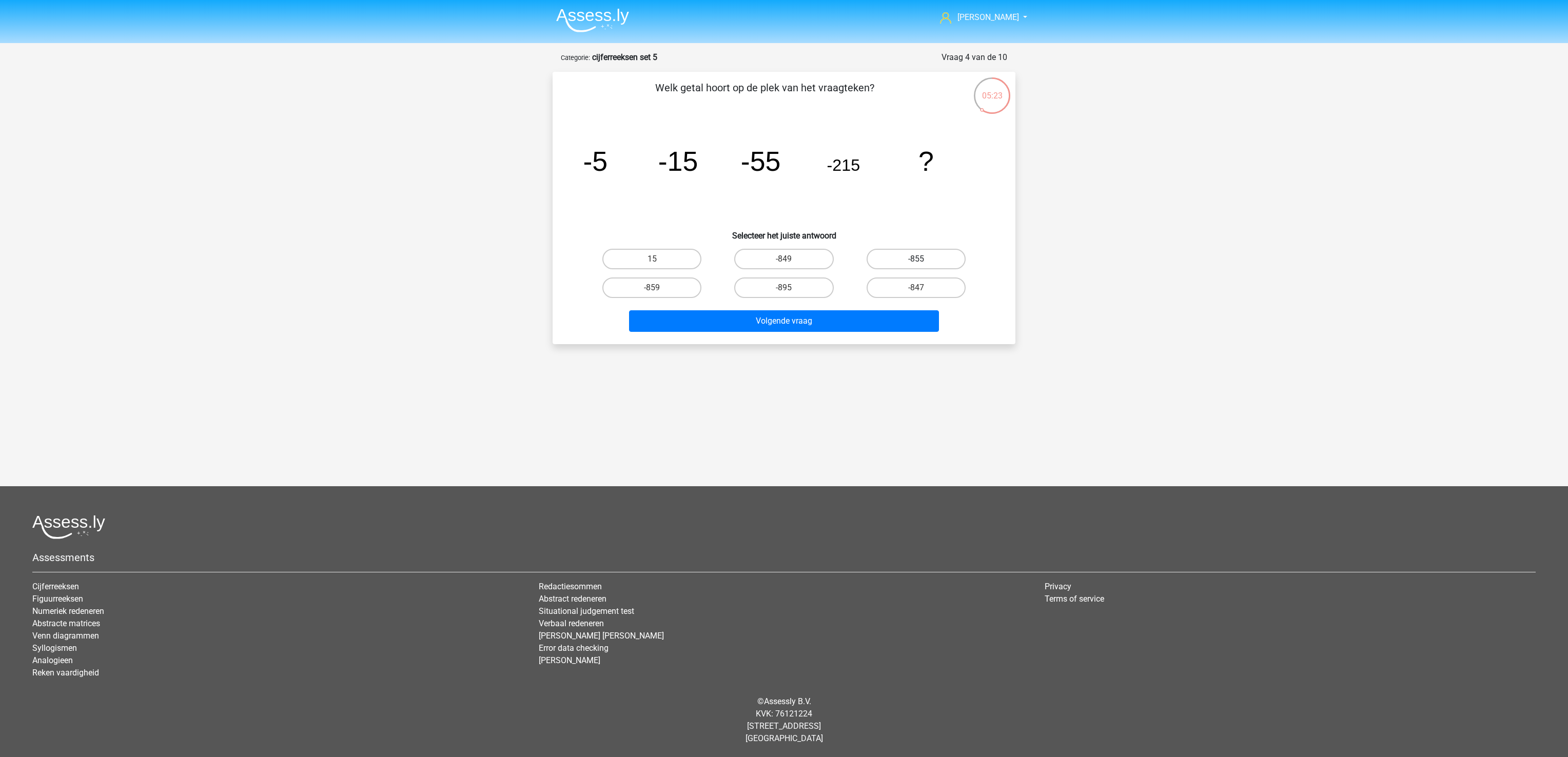
click at [928, 263] on label "-855" at bounding box center [916, 259] width 99 height 21
click at [923, 263] on input "-855" at bounding box center [919, 262] width 7 height 7
radio input "true"
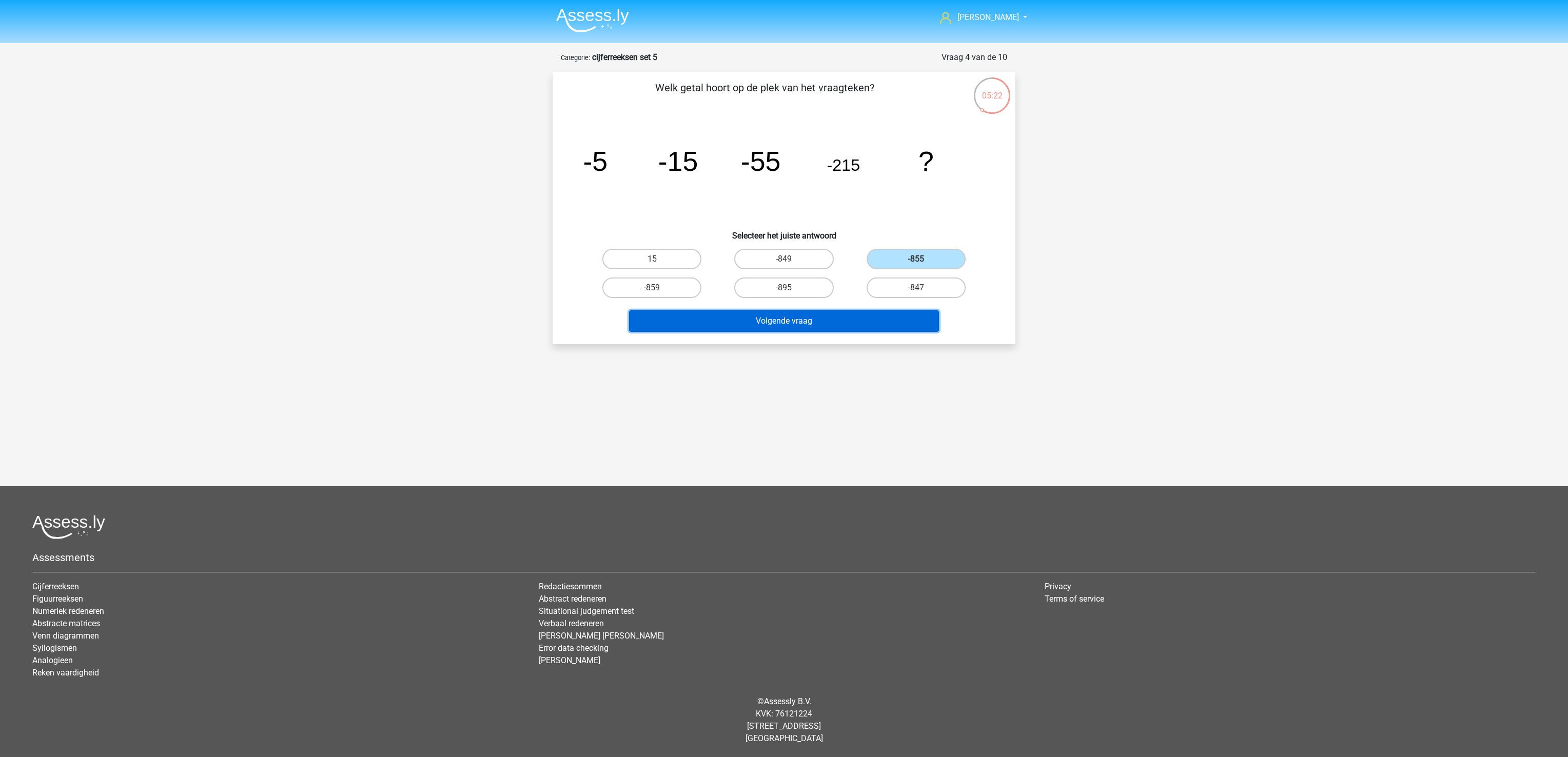
click at [898, 328] on button "Volgende vraag" at bounding box center [784, 321] width 310 height 21
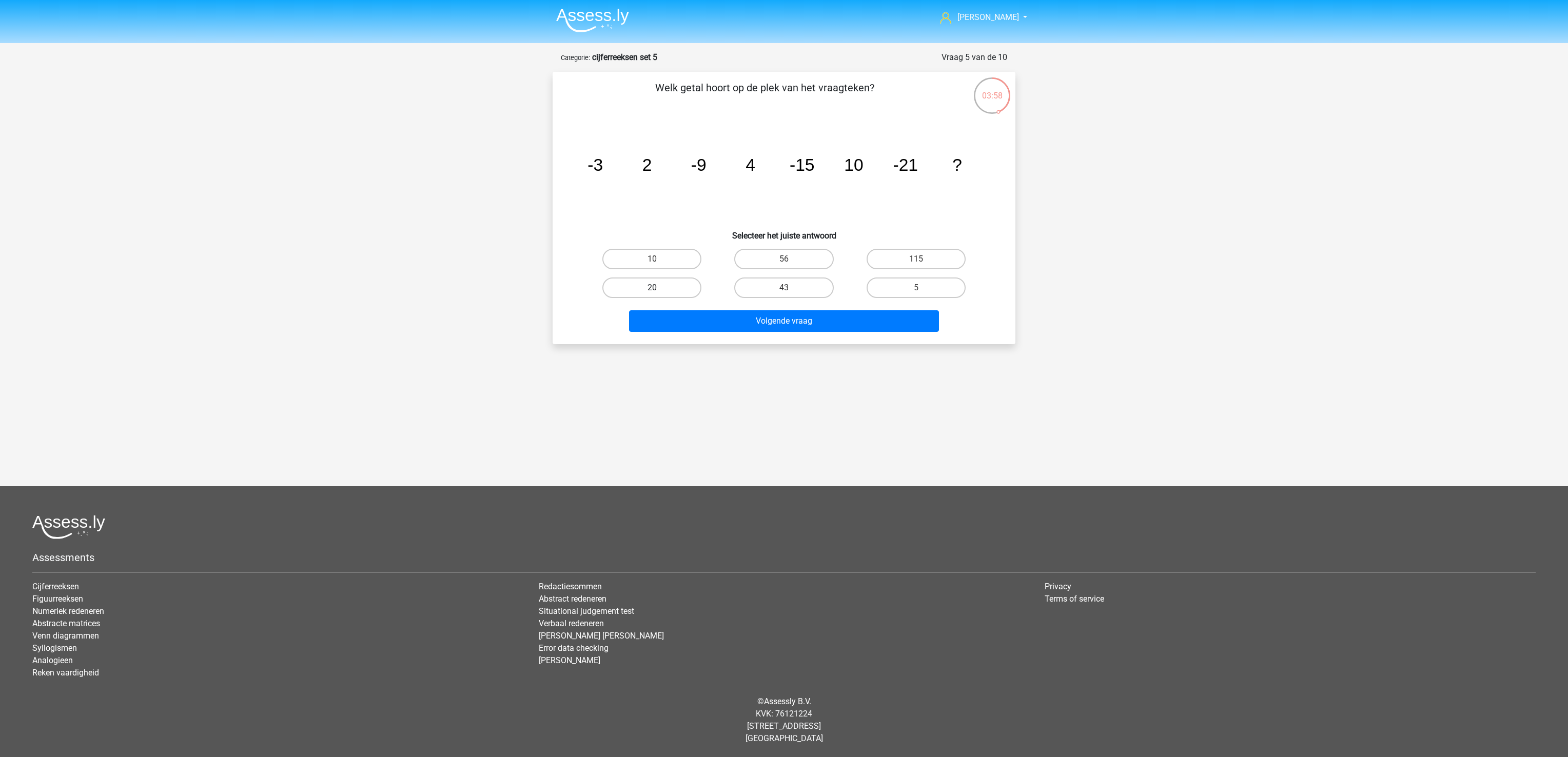
click at [673, 293] on label "20" at bounding box center [652, 288] width 99 height 21
click at [659, 293] on input "20" at bounding box center [655, 291] width 7 height 7
radio input "true"
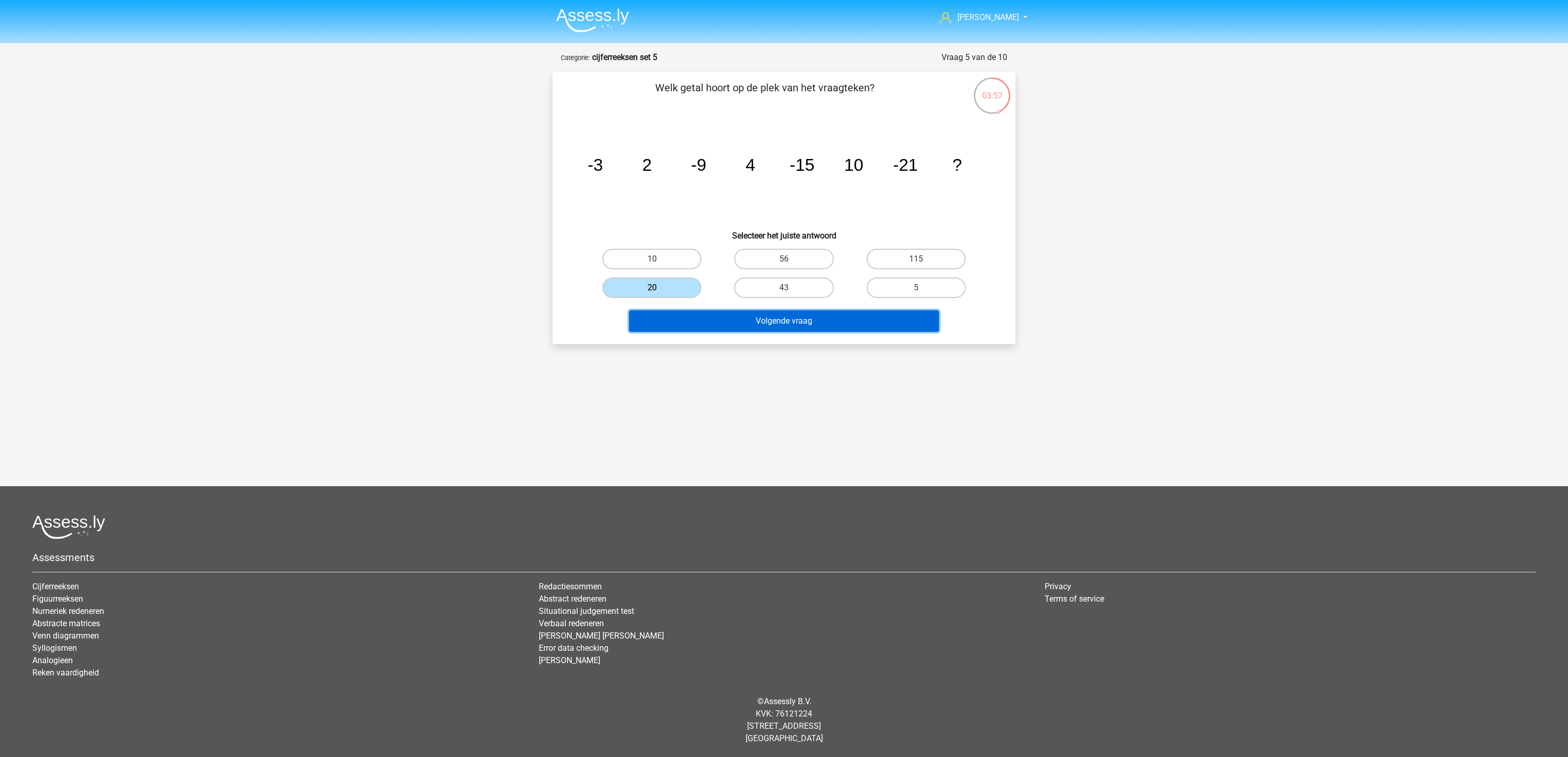
click at [690, 320] on button "Volgende vraag" at bounding box center [784, 321] width 310 height 21
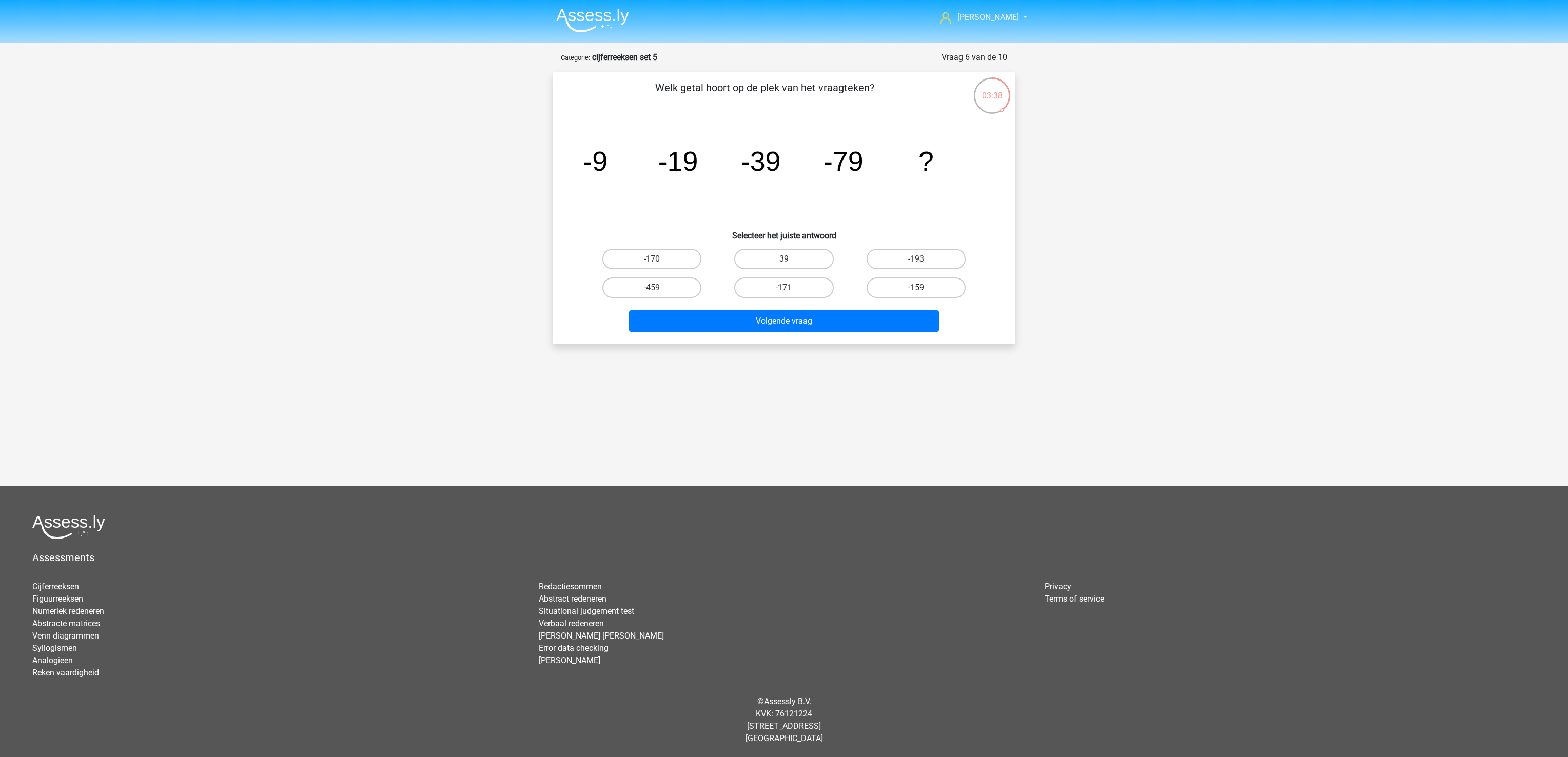
click at [928, 286] on label "-159" at bounding box center [916, 288] width 99 height 21
click at [923, 288] on input "-159" at bounding box center [919, 291] width 7 height 7
radio input "true"
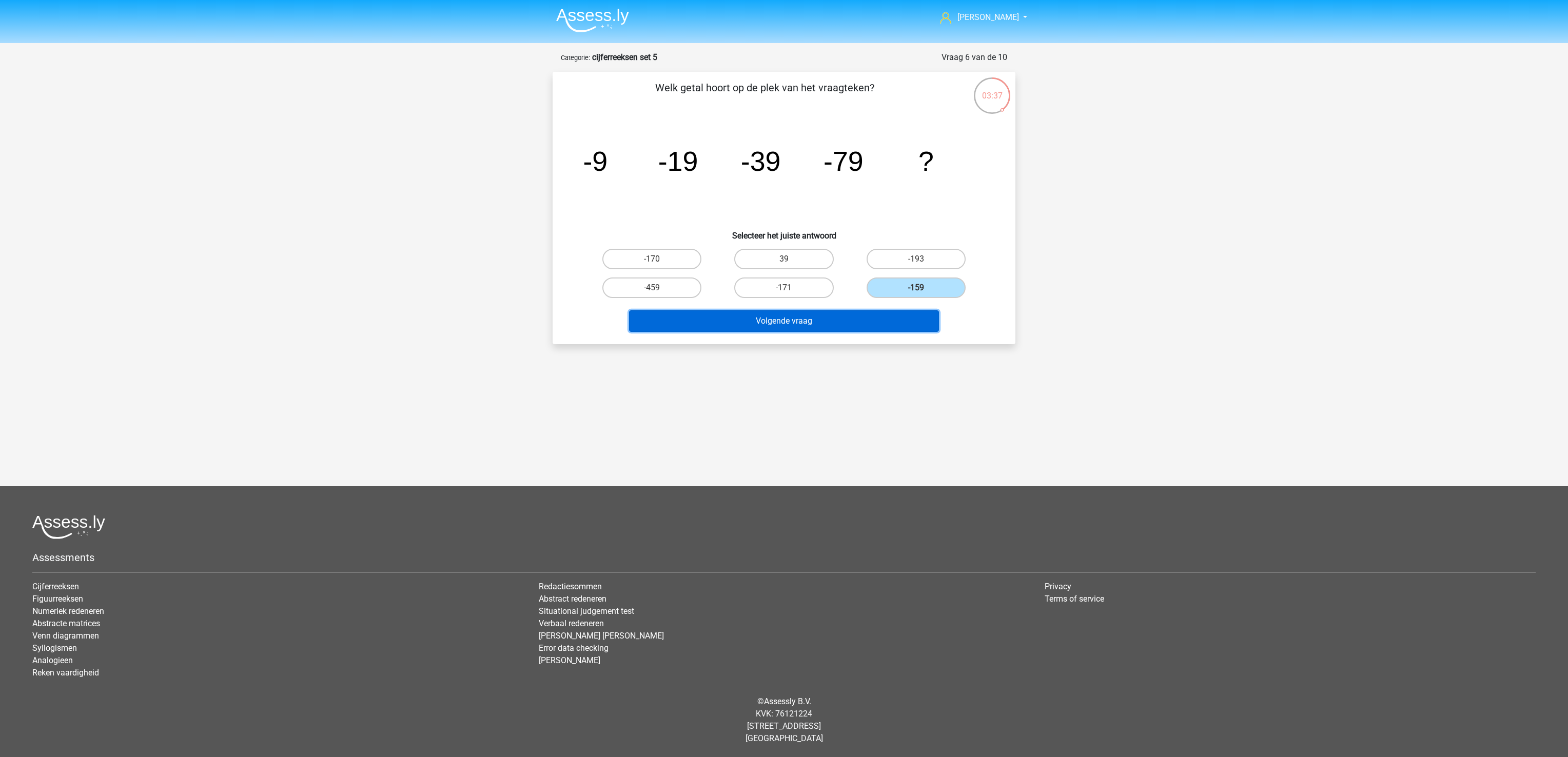
click at [915, 310] on button "Volgende vraag" at bounding box center [784, 321] width 310 height 21
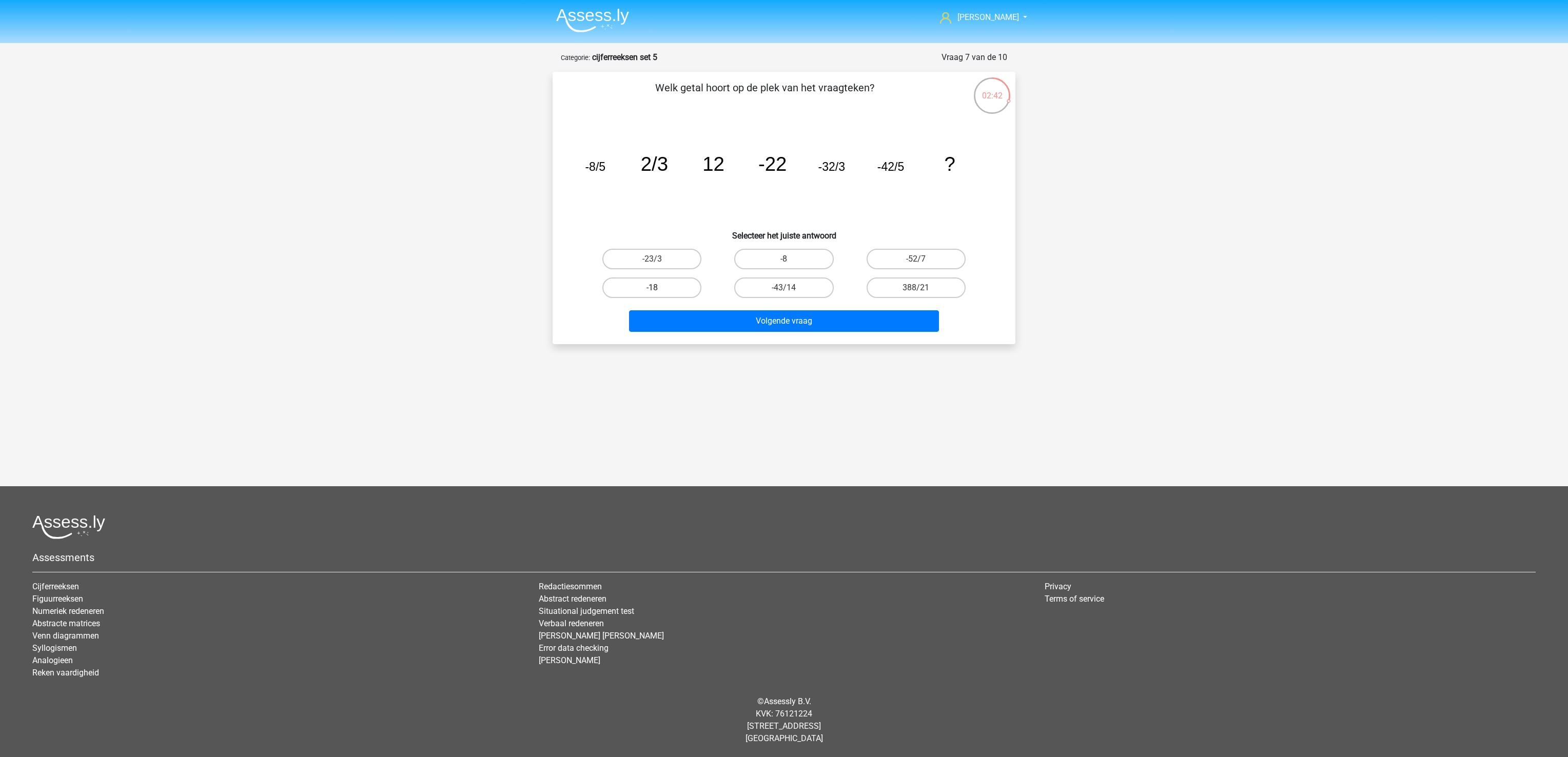
click at [648, 281] on label "-18" at bounding box center [652, 288] width 99 height 21
click at [652, 288] on input "-18" at bounding box center [655, 291] width 7 height 7
radio input "true"
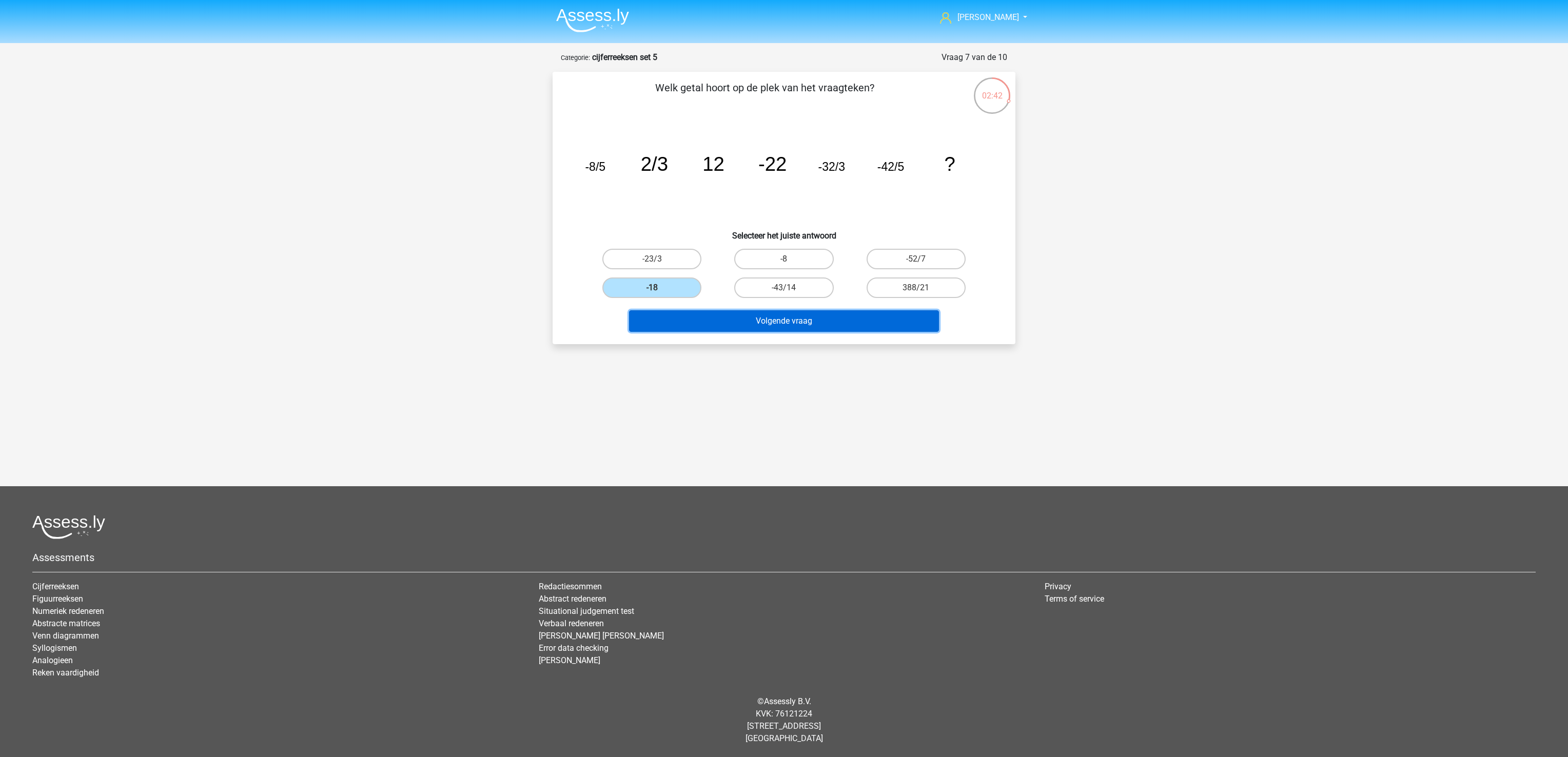
click at [676, 318] on button "Volgende vraag" at bounding box center [784, 321] width 310 height 21
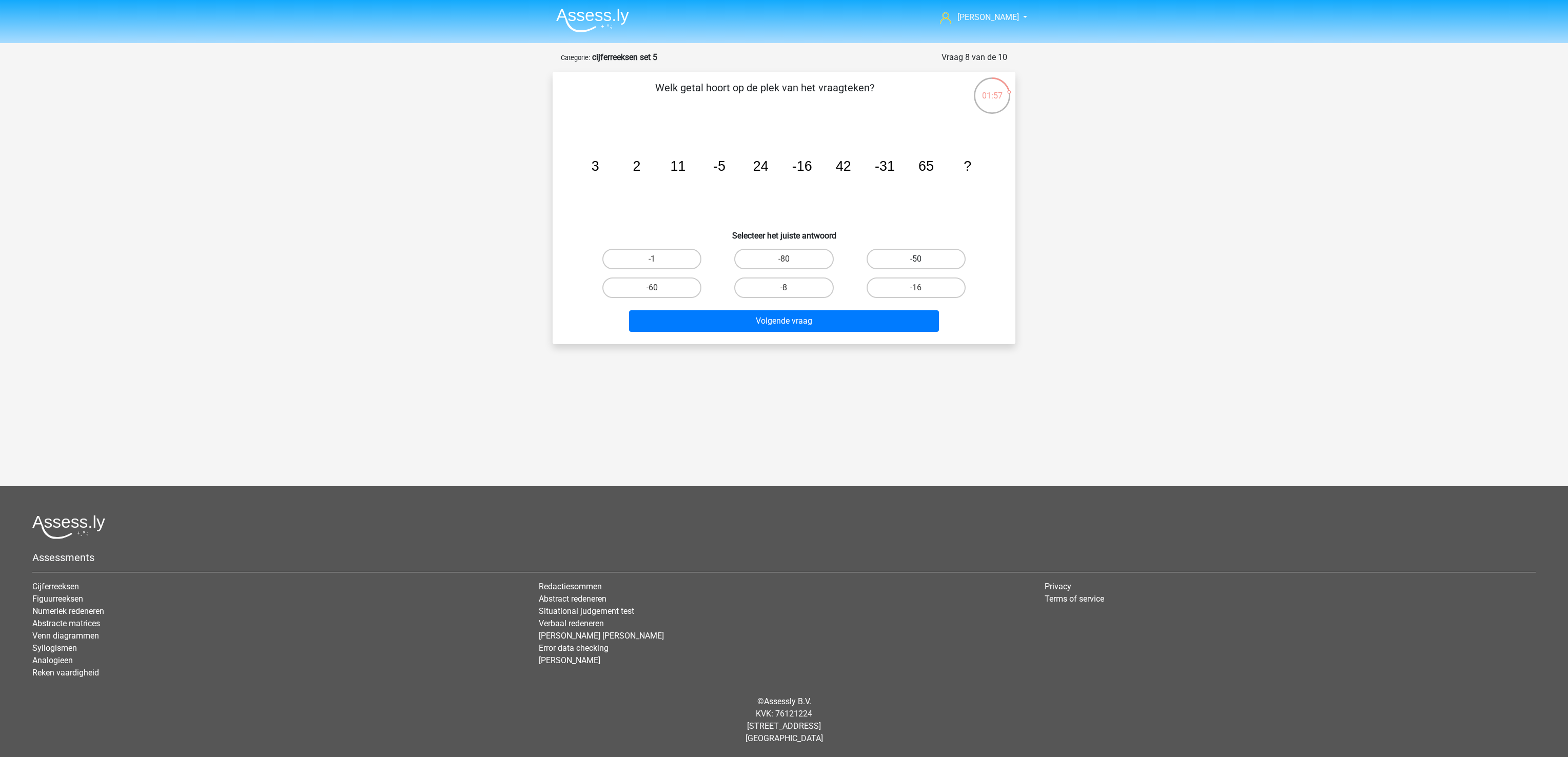
click at [926, 261] on label "-50" at bounding box center [916, 259] width 99 height 21
click at [923, 261] on input "-50" at bounding box center [919, 262] width 7 height 7
radio input "true"
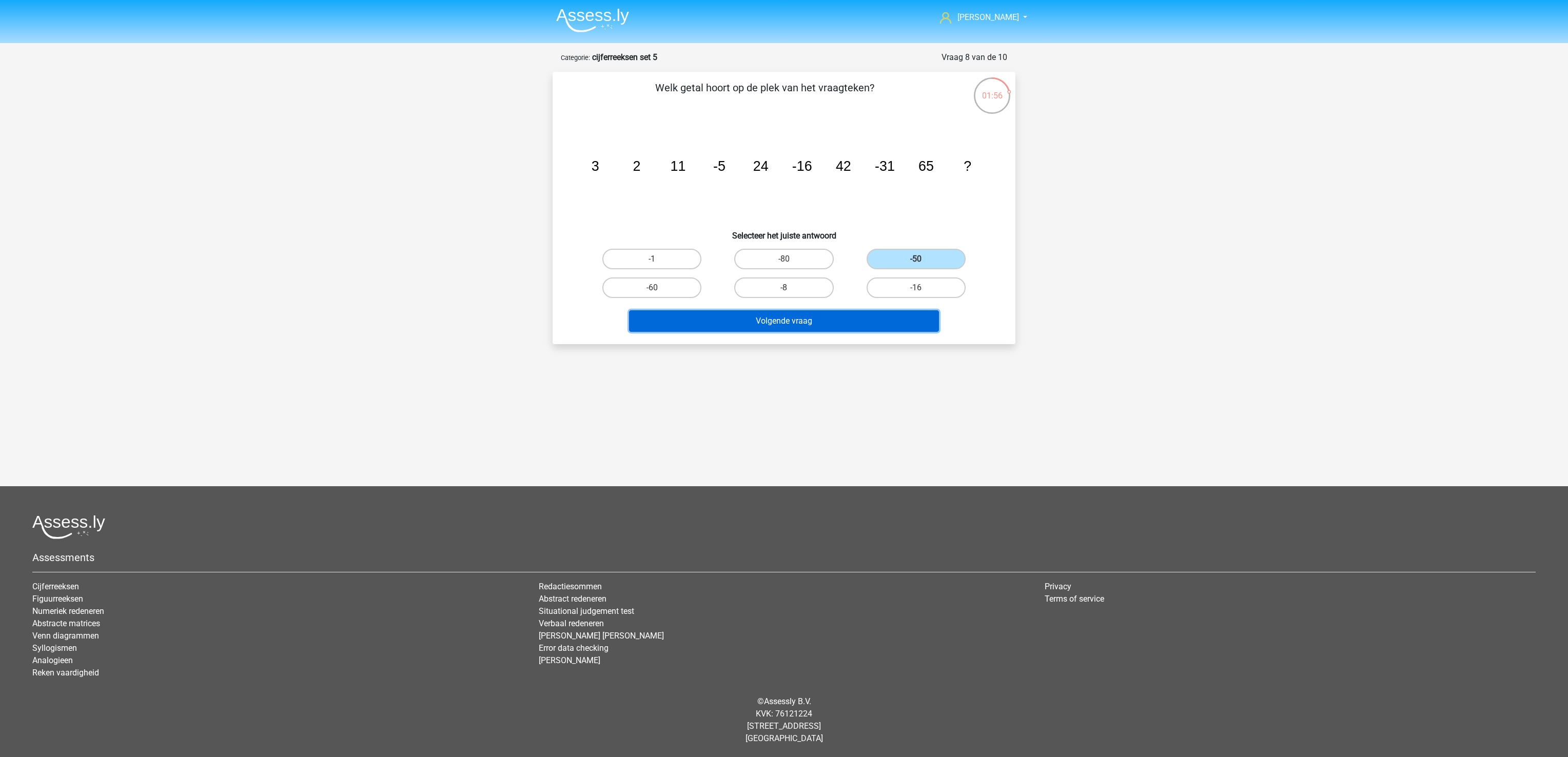
click at [877, 325] on button "Volgende vraag" at bounding box center [784, 321] width 310 height 21
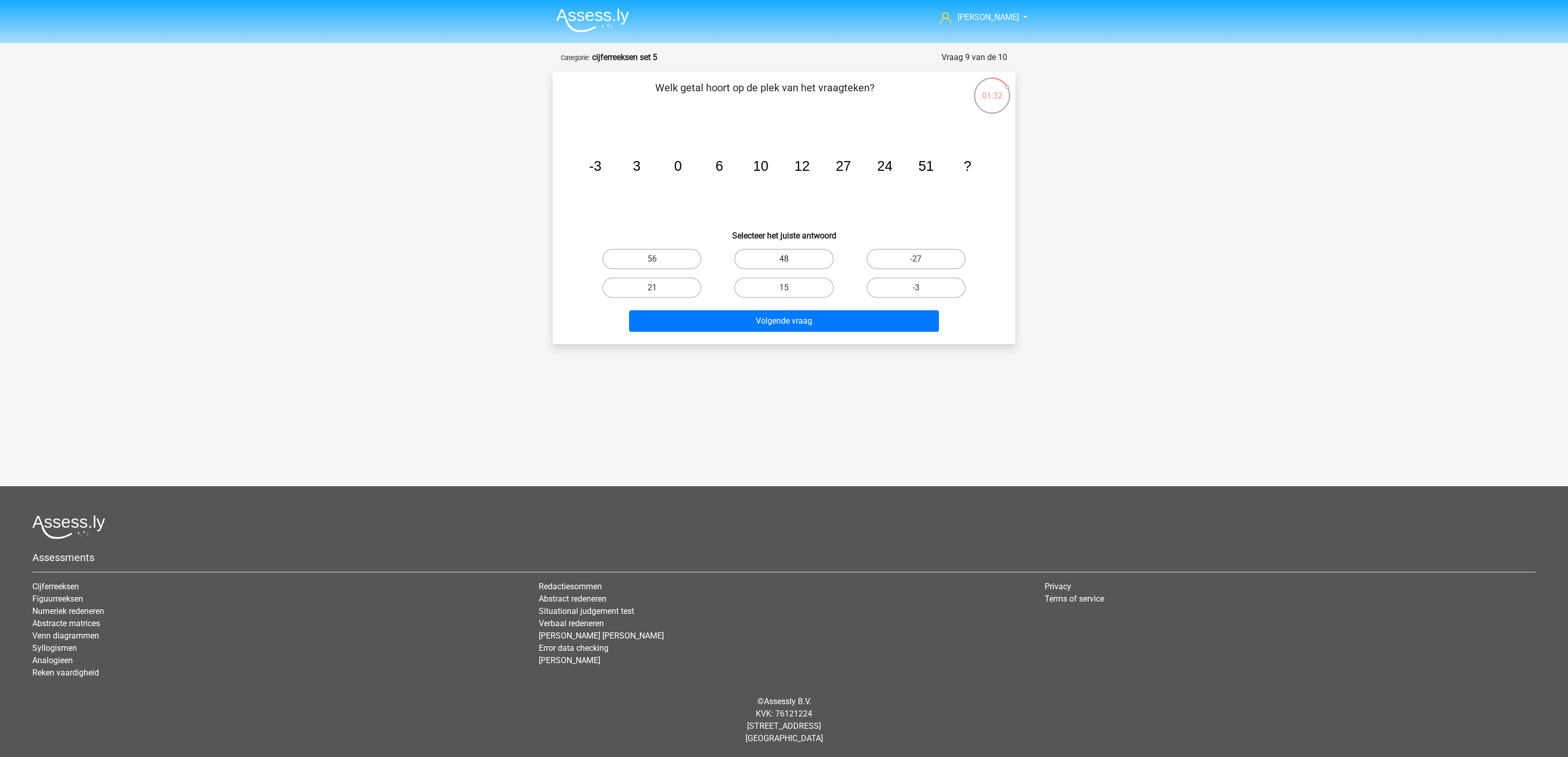
click at [760, 249] on label "48" at bounding box center [783, 259] width 99 height 21
click at [784, 259] on input "48" at bounding box center [787, 262] width 7 height 7
radio input "true"
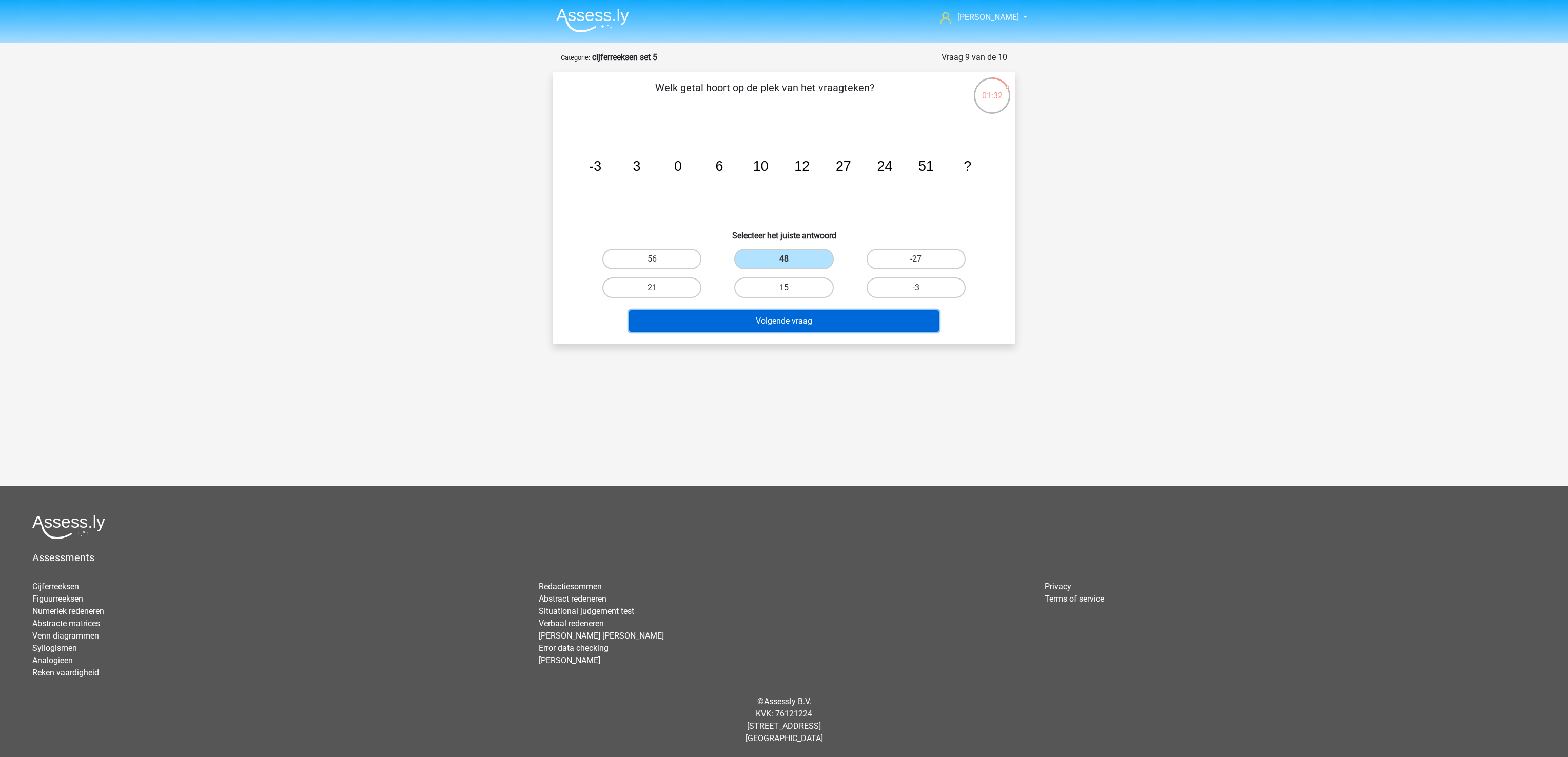
click at [764, 327] on button "Volgende vraag" at bounding box center [784, 321] width 310 height 21
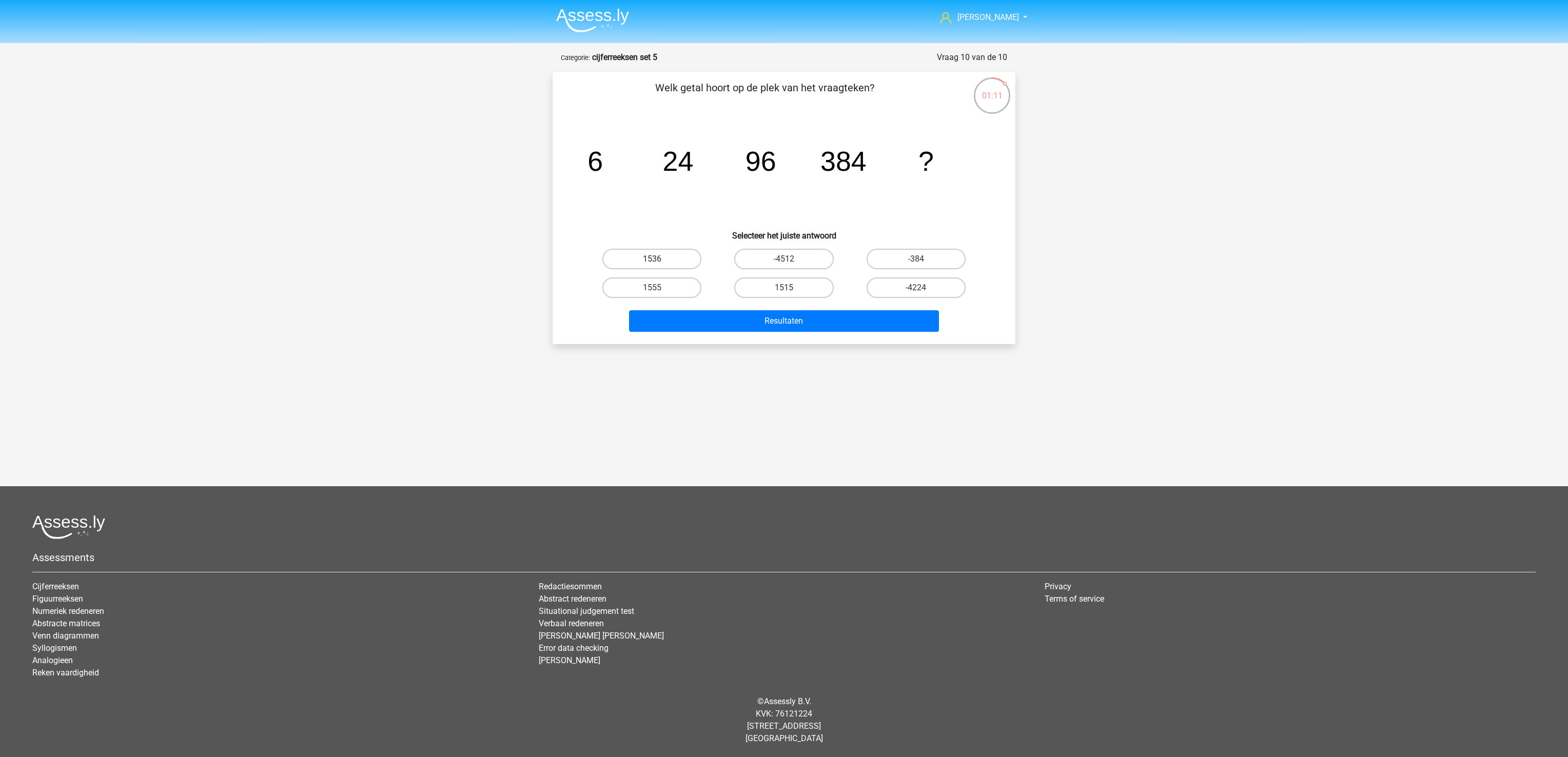
click at [658, 267] on label "1536" at bounding box center [652, 259] width 99 height 21
click at [658, 266] on input "1536" at bounding box center [655, 262] width 7 height 7
radio input "true"
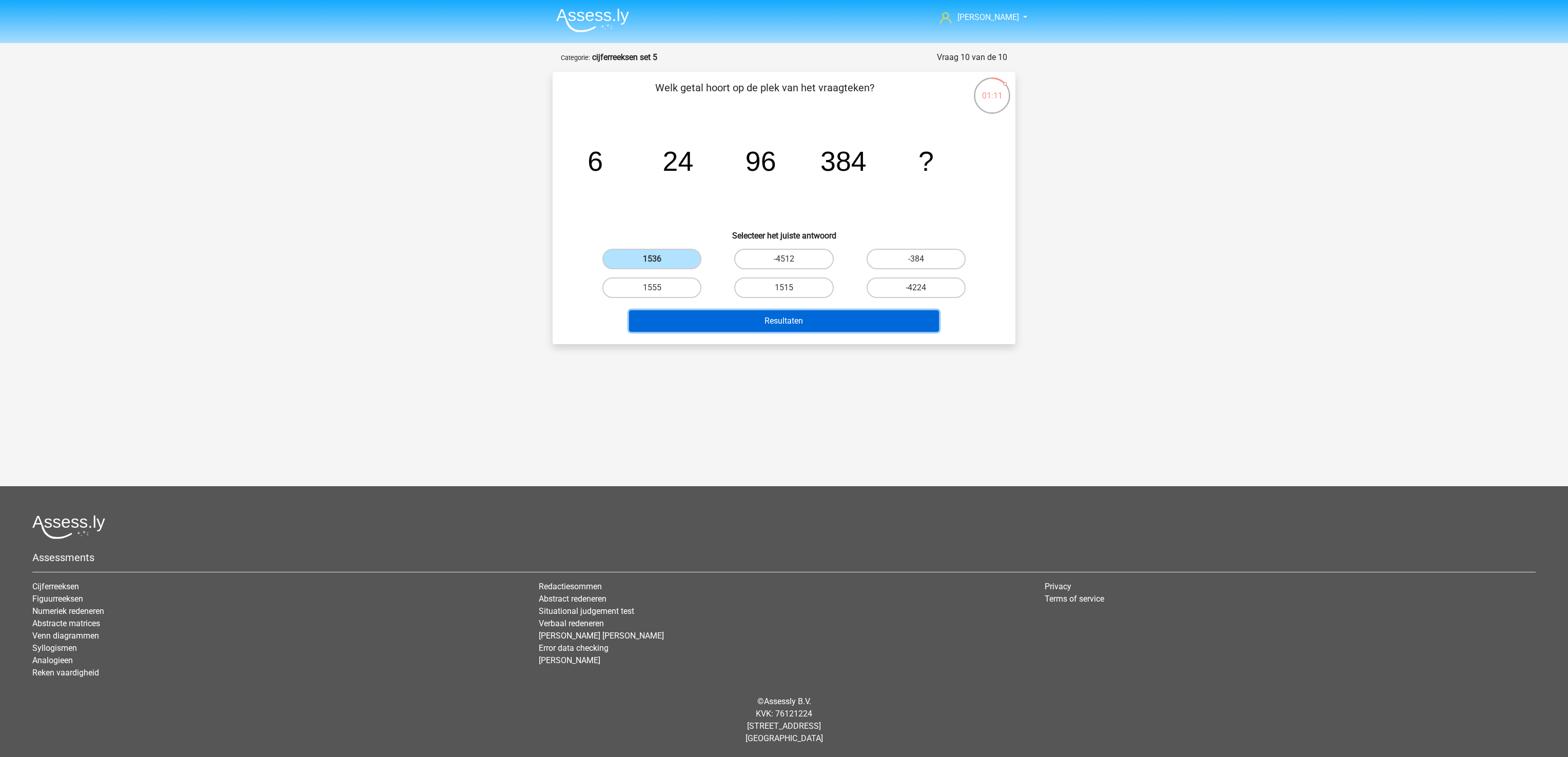
click at [744, 331] on button "Resultaten" at bounding box center [784, 321] width 310 height 21
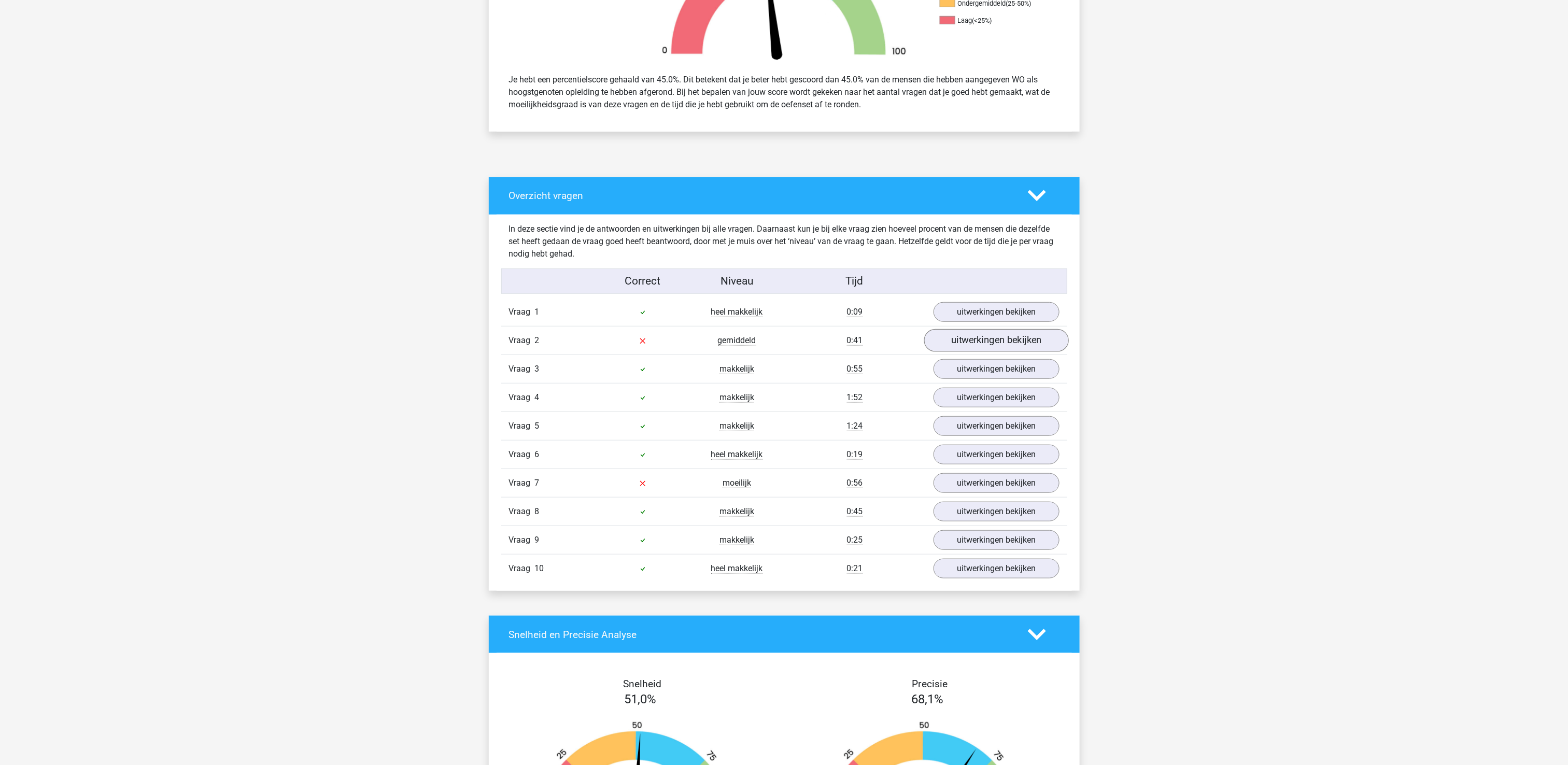
scroll to position [414, 0]
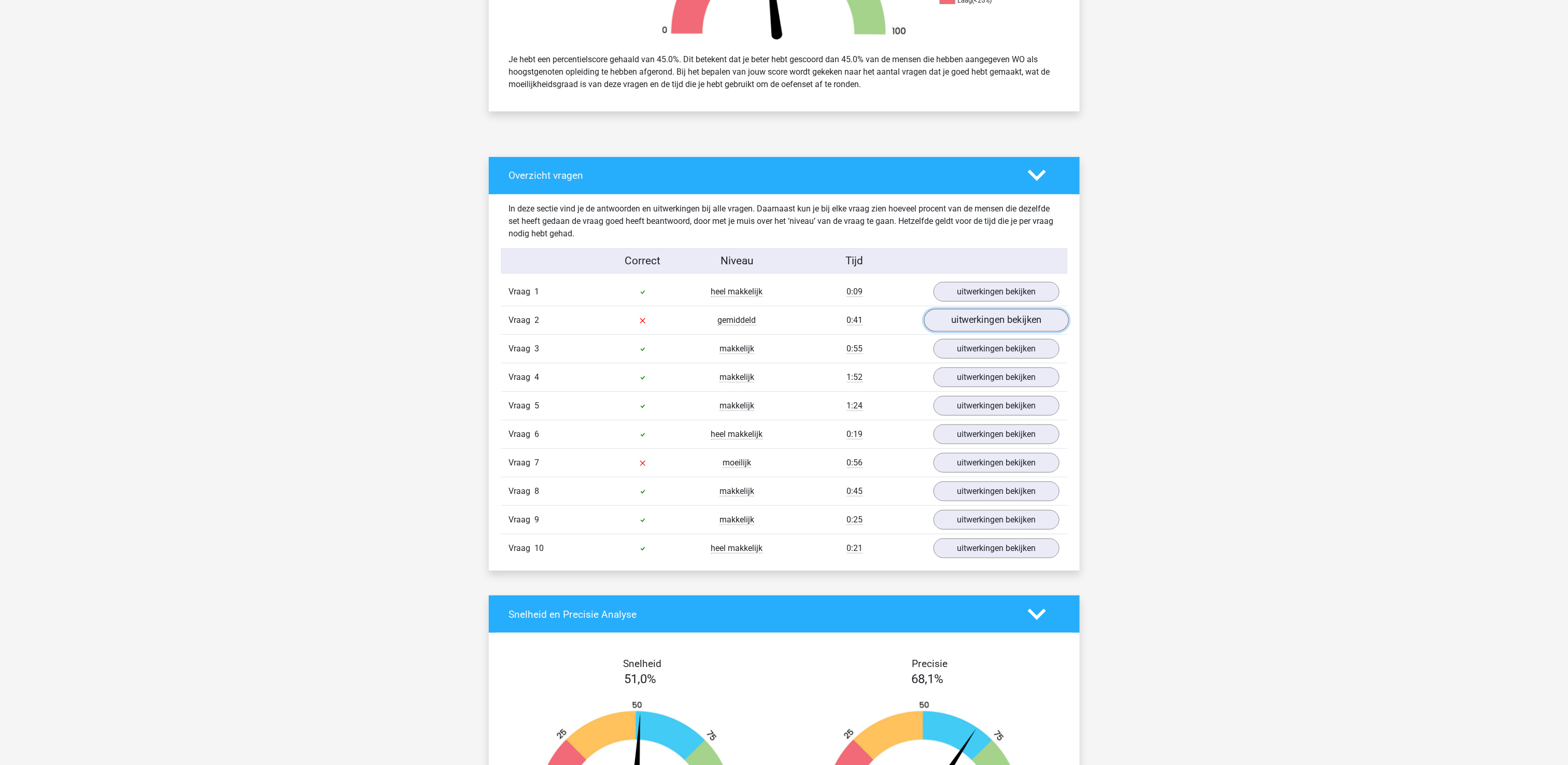
click at [993, 323] on link "uitwerkingen bekijken" at bounding box center [996, 320] width 145 height 23
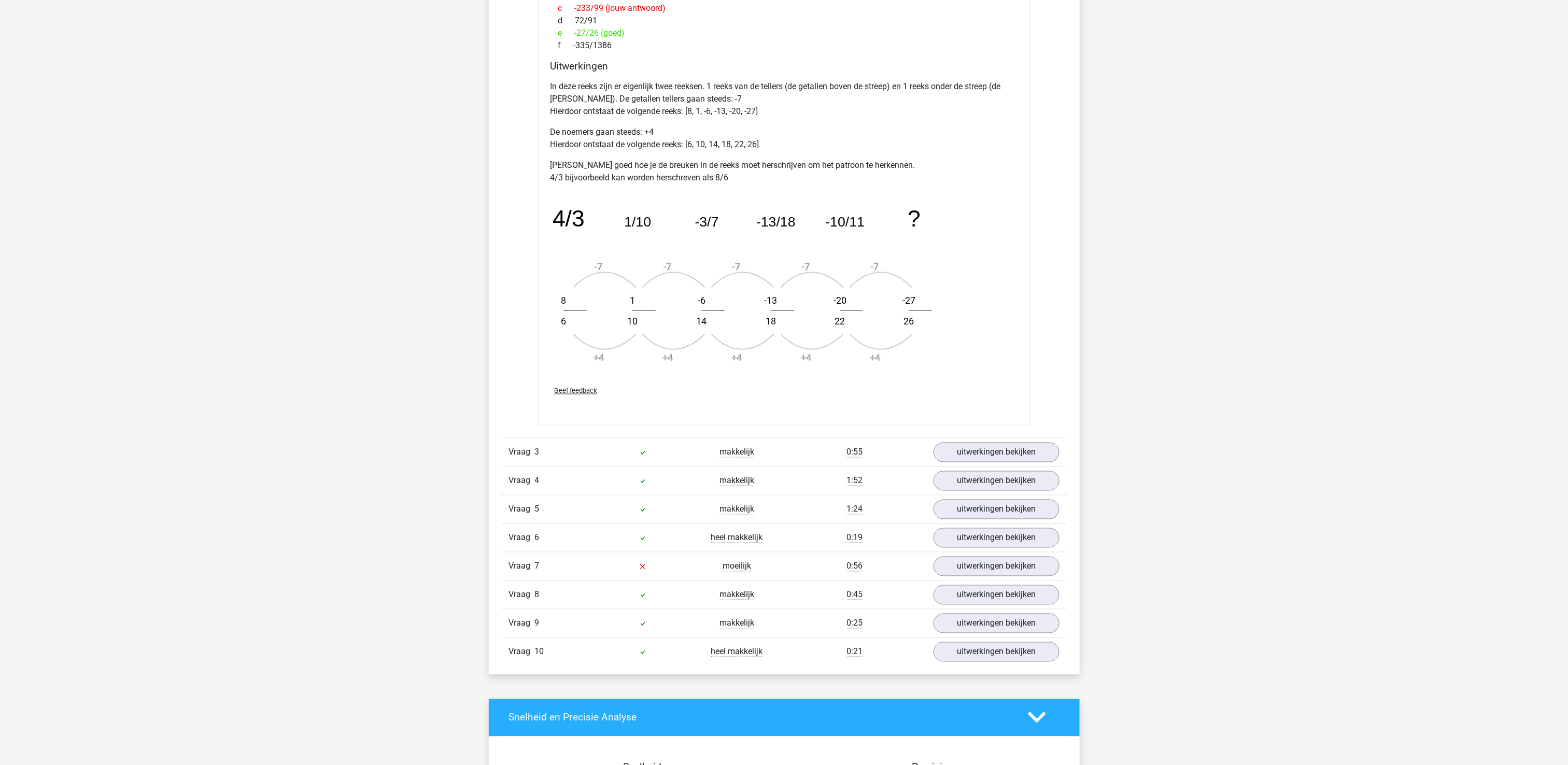
scroll to position [1140, 0]
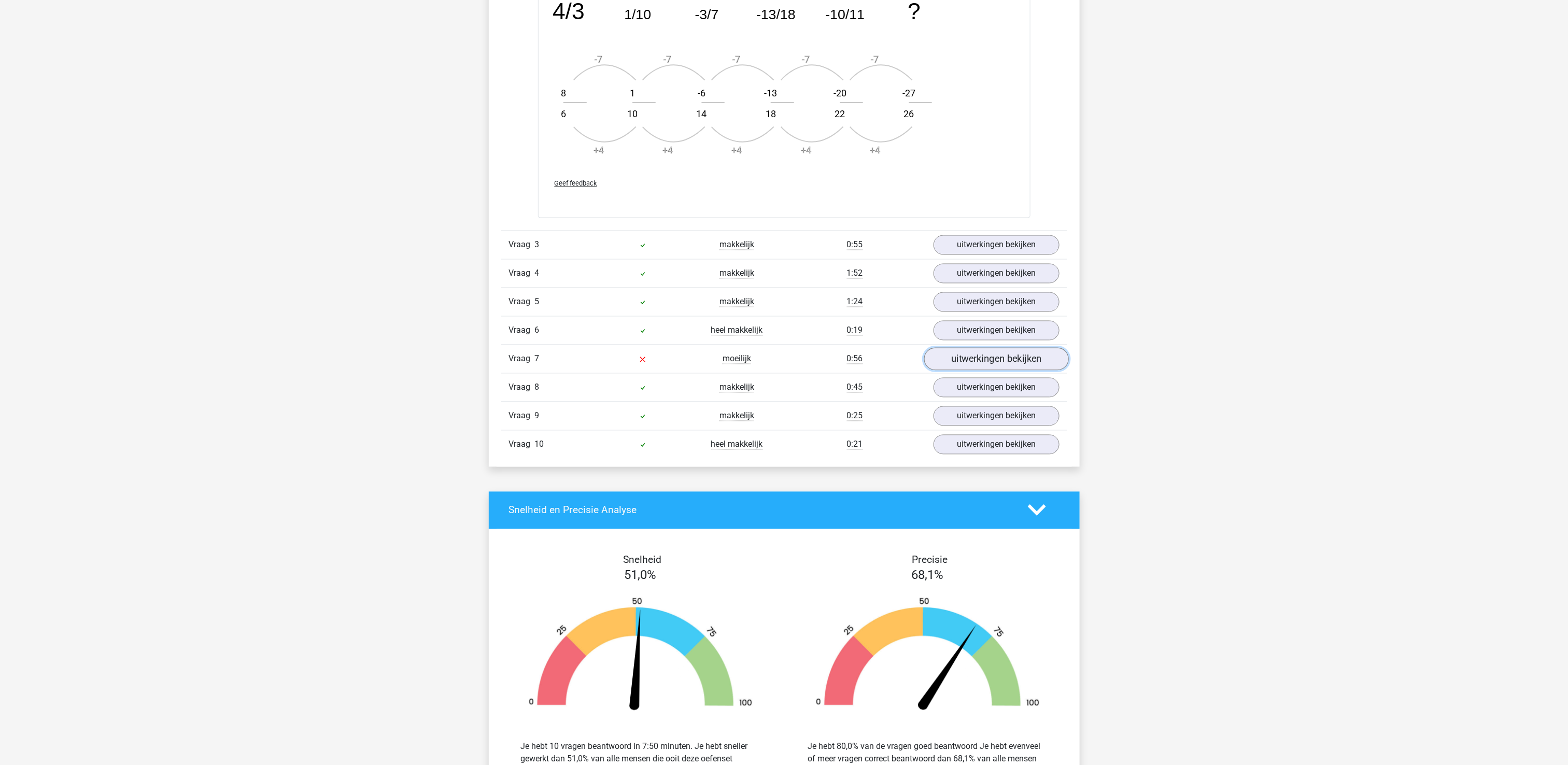
click at [997, 371] on link "uitwerkingen bekijken" at bounding box center [996, 359] width 145 height 23
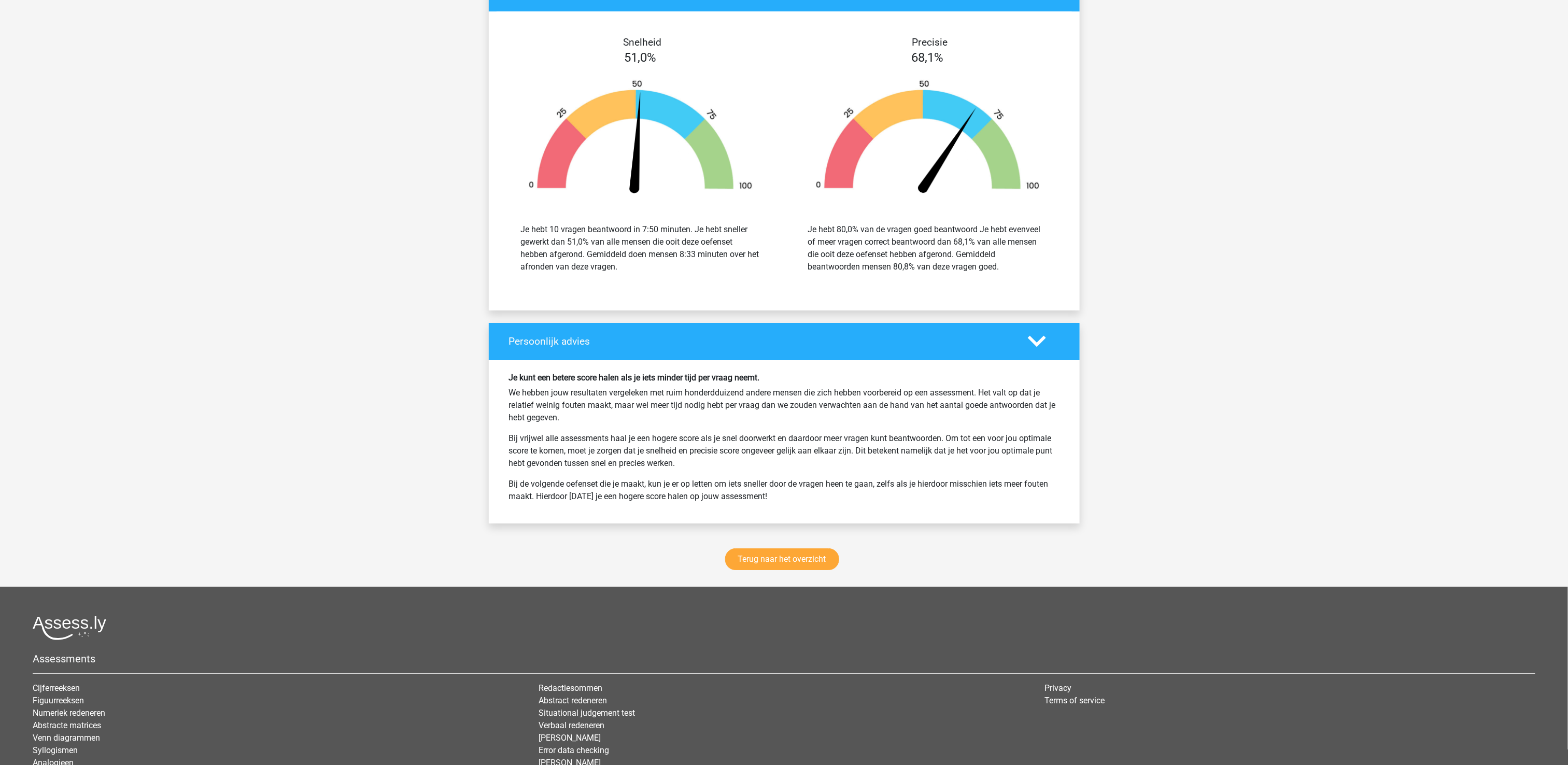
scroll to position [2281, 0]
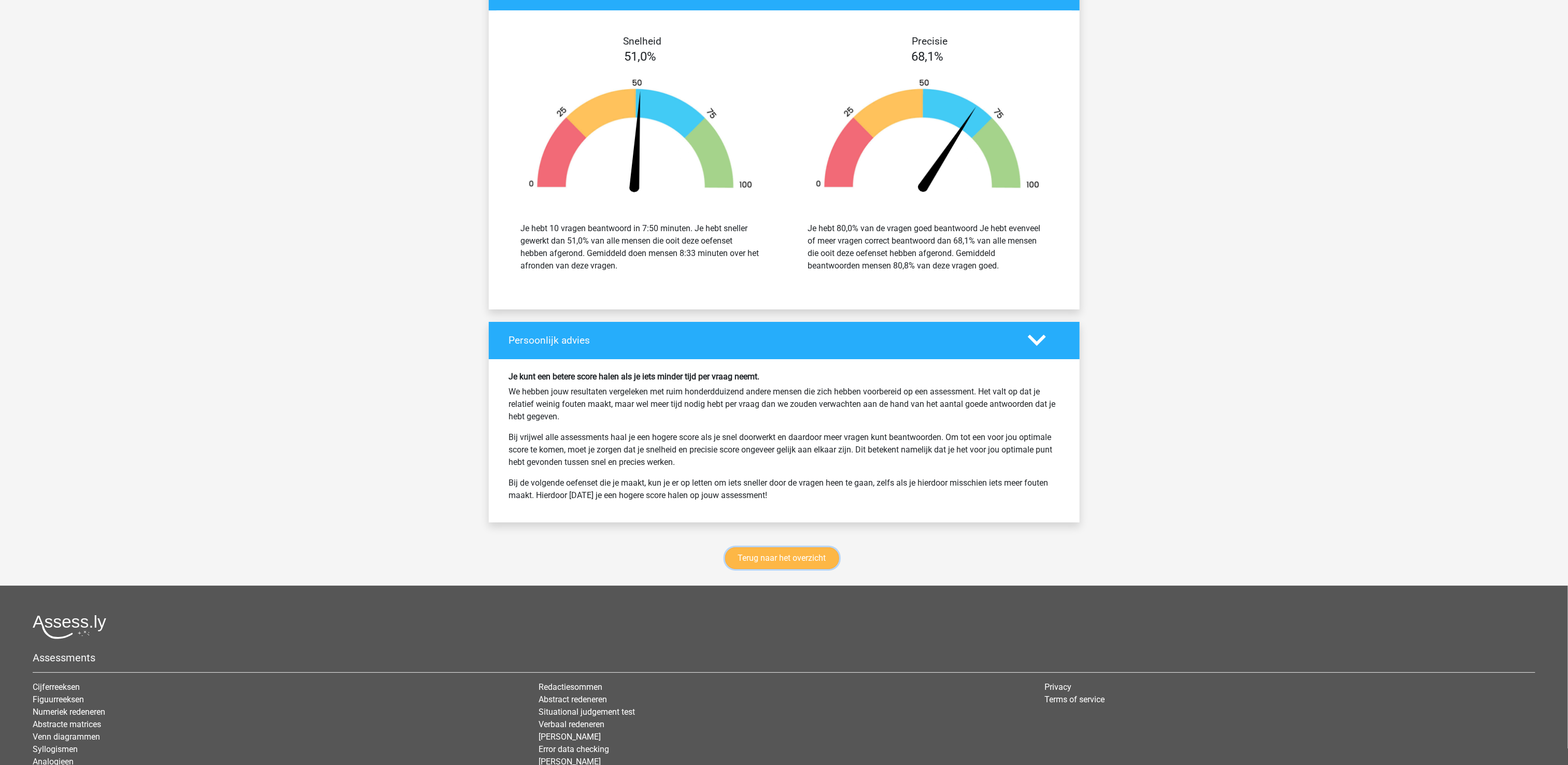
click at [797, 569] on link "Terug naar het overzicht" at bounding box center [782, 558] width 114 height 22
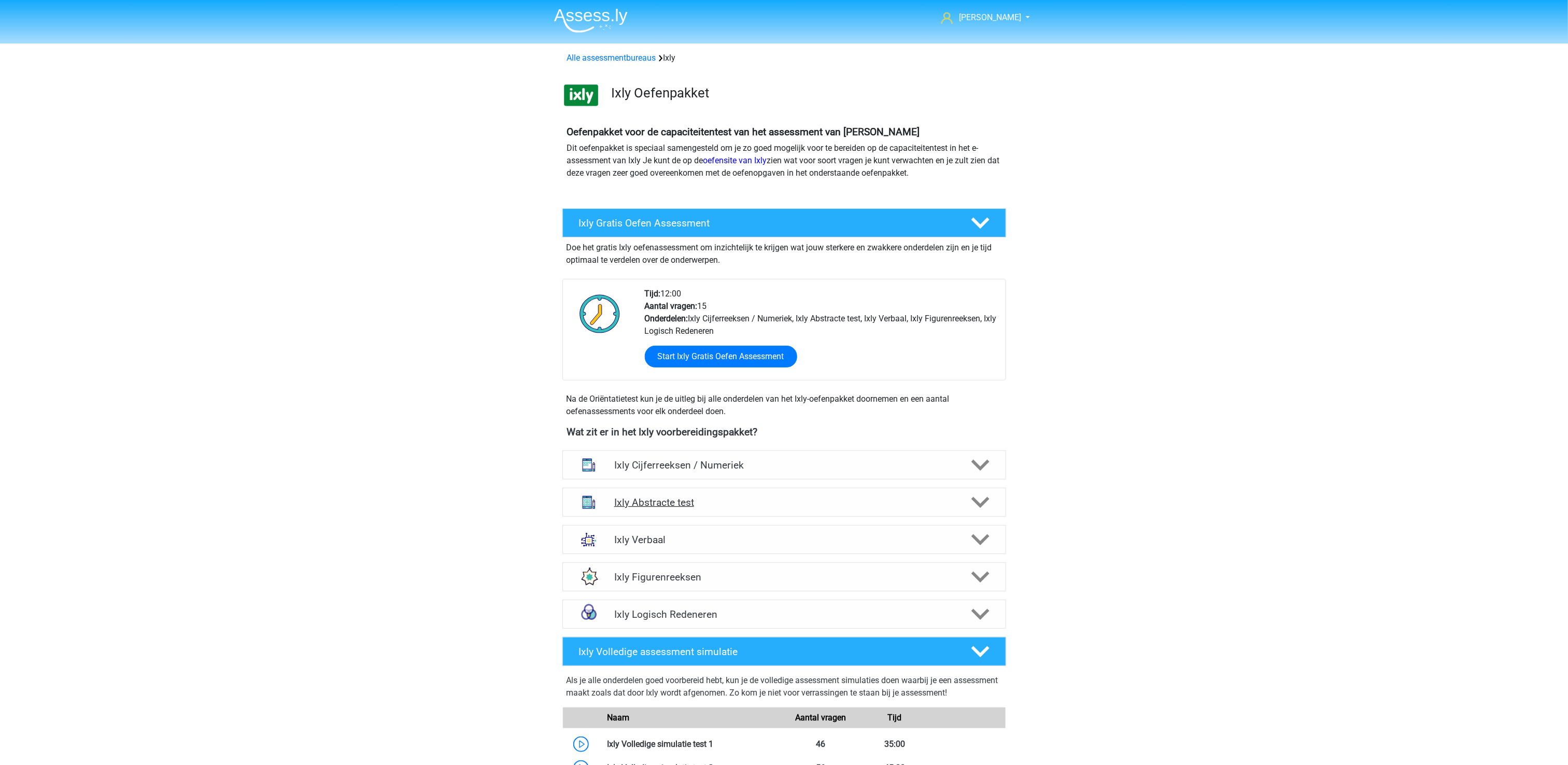
click at [802, 509] on h4 "Ixly Abstracte test" at bounding box center [784, 502] width 339 height 12
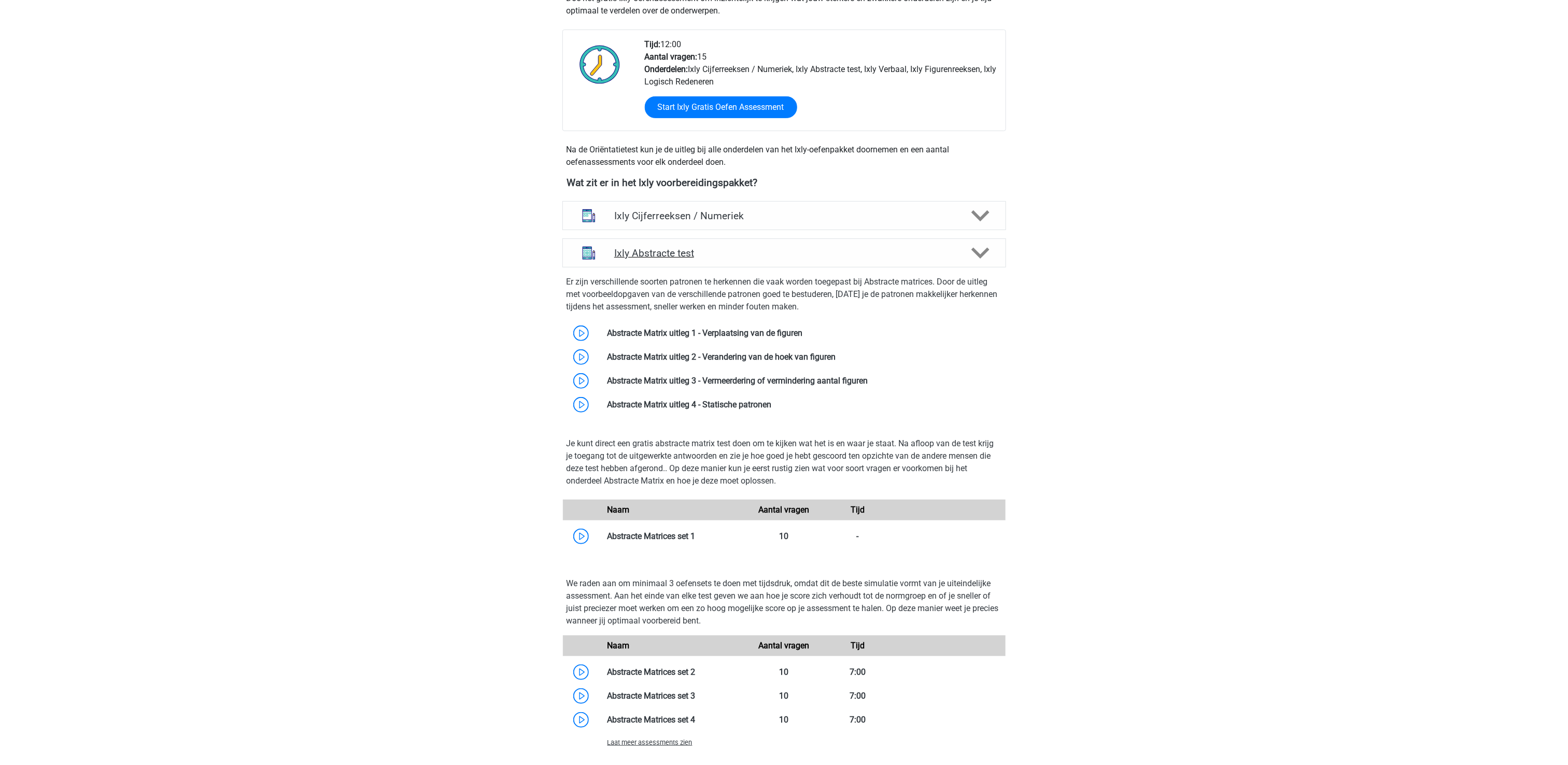
scroll to position [311, 0]
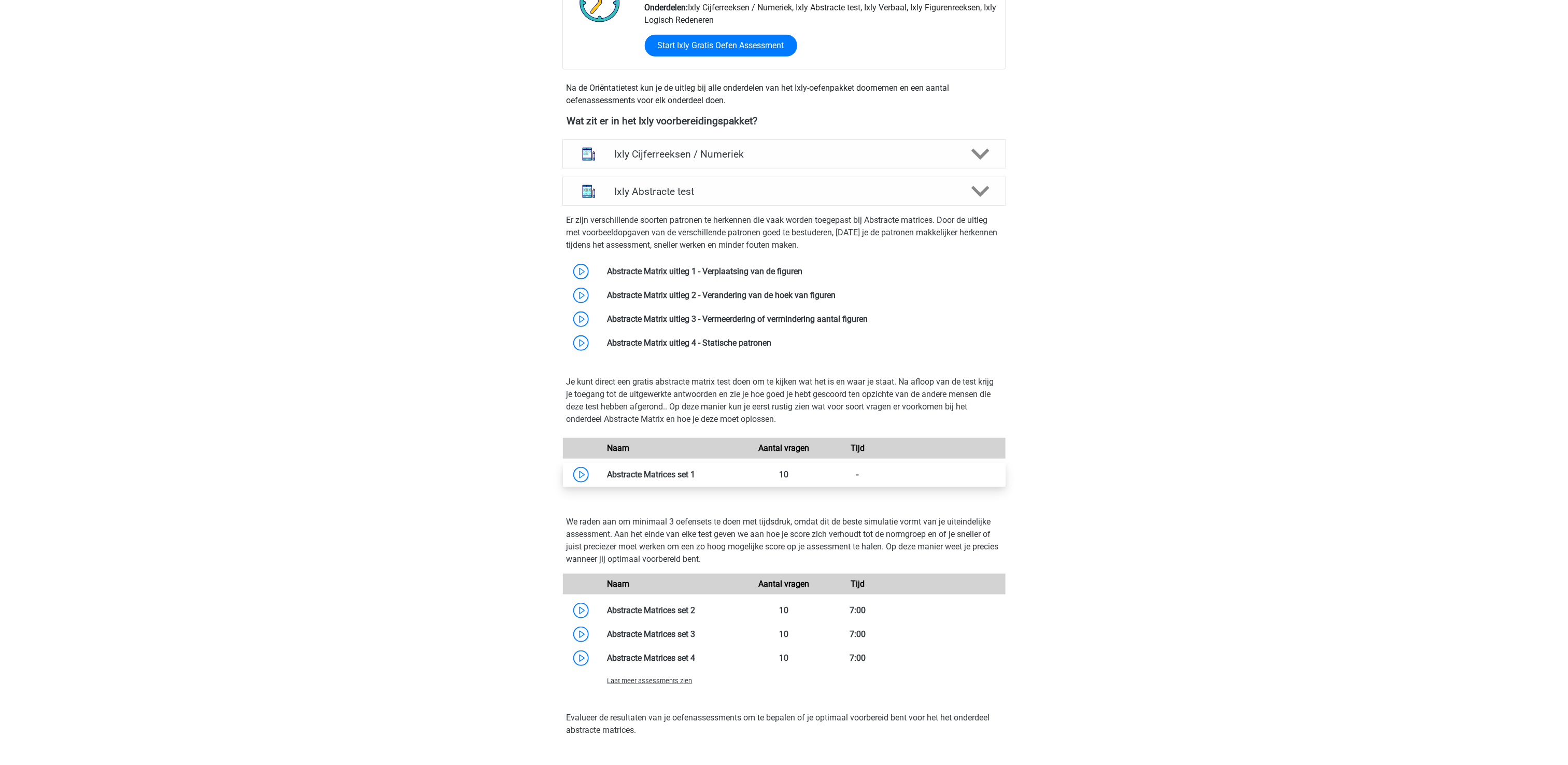
click at [695, 470] on link at bounding box center [695, 475] width 0 height 10
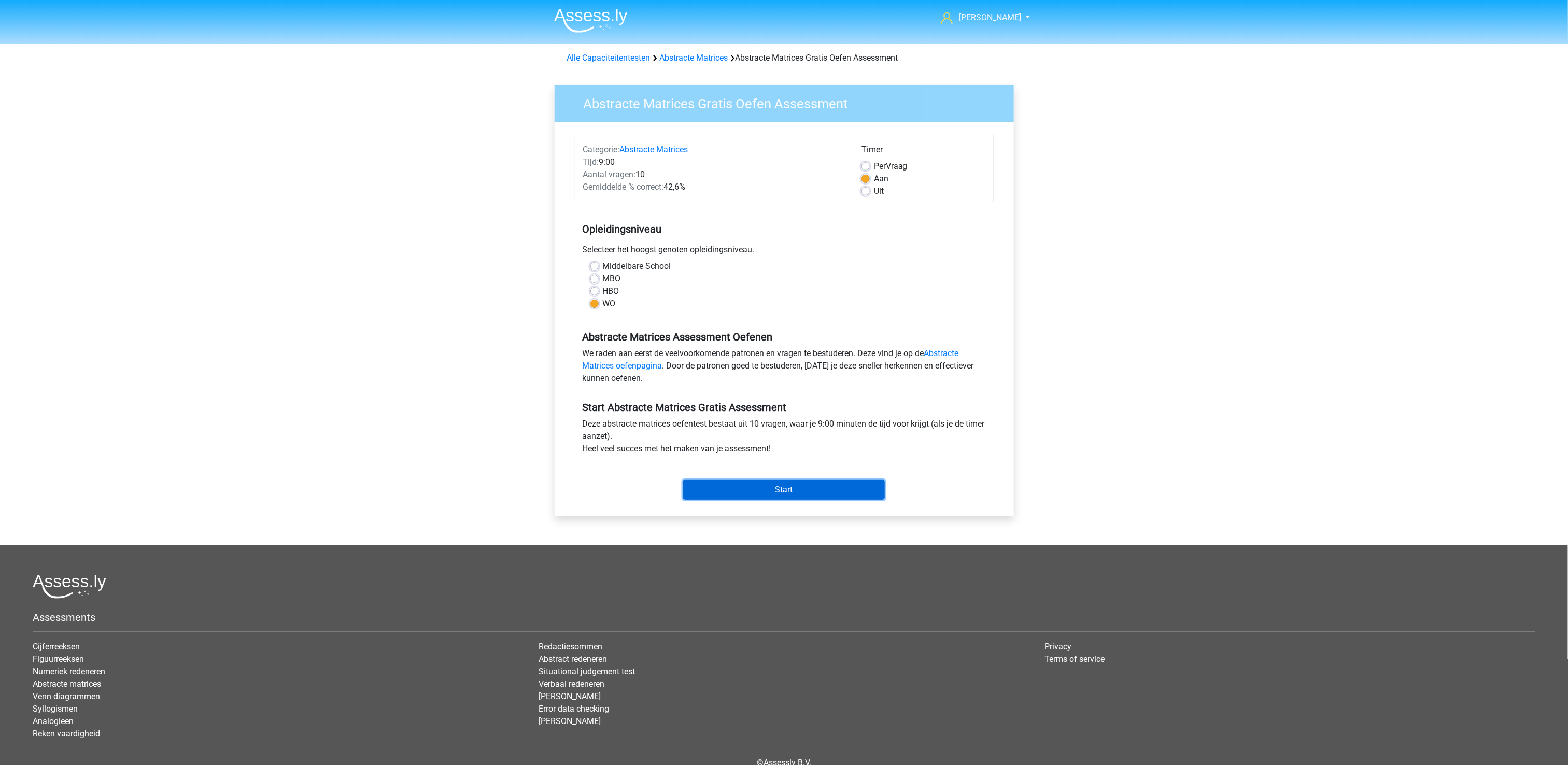
click at [774, 487] on input "Start" at bounding box center [784, 490] width 202 height 20
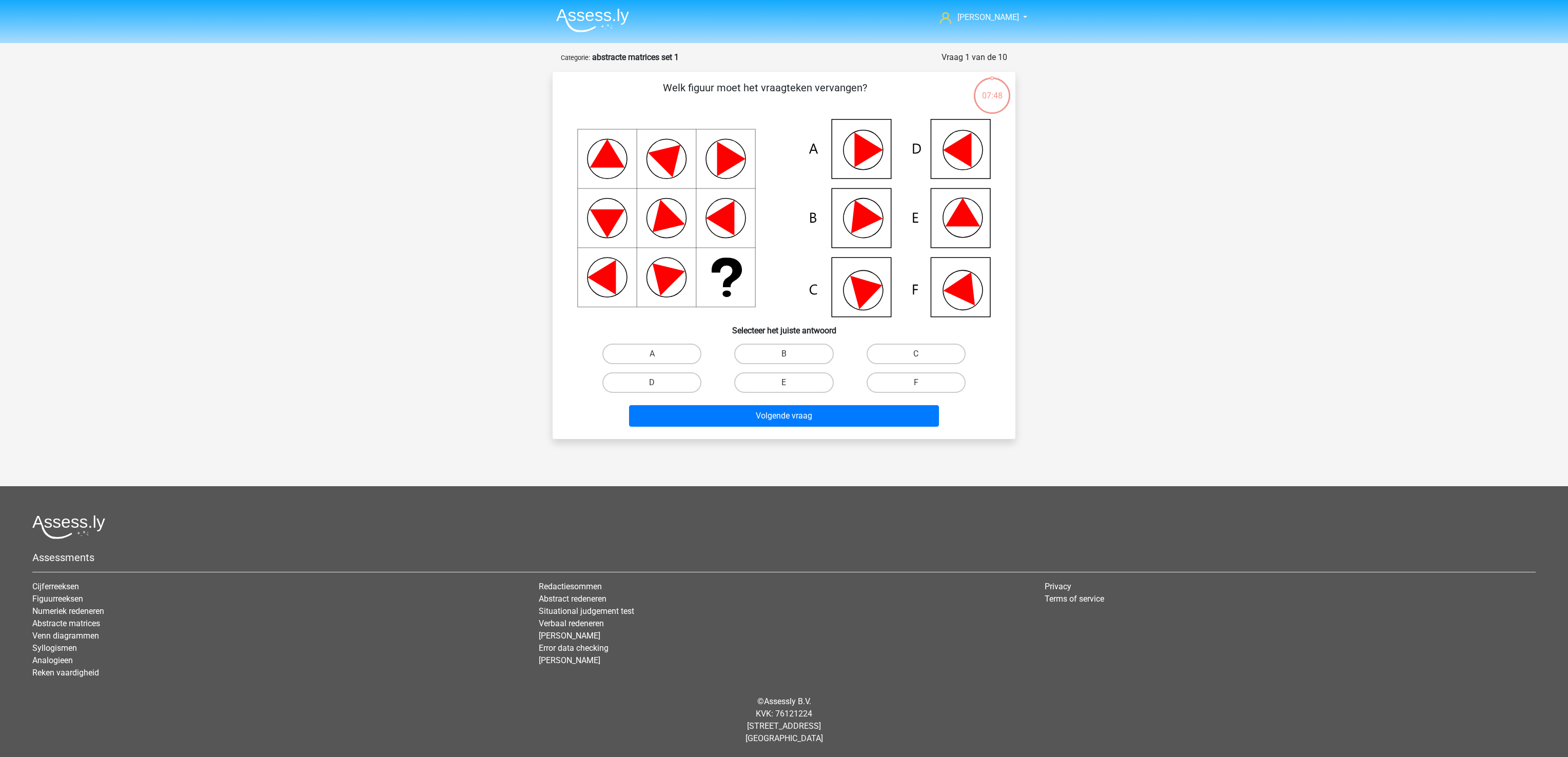
click at [966, 217] on icon at bounding box center [962, 212] width 35 height 28
click at [779, 377] on label "E" at bounding box center [783, 383] width 99 height 21
click at [784, 383] on input "E" at bounding box center [787, 386] width 7 height 7
radio input "true"
click at [780, 418] on button "Volgende vraag" at bounding box center [784, 416] width 310 height 21
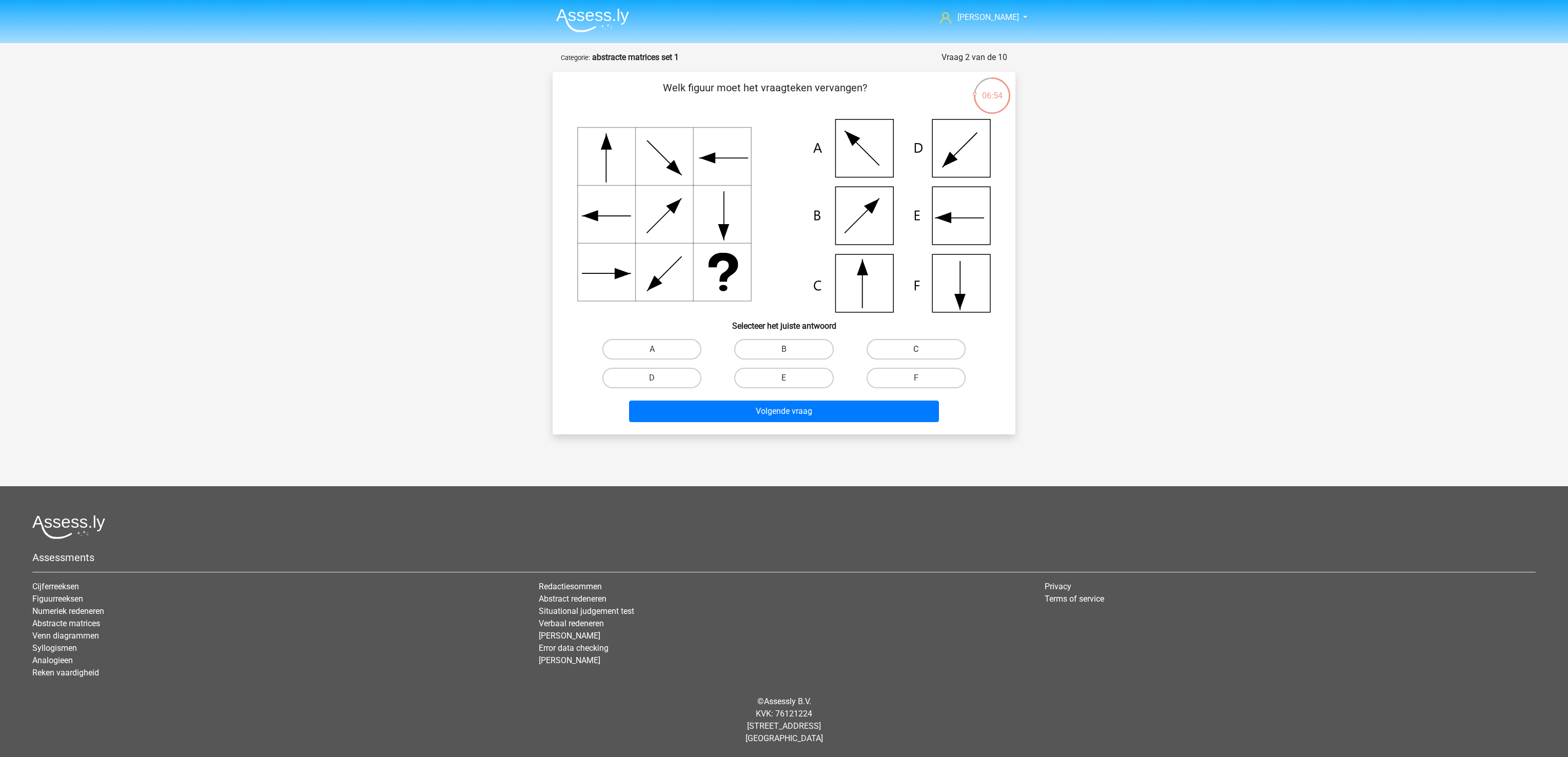
click at [922, 344] on label "C" at bounding box center [916, 349] width 99 height 21
click at [922, 349] on input "C" at bounding box center [919, 352] width 7 height 7
radio input "true"
click at [843, 419] on button "Volgende vraag" at bounding box center [784, 411] width 310 height 21
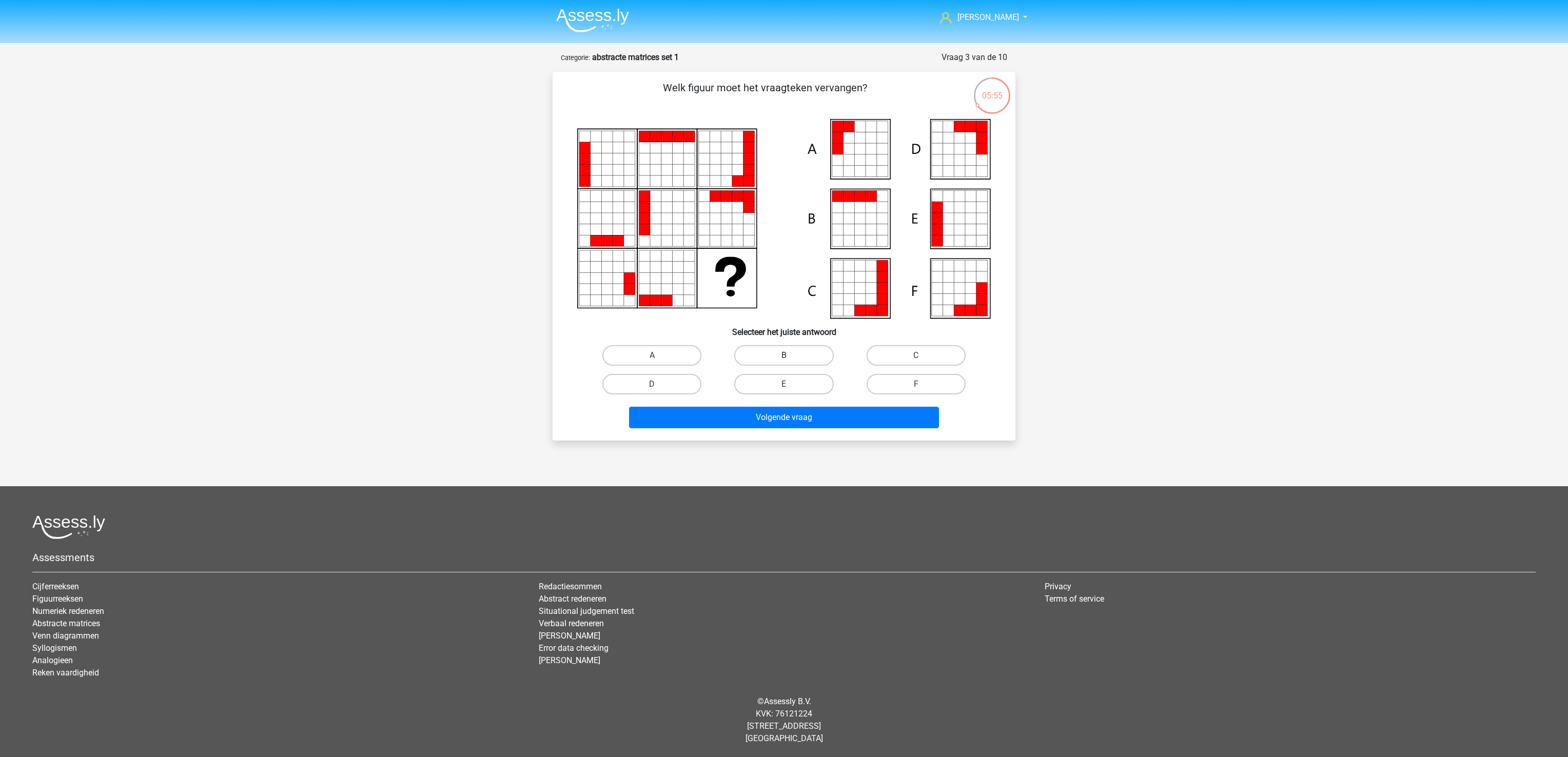
click at [769, 355] on label "B" at bounding box center [783, 355] width 99 height 21
click at [784, 355] on input "B" at bounding box center [787, 358] width 7 height 7
radio input "true"
click at [753, 375] on label "E" at bounding box center [783, 384] width 99 height 21
click at [784, 384] on input "E" at bounding box center [787, 387] width 7 height 7
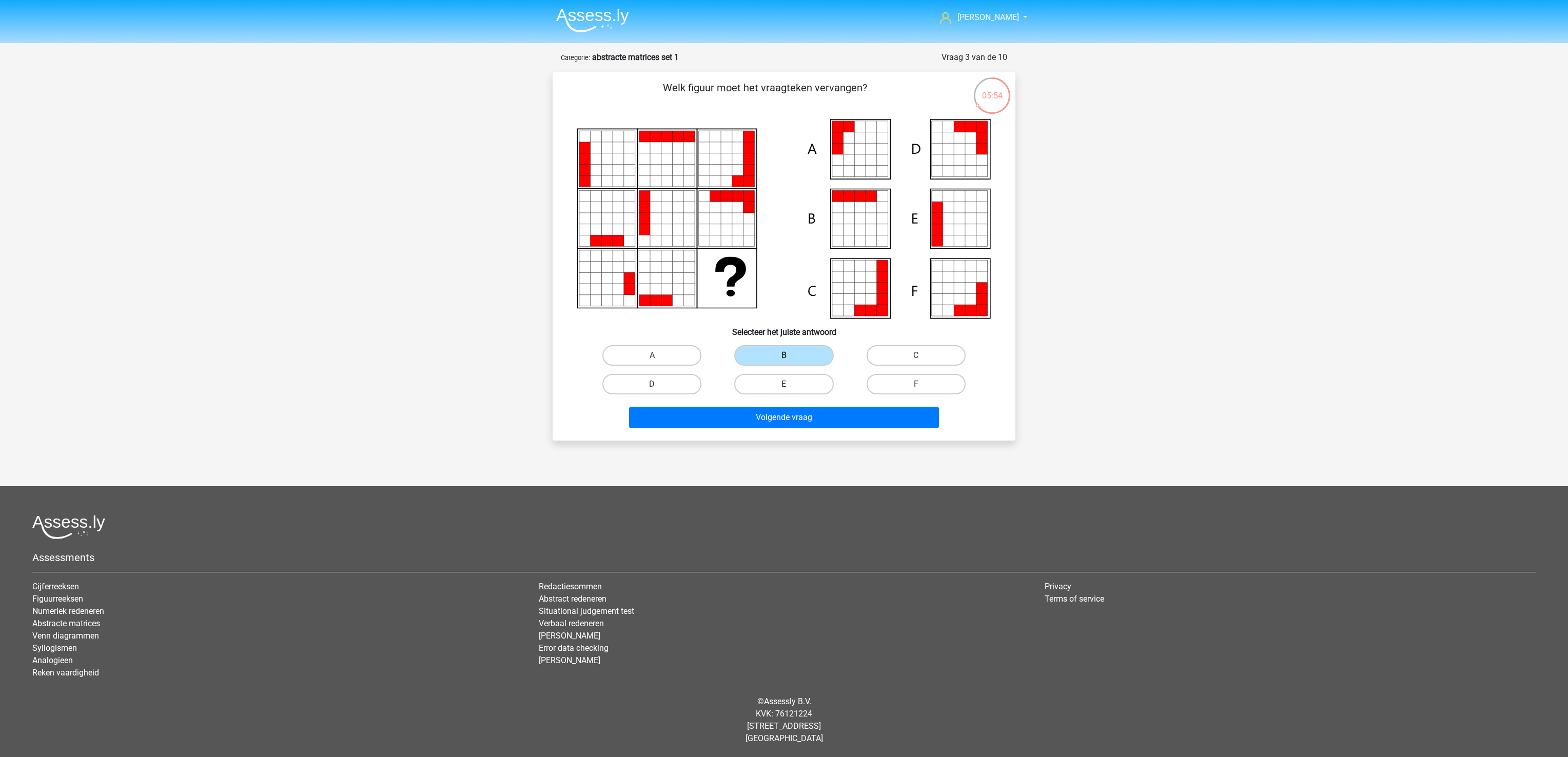
radio input "true"
click at [766, 411] on button "Volgende vraag" at bounding box center [784, 417] width 310 height 21
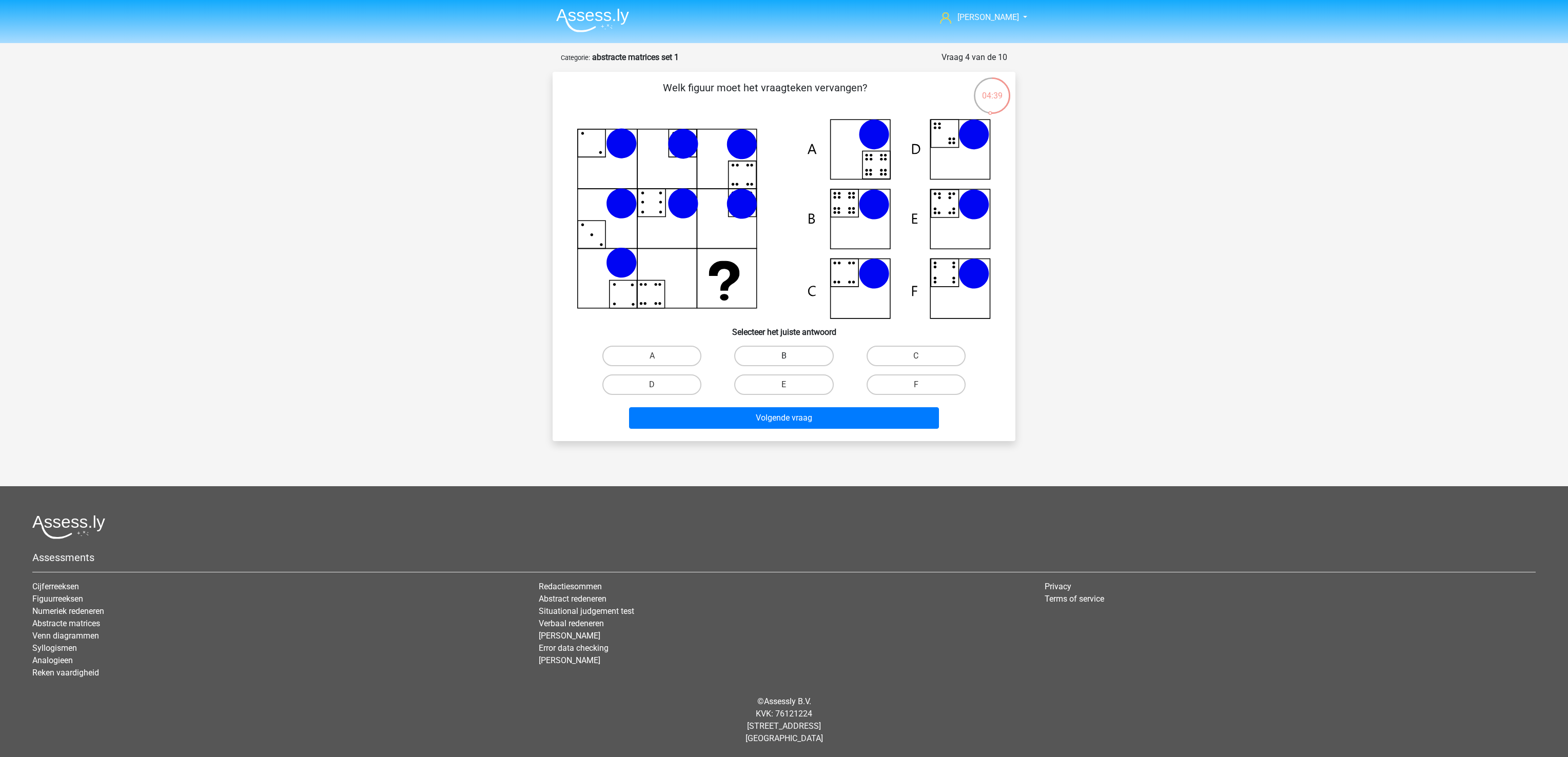
click at [780, 352] on label "B" at bounding box center [783, 356] width 99 height 21
click at [784, 356] on input "B" at bounding box center [787, 359] width 7 height 7
radio input "true"
click at [787, 419] on button "Volgende vraag" at bounding box center [784, 417] width 310 height 21
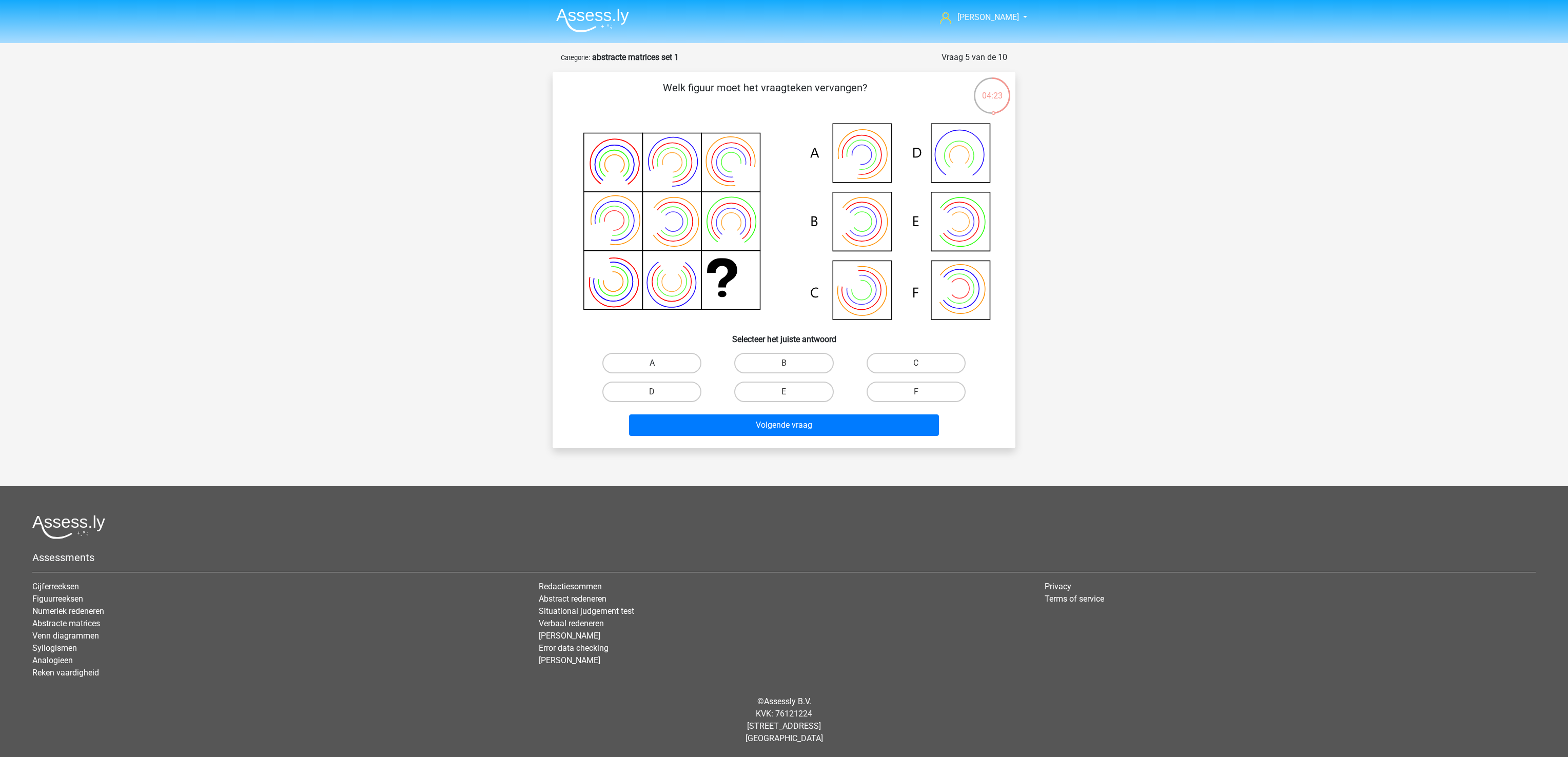
click at [671, 357] on label "A" at bounding box center [652, 363] width 99 height 21
click at [659, 363] on input "A" at bounding box center [655, 366] width 7 height 7
radio input "true"
click at [691, 429] on button "Volgende vraag" at bounding box center [784, 425] width 310 height 21
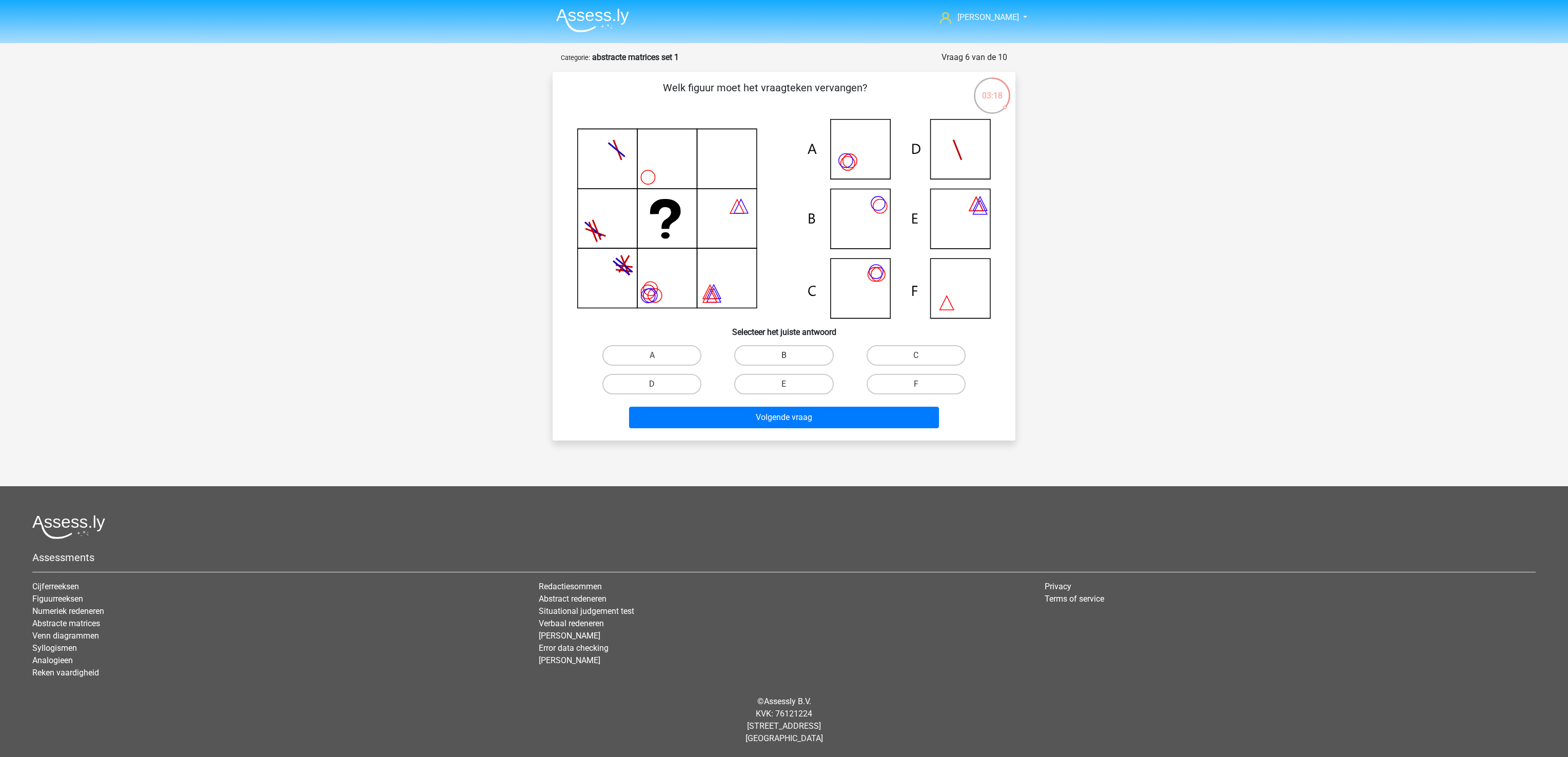
click at [777, 345] on label "B" at bounding box center [783, 355] width 99 height 21
click at [784, 355] on input "B" at bounding box center [787, 358] width 7 height 7
radio input "true"
click at [799, 419] on button "Volgende vraag" at bounding box center [784, 417] width 310 height 21
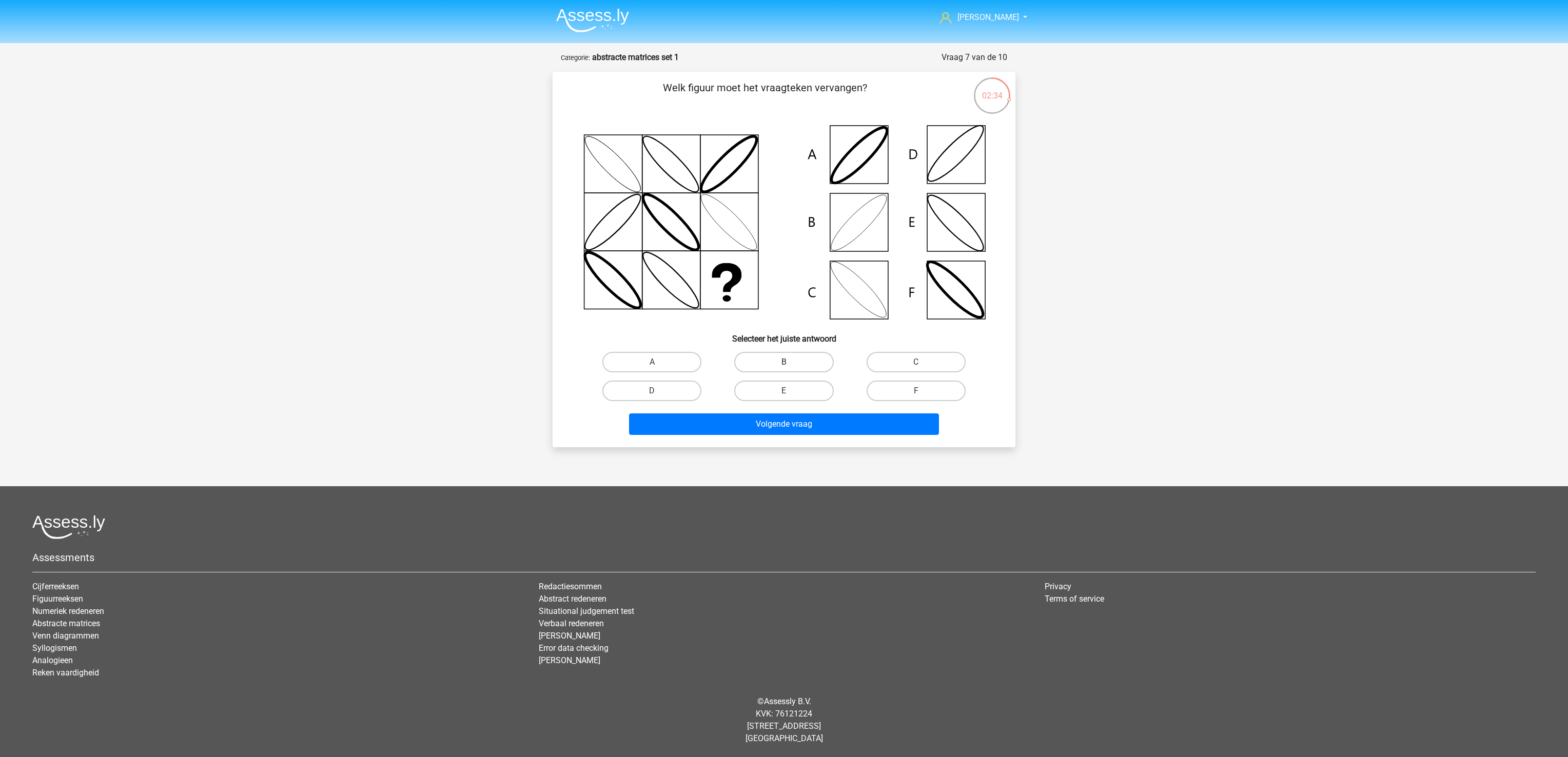
click at [796, 363] on label "B" at bounding box center [783, 362] width 99 height 21
click at [791, 363] on input "B" at bounding box center [787, 365] width 7 height 7
radio input "true"
click at [802, 425] on button "Volgende vraag" at bounding box center [784, 424] width 310 height 21
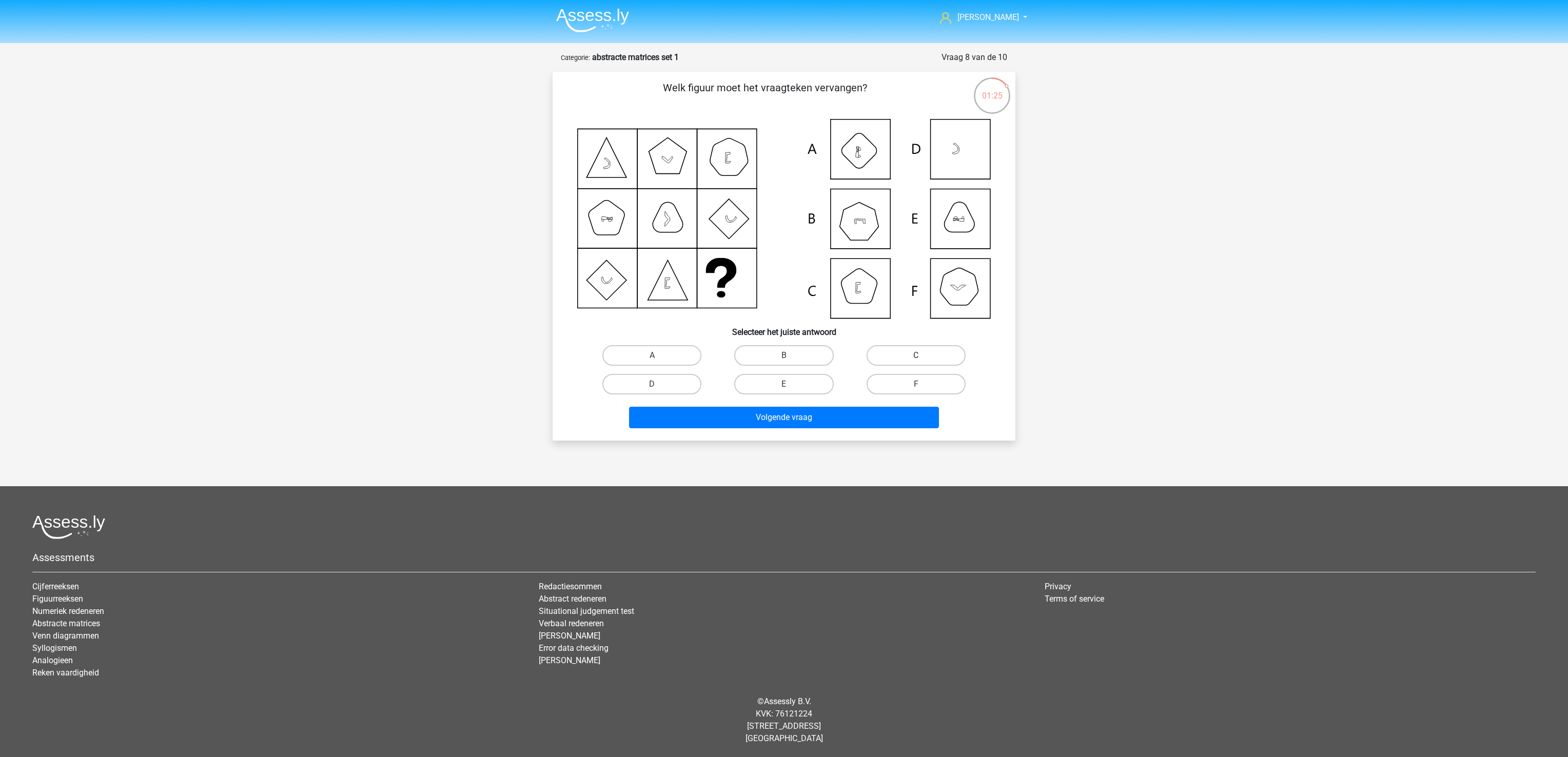
click at [907, 360] on label "C" at bounding box center [916, 355] width 99 height 21
click at [916, 360] on input "C" at bounding box center [919, 358] width 7 height 7
radio input "true"
drag, startPoint x: 820, startPoint y: 447, endPoint x: 813, endPoint y: 426, distance: 22.1
click at [818, 447] on div "Marije marijewestra@gmail.com Nederlands English" at bounding box center [784, 368] width 1568 height 736
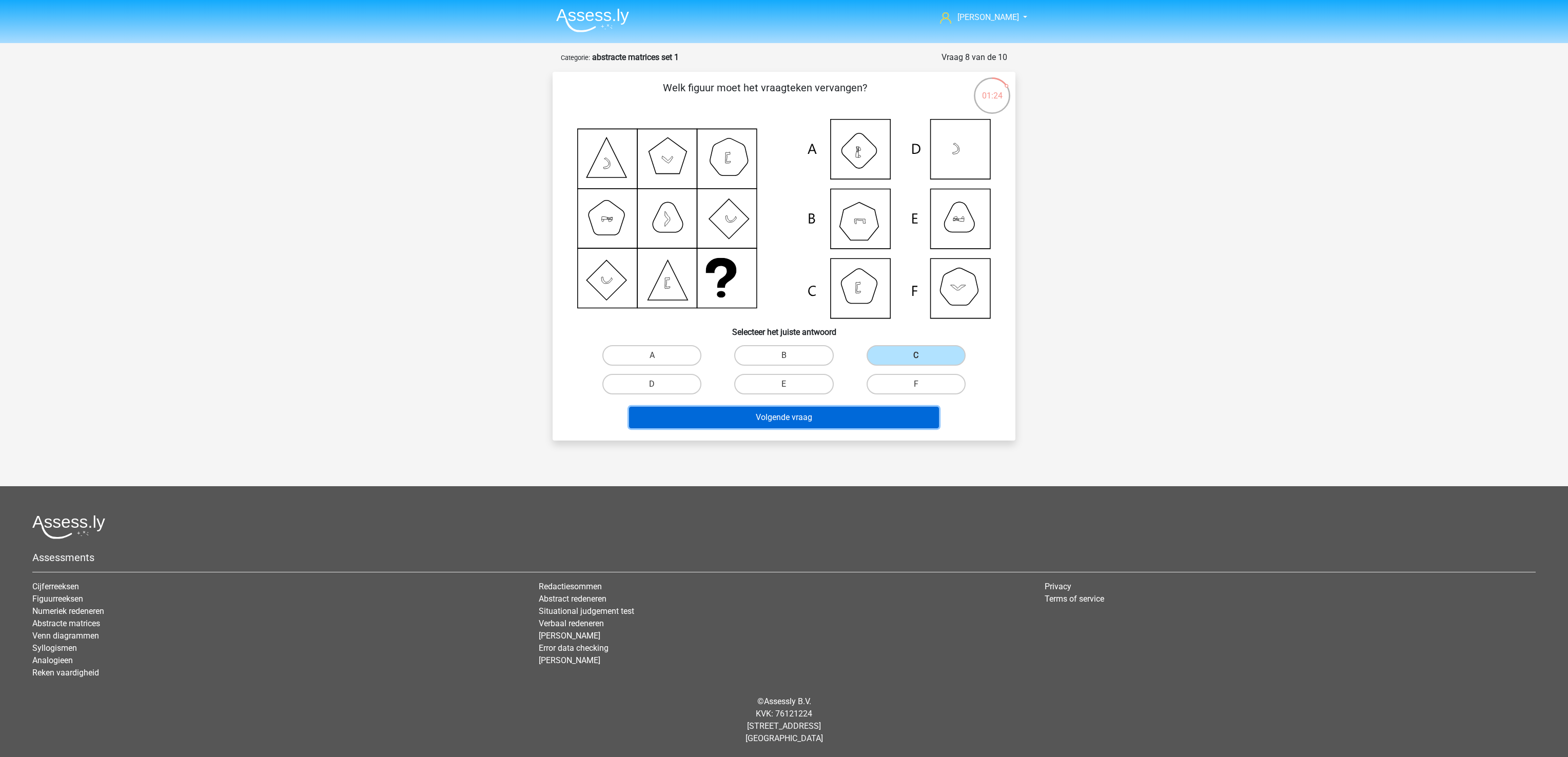
click at [812, 416] on button "Volgende vraag" at bounding box center [784, 417] width 310 height 21
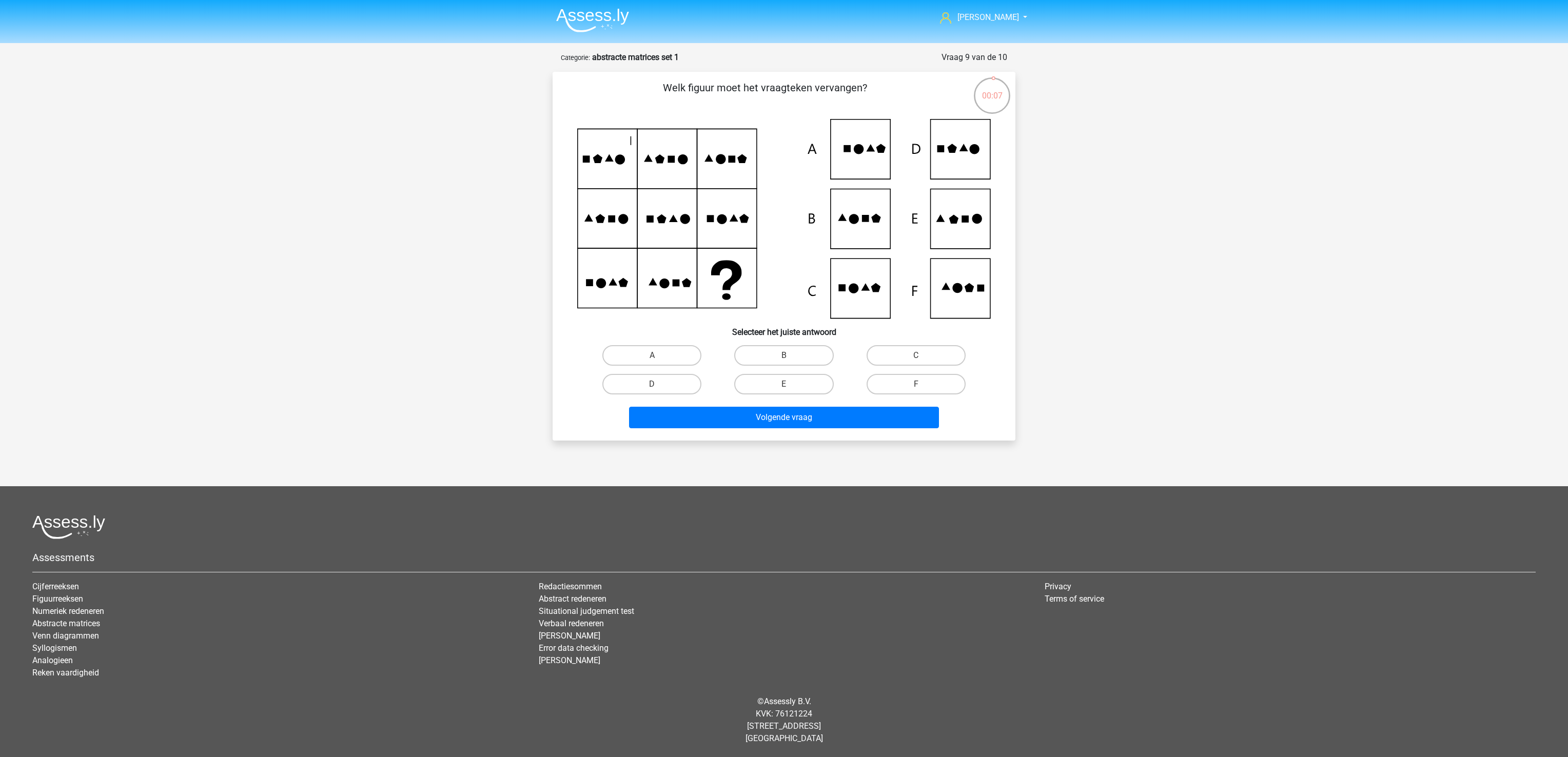
click at [874, 280] on icon at bounding box center [783, 219] width 413 height 200
click at [799, 364] on label "B" at bounding box center [783, 355] width 99 height 21
click at [791, 362] on input "B" at bounding box center [787, 358] width 7 height 7
radio input "true"
click at [802, 430] on div "Volgende vraag" at bounding box center [784, 419] width 396 height 26
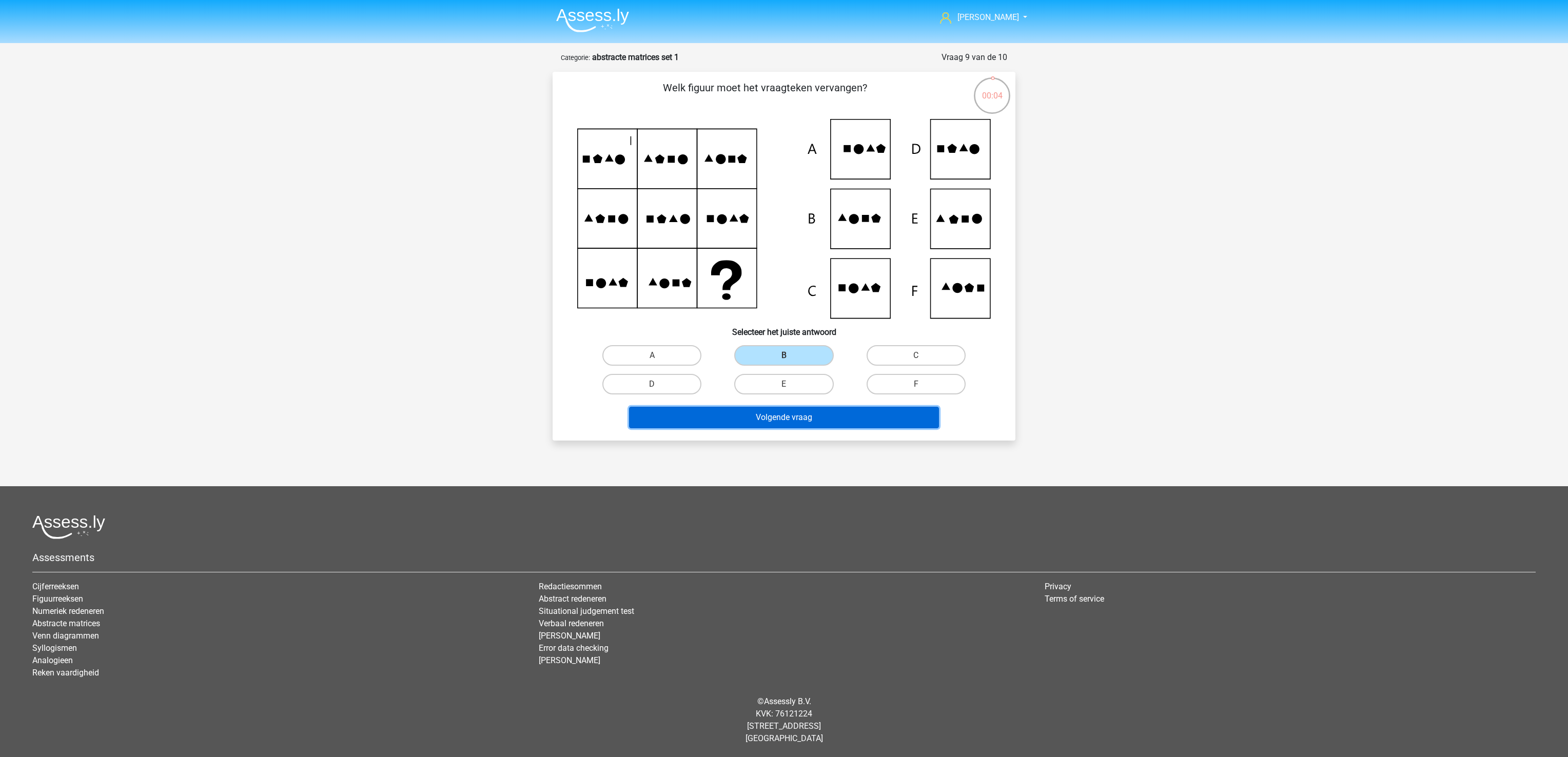
click at [799, 414] on button "Volgende vraag" at bounding box center [784, 417] width 310 height 21
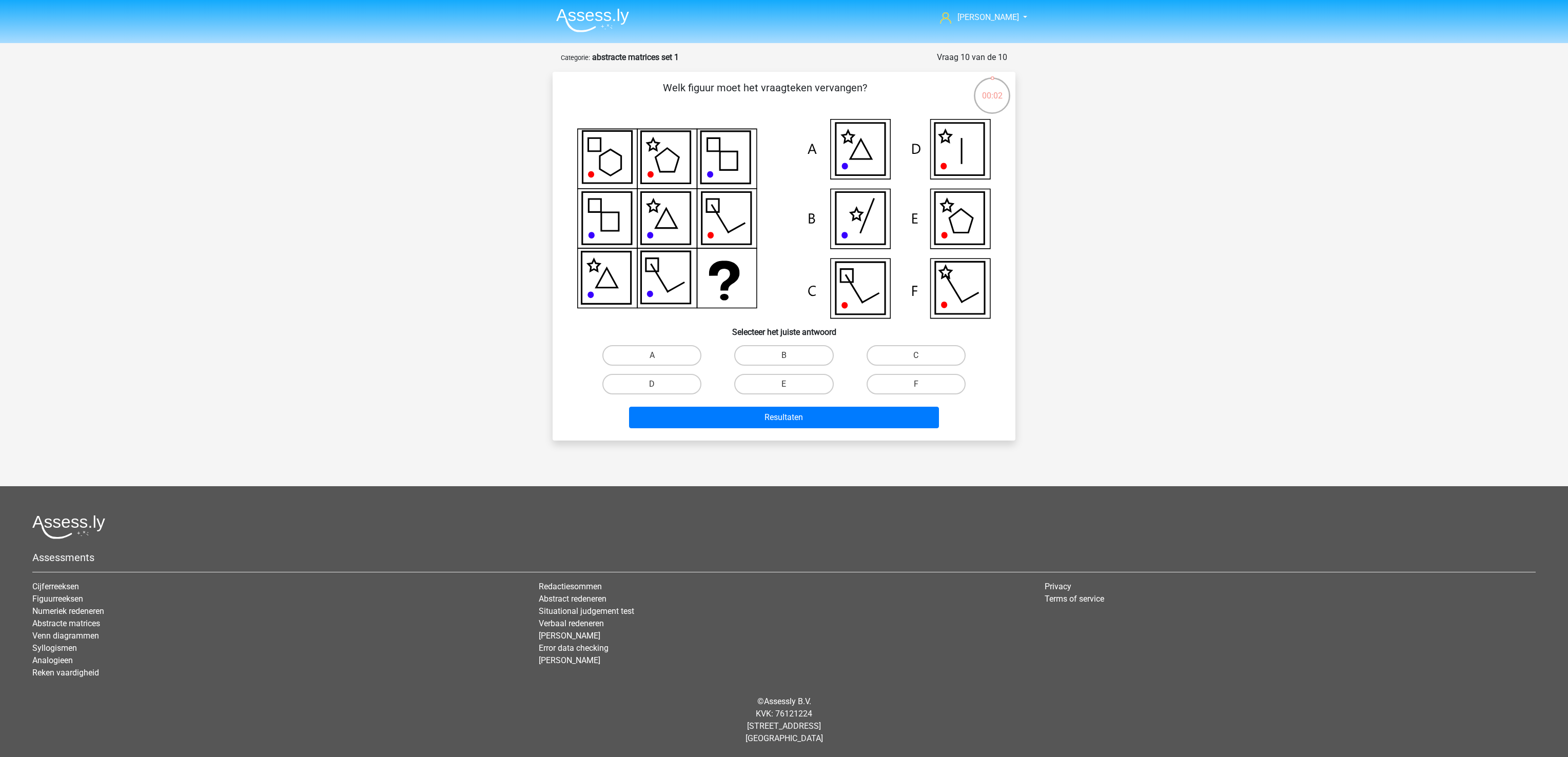
click at [936, 287] on icon at bounding box center [960, 288] width 49 height 52
click at [922, 350] on label "C" at bounding box center [916, 355] width 99 height 21
click at [922, 355] on input "C" at bounding box center [919, 358] width 7 height 7
radio input "true"
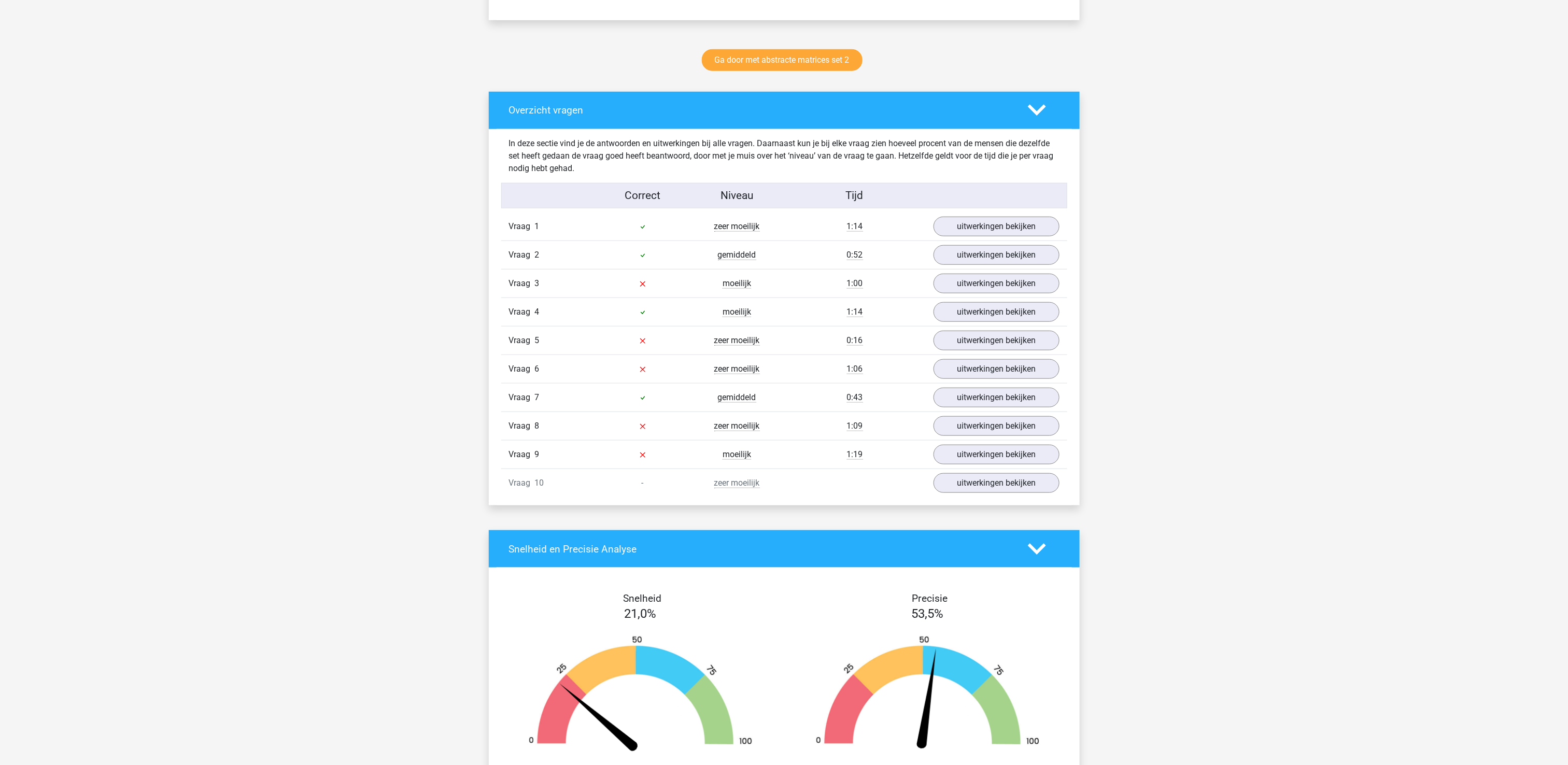
scroll to position [518, 0]
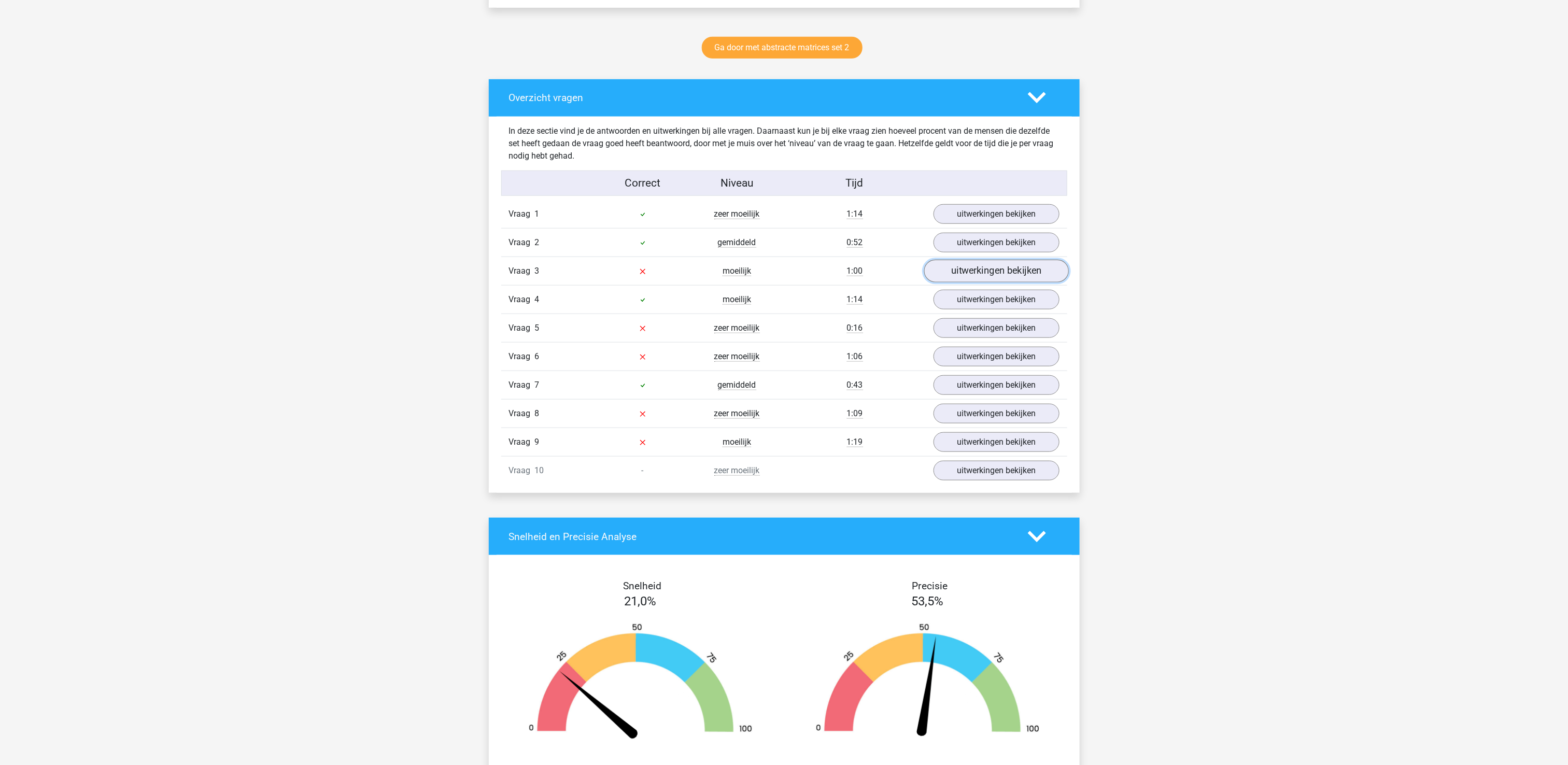
click at [1031, 275] on link "uitwerkingen bekijken" at bounding box center [996, 271] width 145 height 23
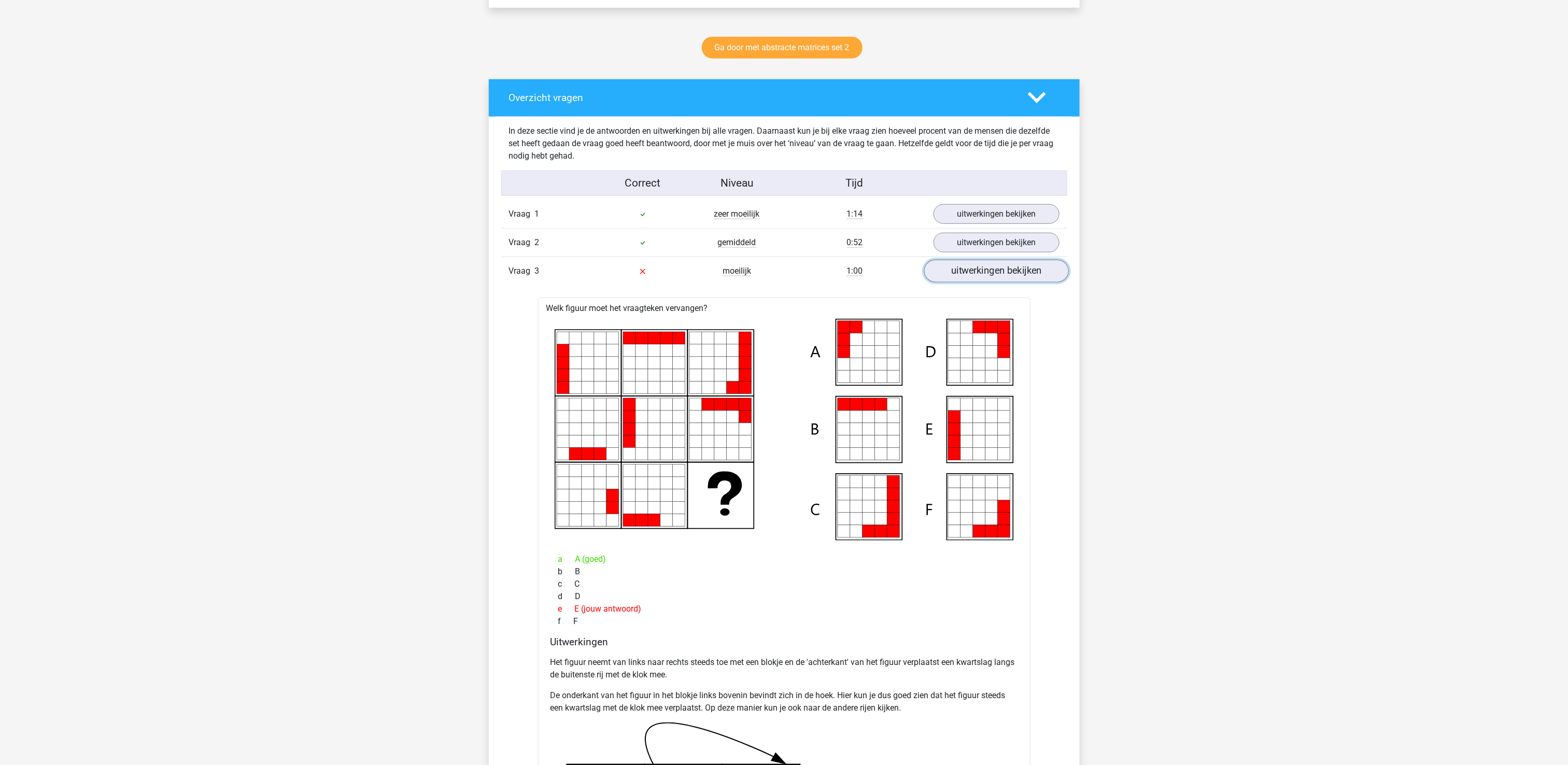
click at [994, 280] on link "uitwerkingen bekijken" at bounding box center [996, 271] width 145 height 23
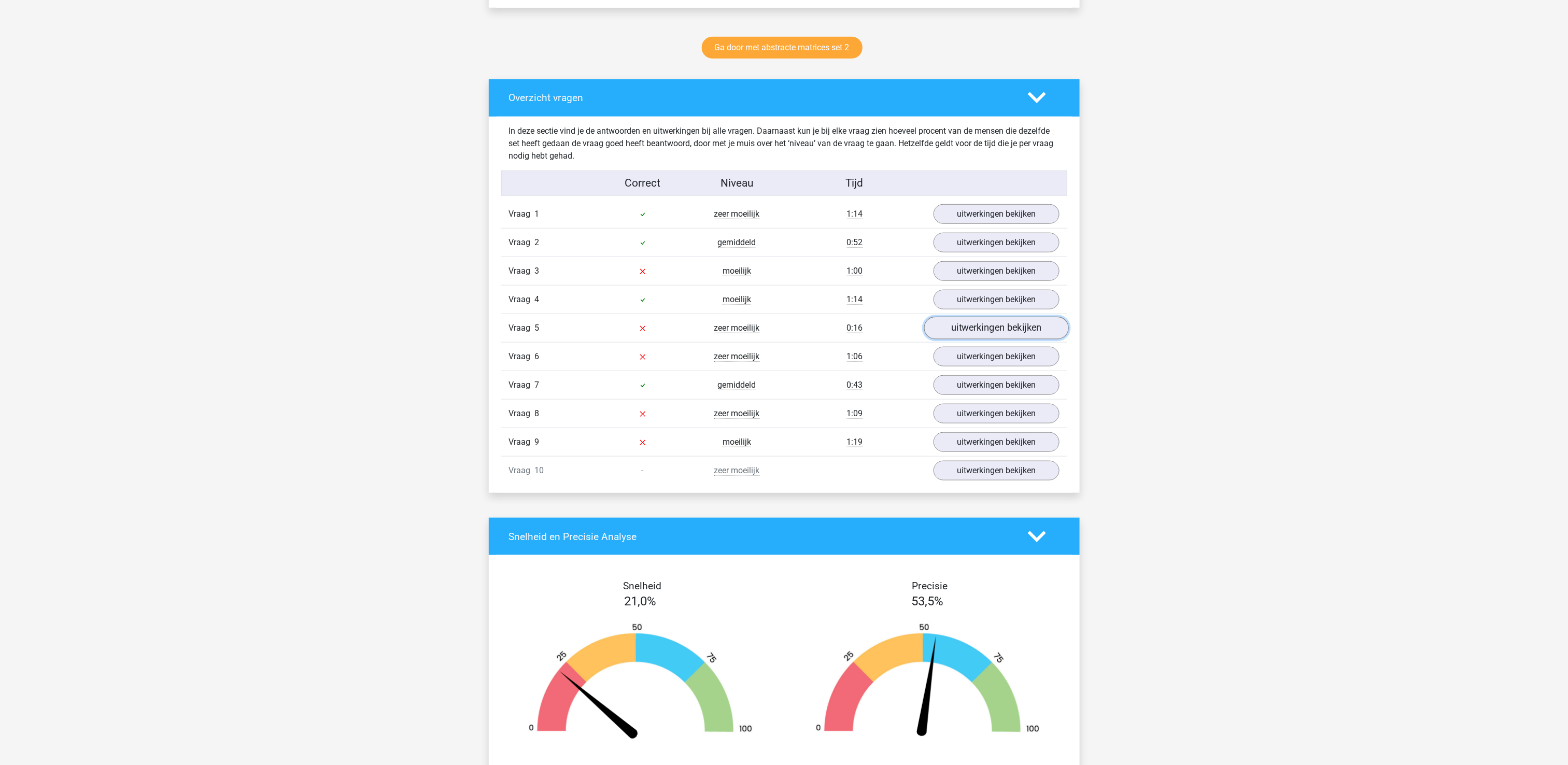
click at [1010, 331] on link "uitwerkingen bekijken" at bounding box center [996, 328] width 145 height 23
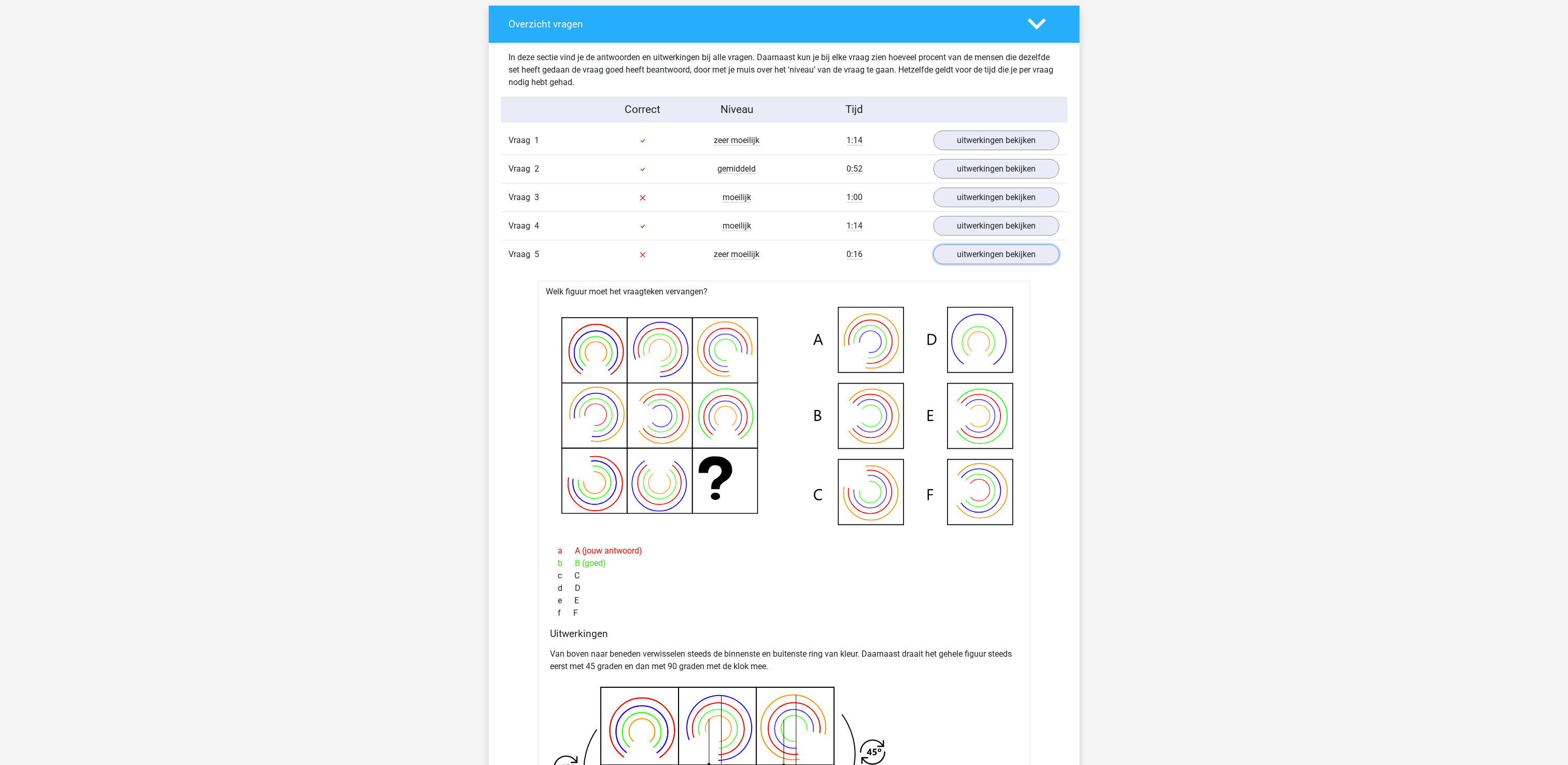
scroll to position [622, 0]
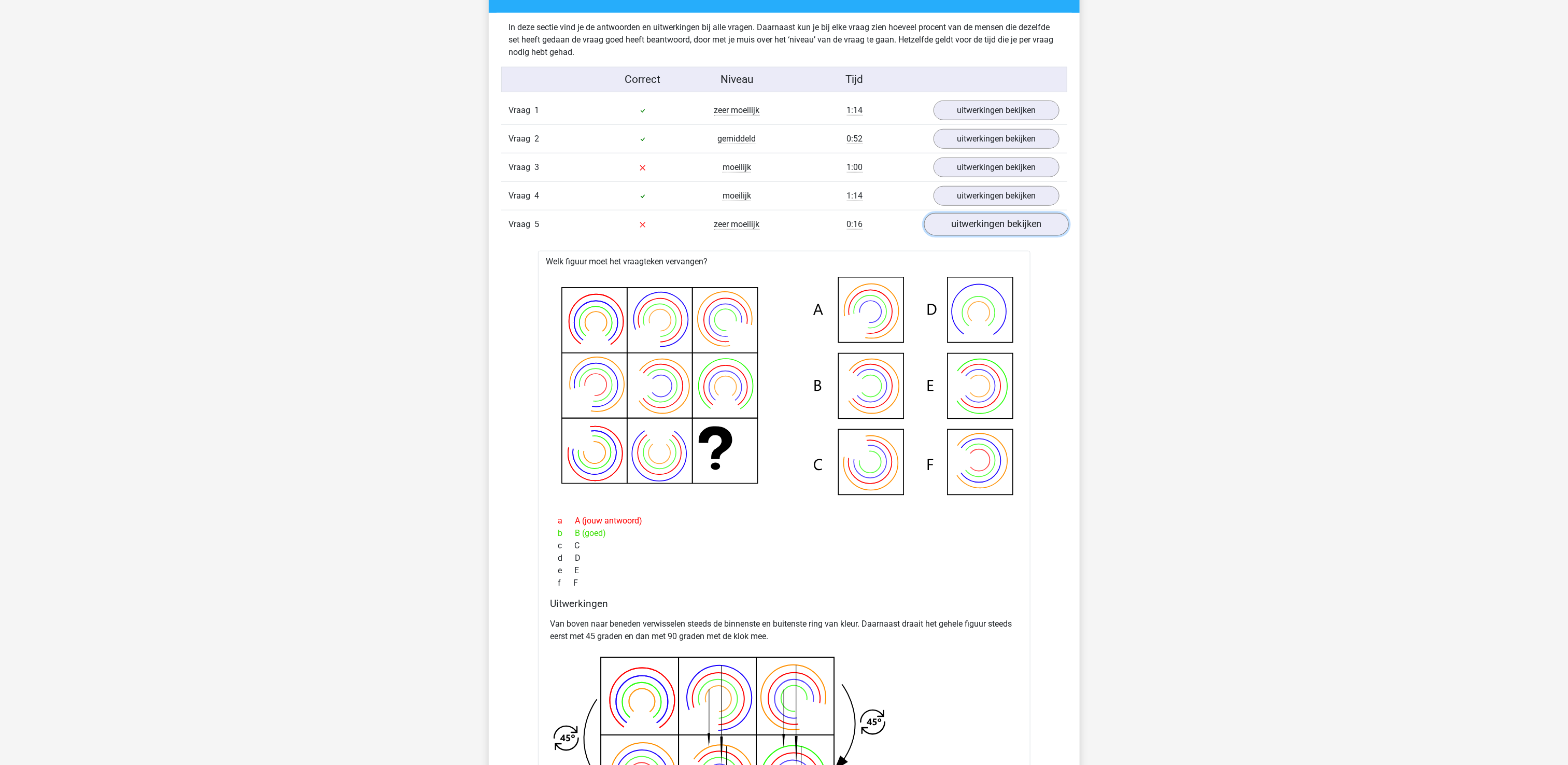
click at [988, 228] on link "uitwerkingen bekijken" at bounding box center [996, 224] width 145 height 23
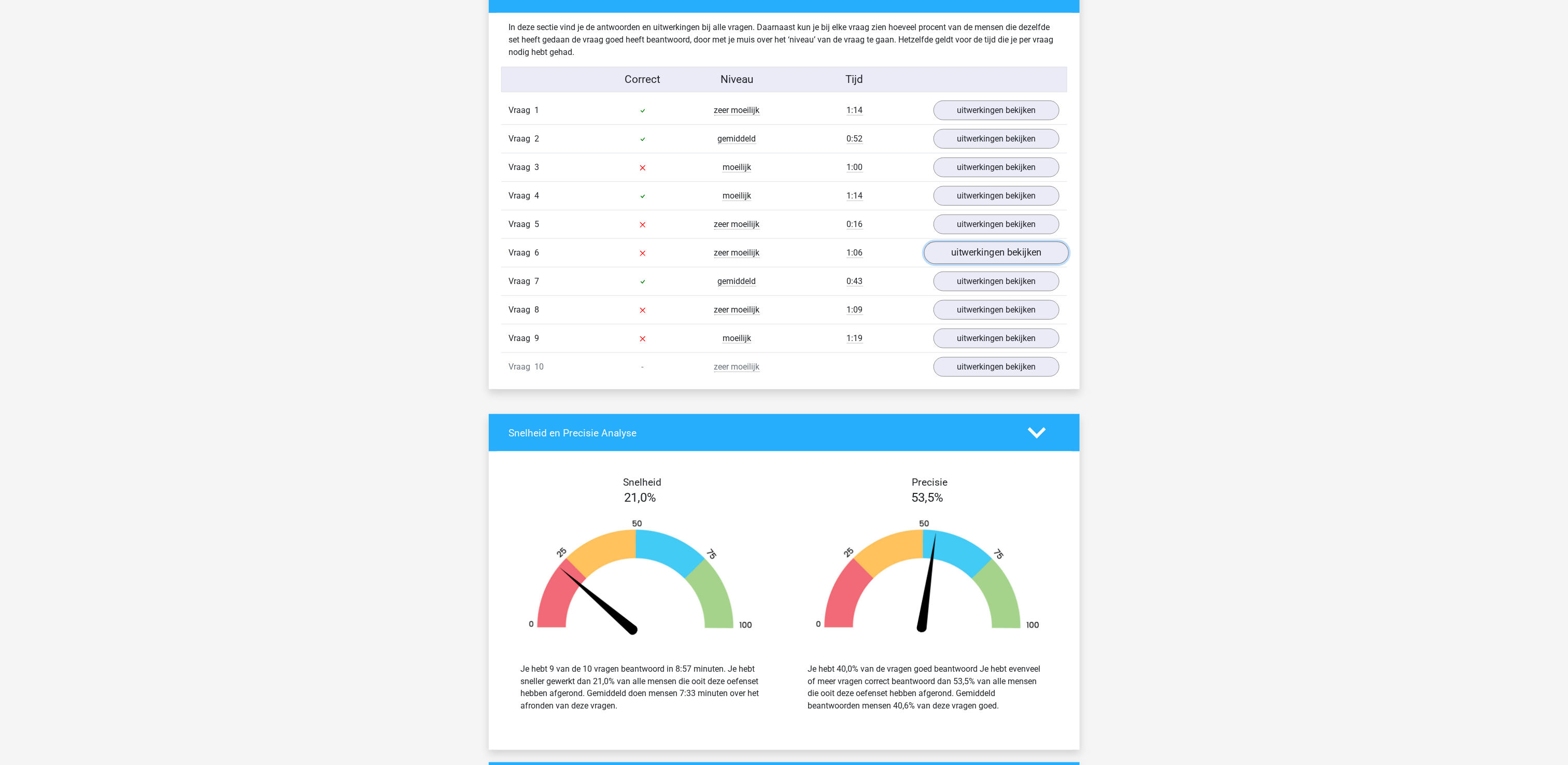
click at [988, 261] on link "uitwerkingen bekijken" at bounding box center [996, 253] width 145 height 23
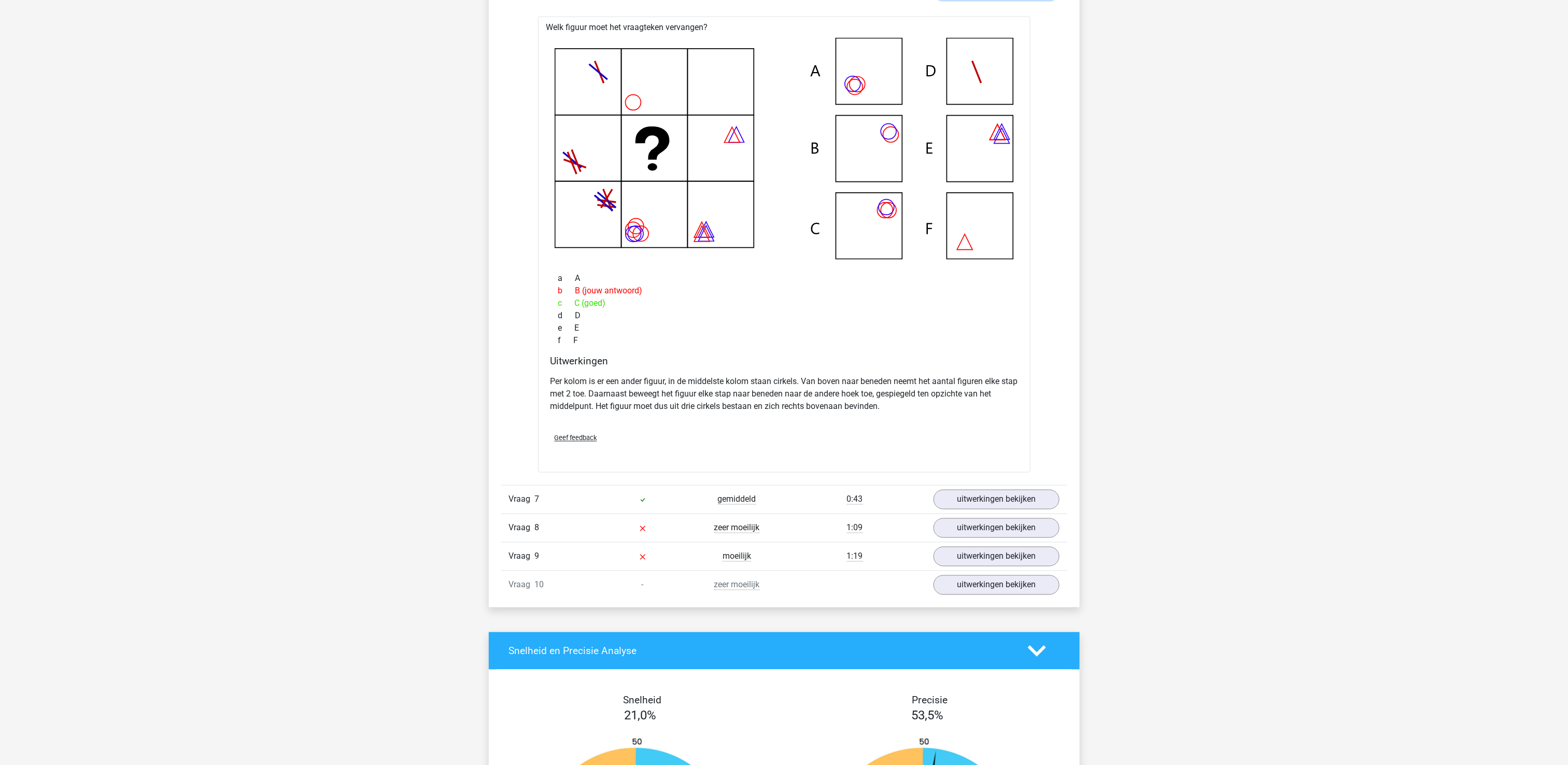
scroll to position [933, 0]
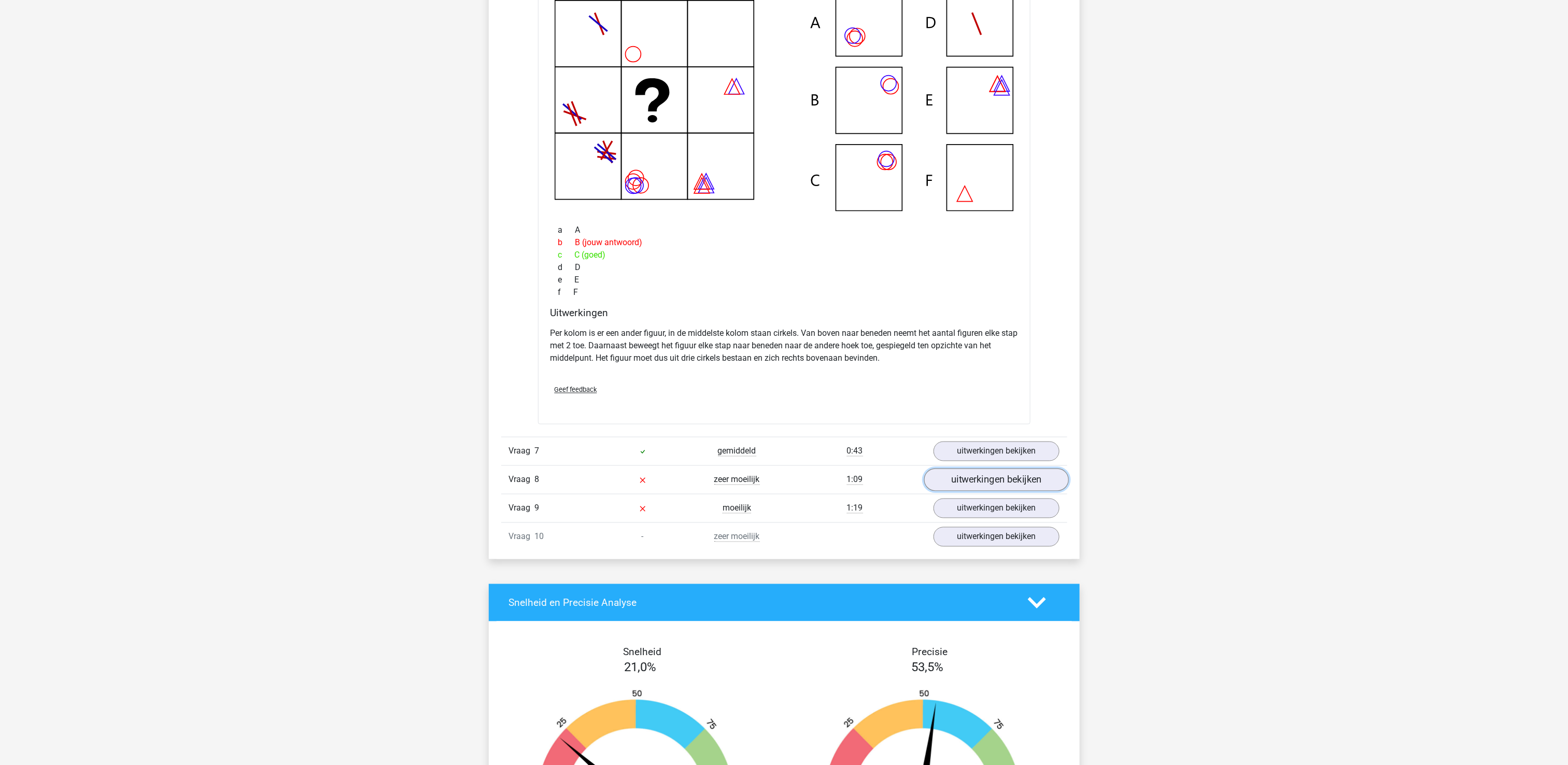
click at [969, 485] on link "uitwerkingen bekijken" at bounding box center [996, 480] width 145 height 23
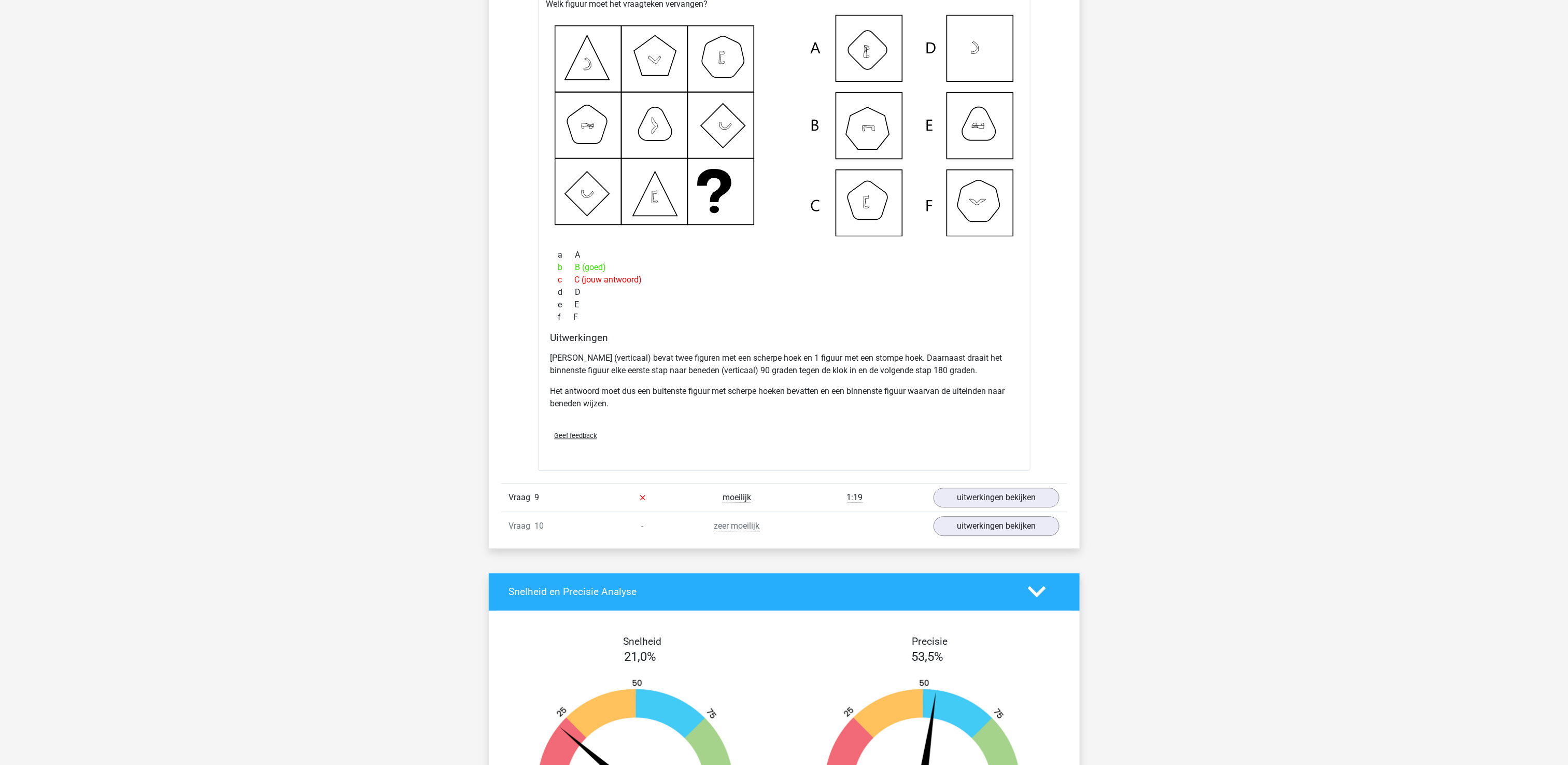
scroll to position [1451, 0]
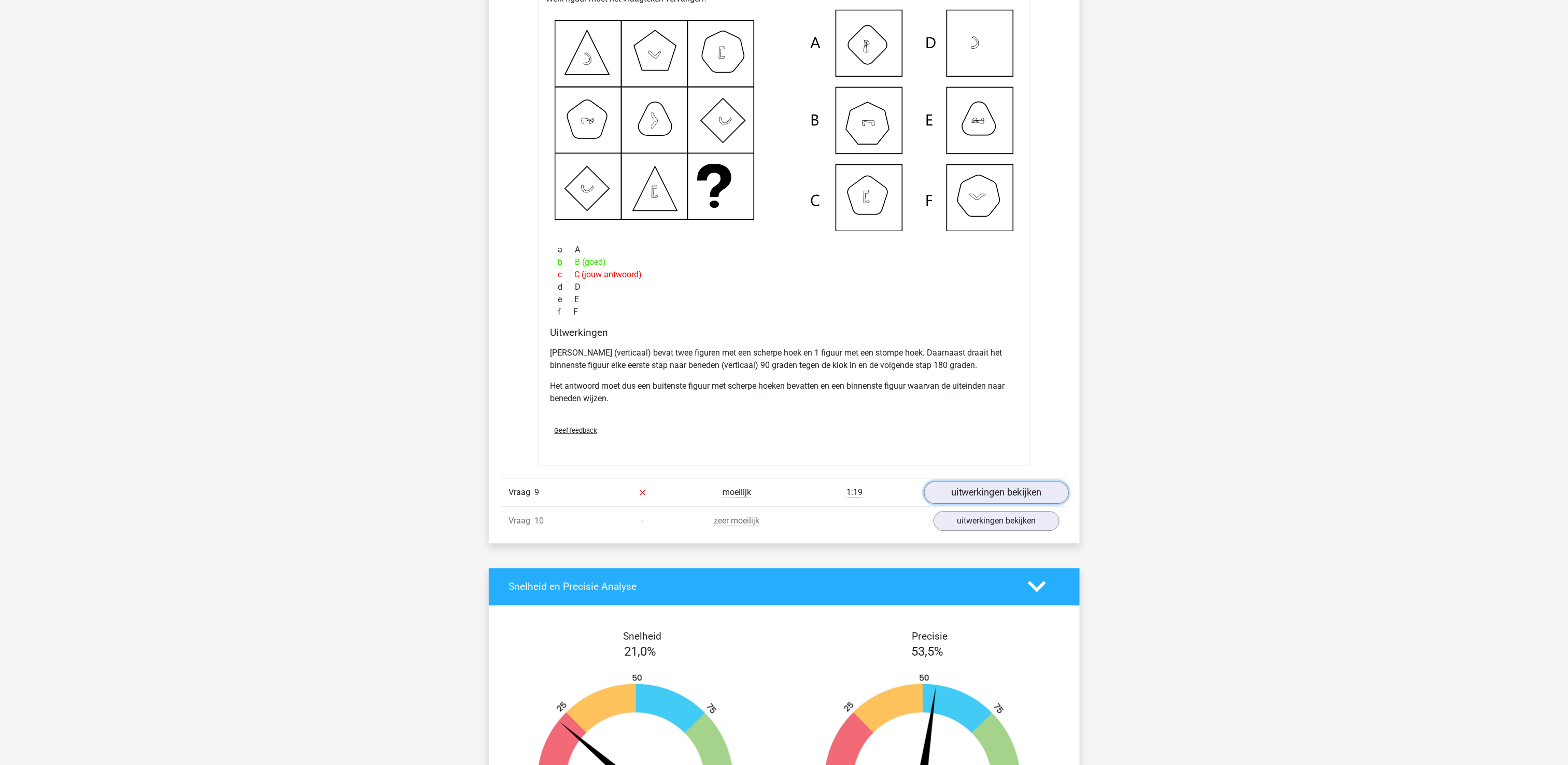
click at [976, 496] on link "uitwerkingen bekijken" at bounding box center [996, 492] width 145 height 23
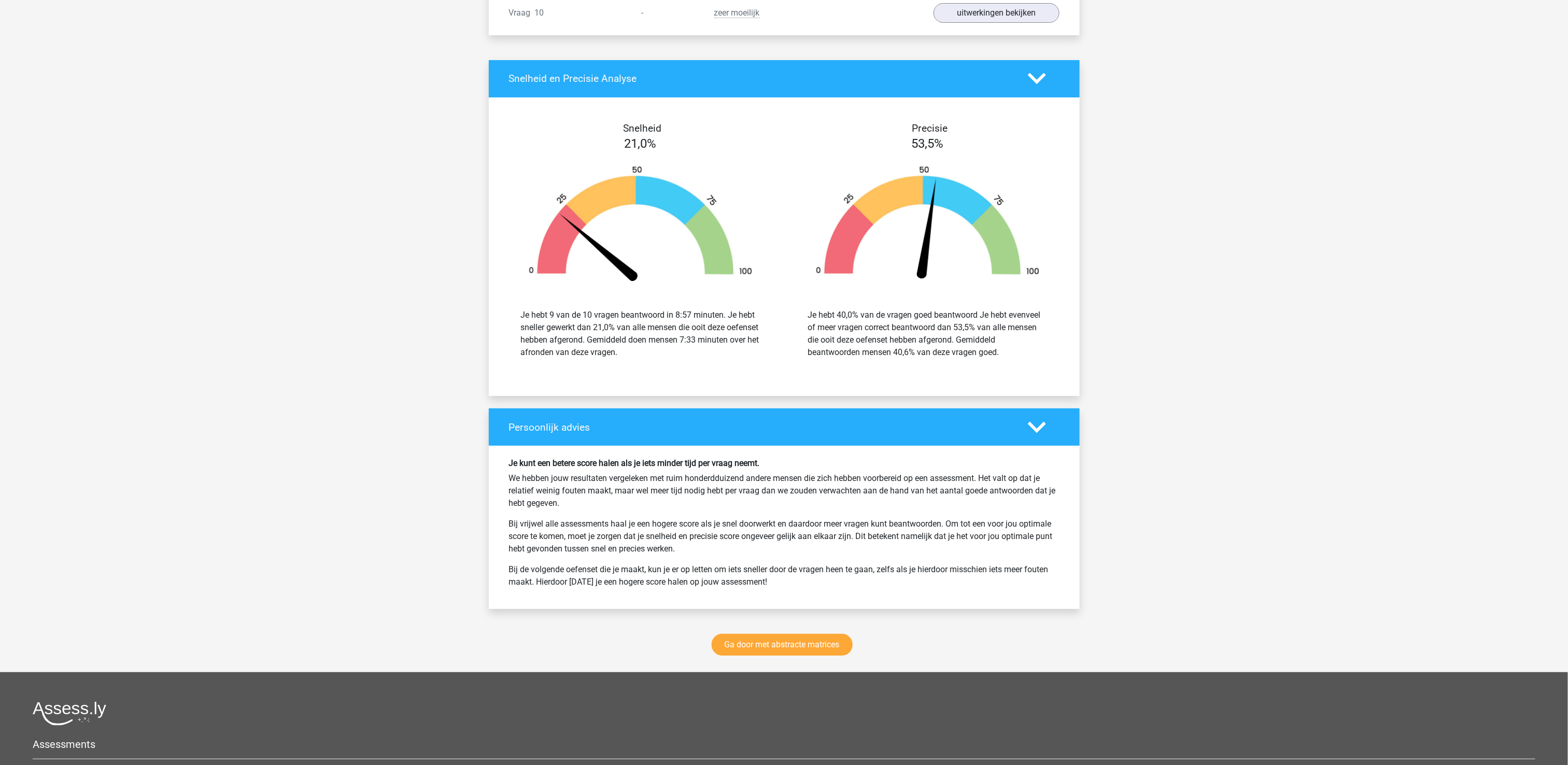
scroll to position [2695, 0]
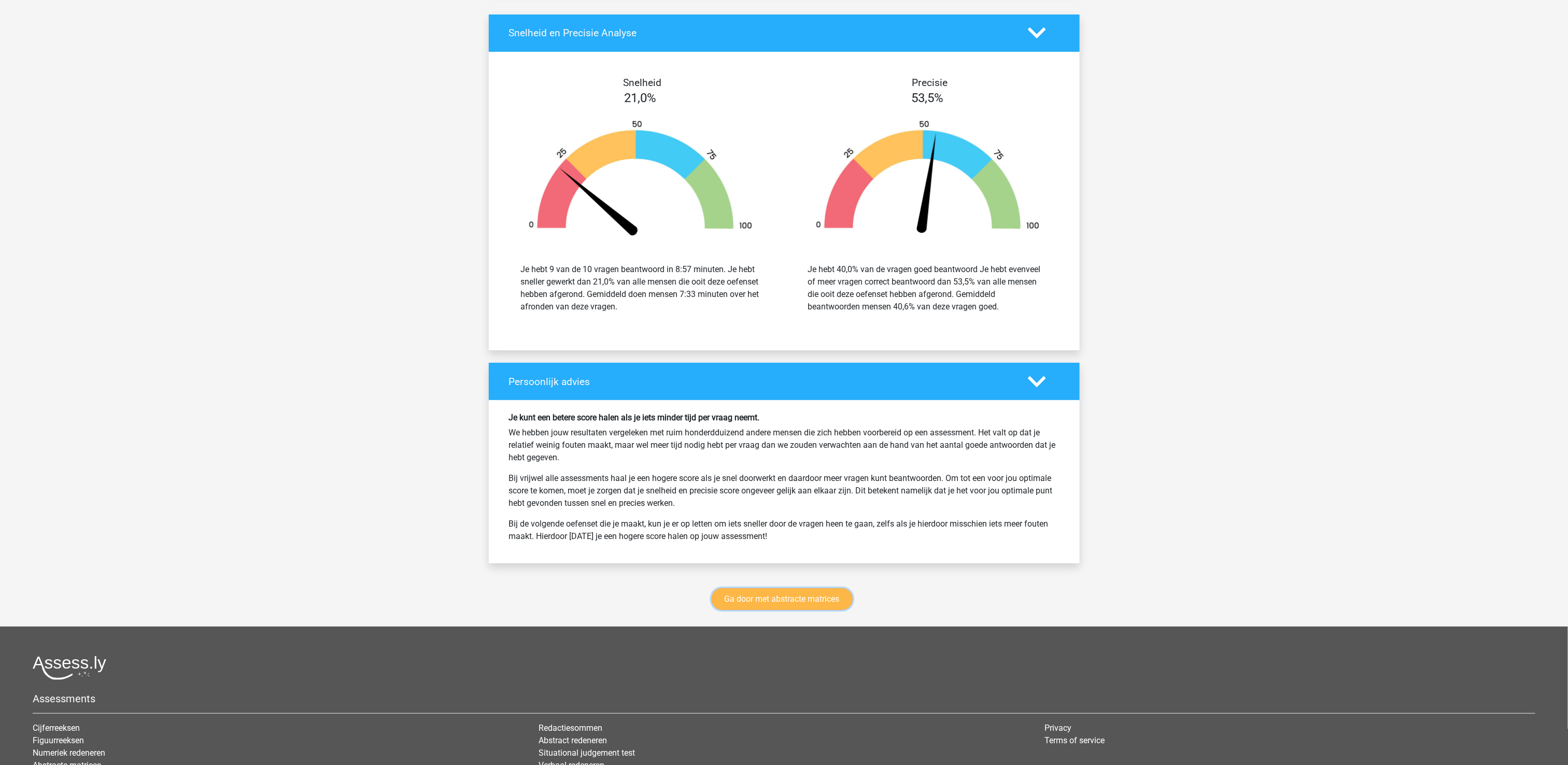
click at [769, 609] on link "Ga door met abstracte matrices" at bounding box center [782, 599] width 141 height 22
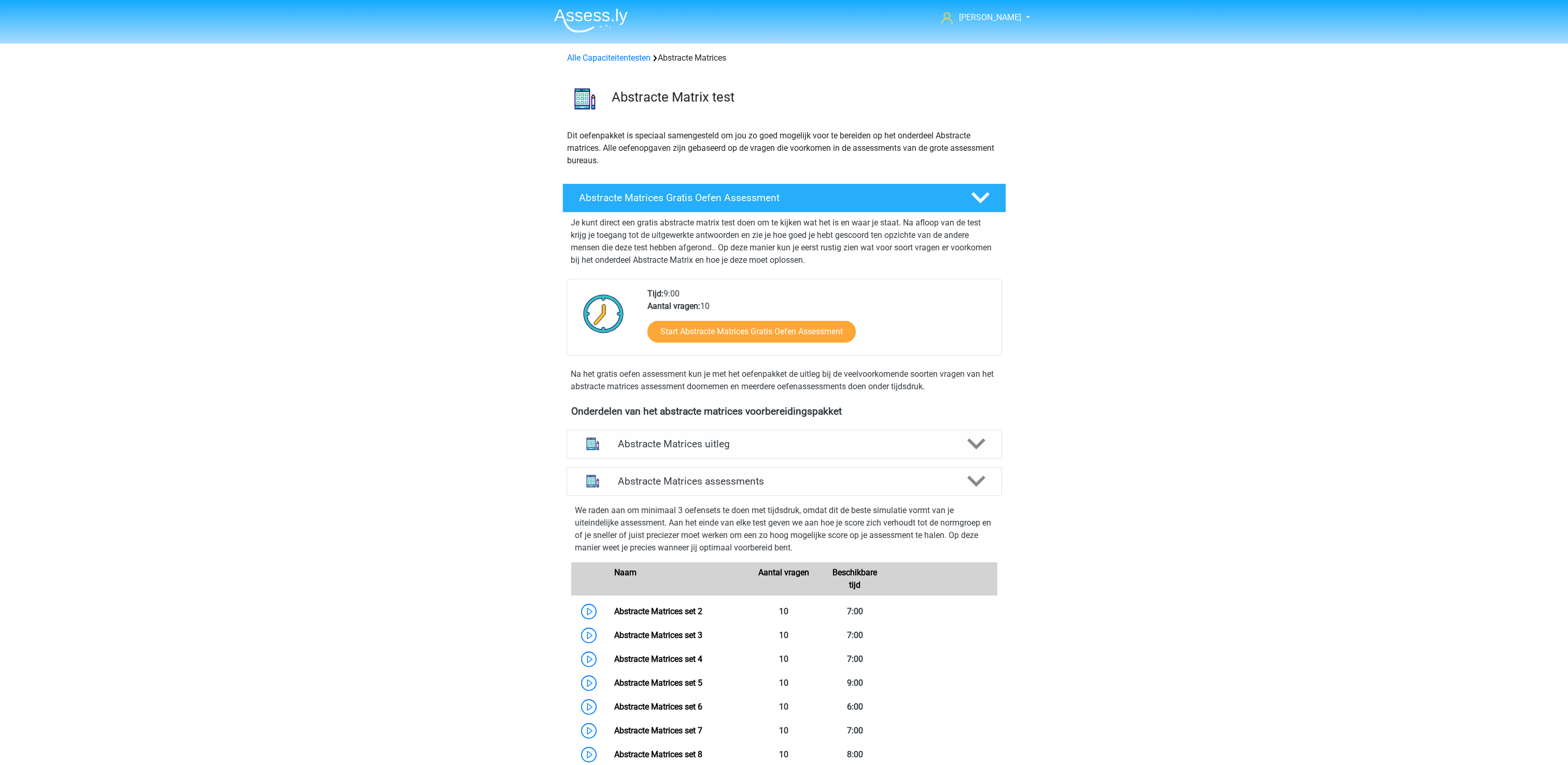
scroll to position [464, 0]
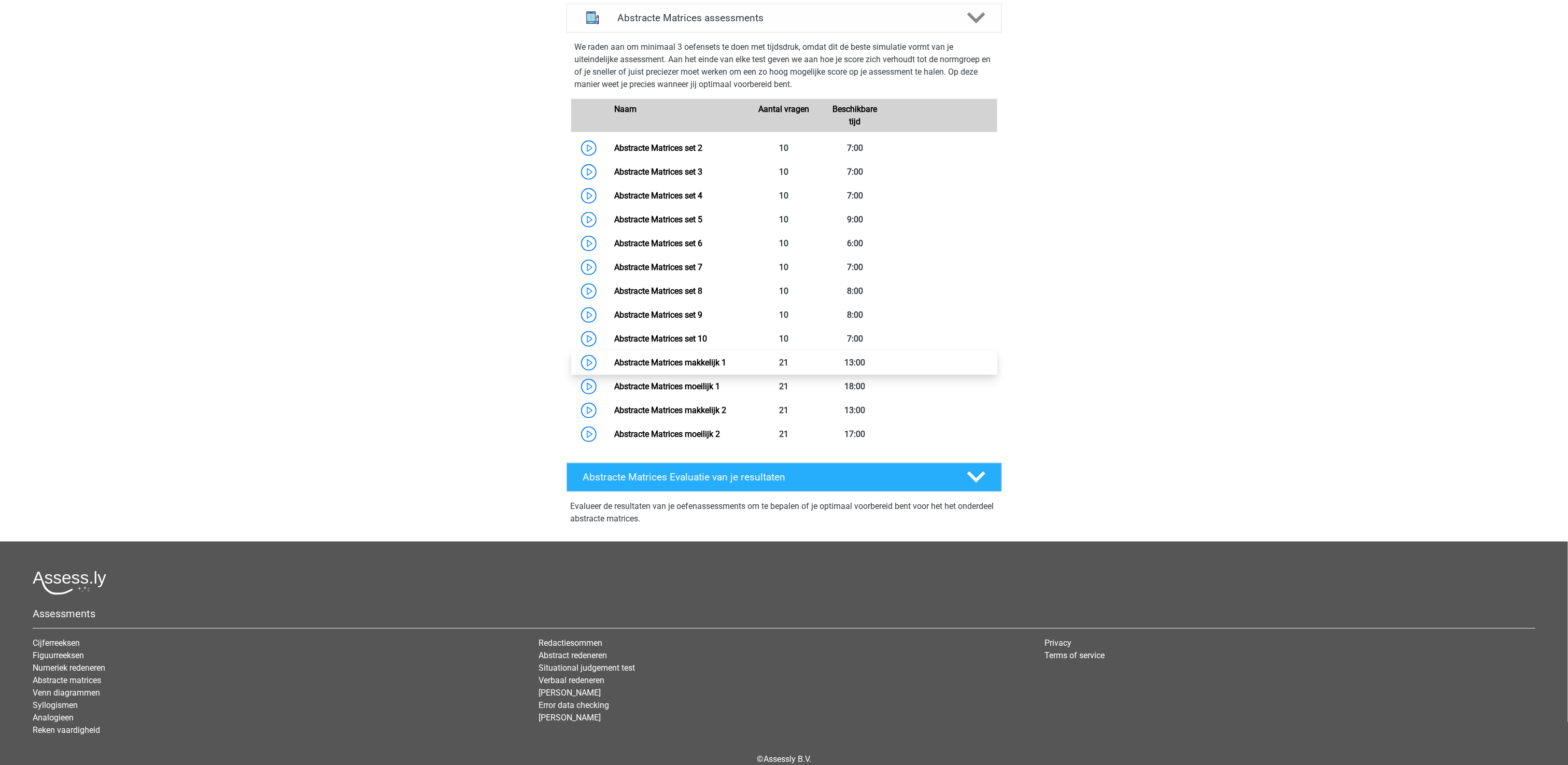
click at [681, 358] on link "Abstracte Matrices makkelijk 1" at bounding box center [670, 363] width 112 height 10
click at [668, 286] on link "Abstracte Matrices set 8" at bounding box center [658, 291] width 88 height 10
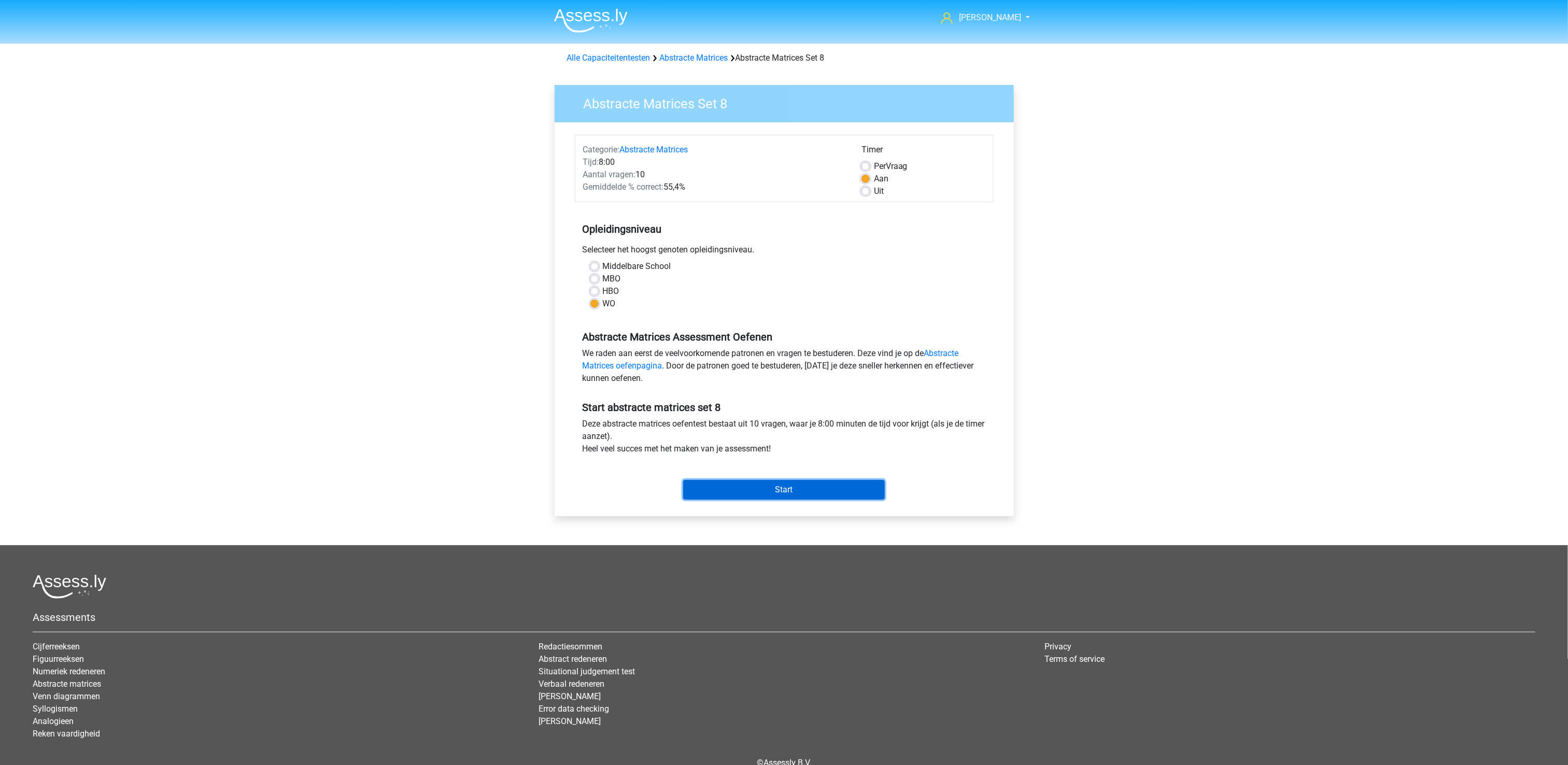
click at [836, 490] on input "Start" at bounding box center [784, 490] width 202 height 20
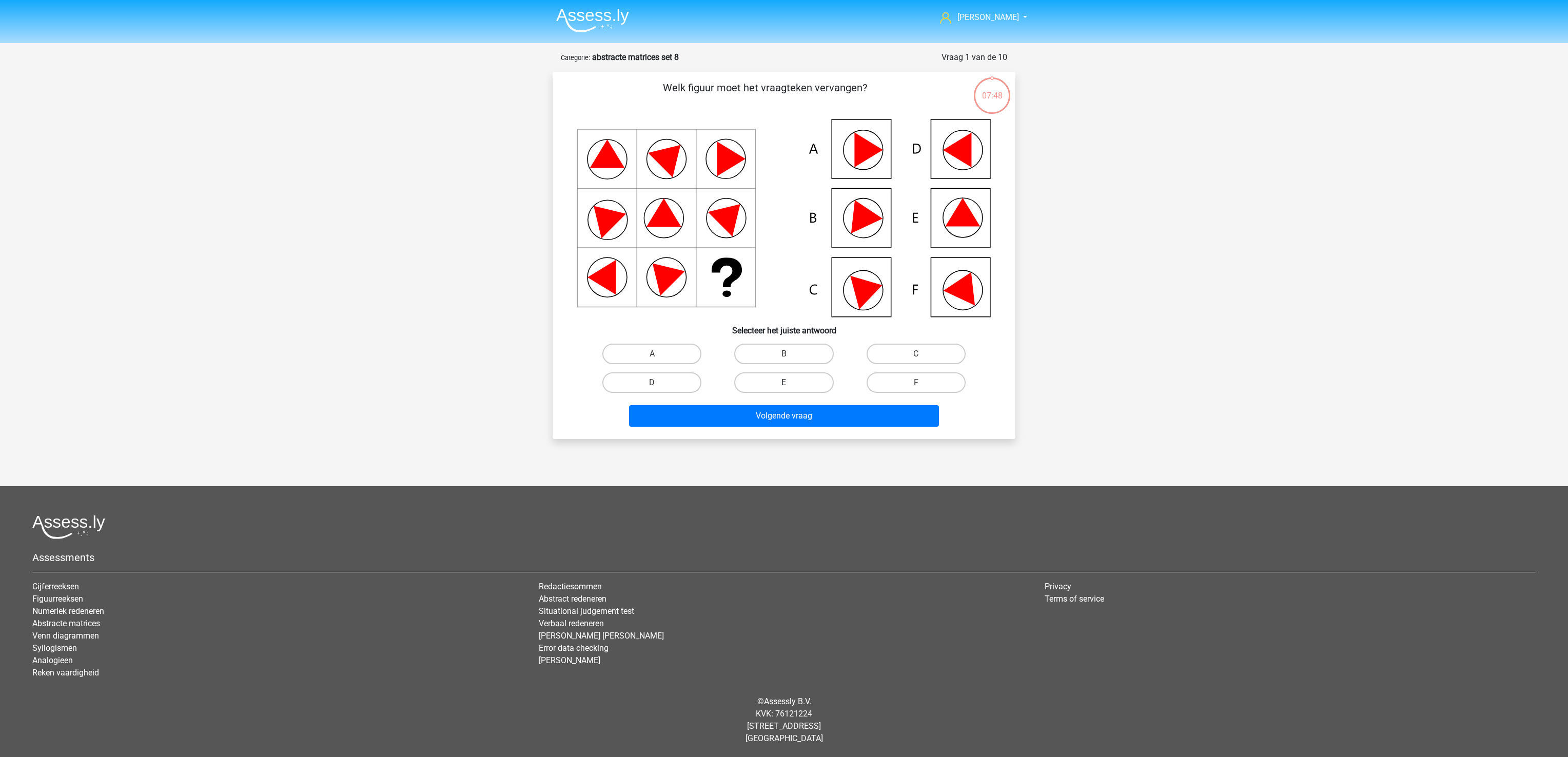
click at [802, 375] on label "E" at bounding box center [783, 383] width 99 height 21
click at [791, 383] on input "E" at bounding box center [787, 386] width 7 height 7
radio input "true"
click at [805, 429] on div "Volgende vraag" at bounding box center [784, 418] width 396 height 26
click at [803, 418] on button "Volgende vraag" at bounding box center [784, 416] width 310 height 21
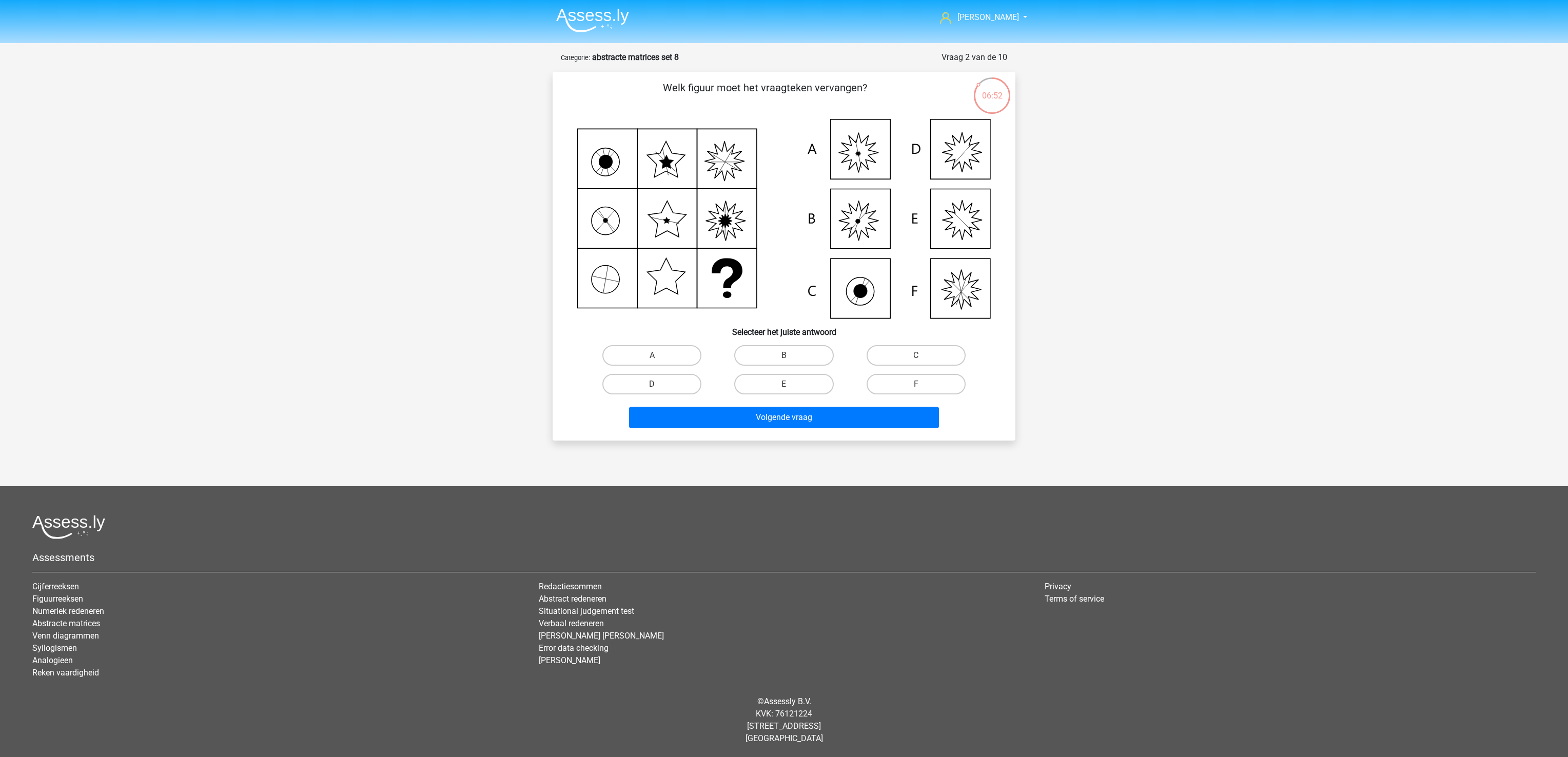
click at [772, 343] on div "B" at bounding box center [783, 355] width 132 height 29
click at [772, 351] on label "B" at bounding box center [783, 355] width 99 height 21
click at [784, 355] on input "B" at bounding box center [787, 358] width 7 height 7
radio input "true"
click at [780, 420] on button "Volgende vraag" at bounding box center [784, 417] width 310 height 21
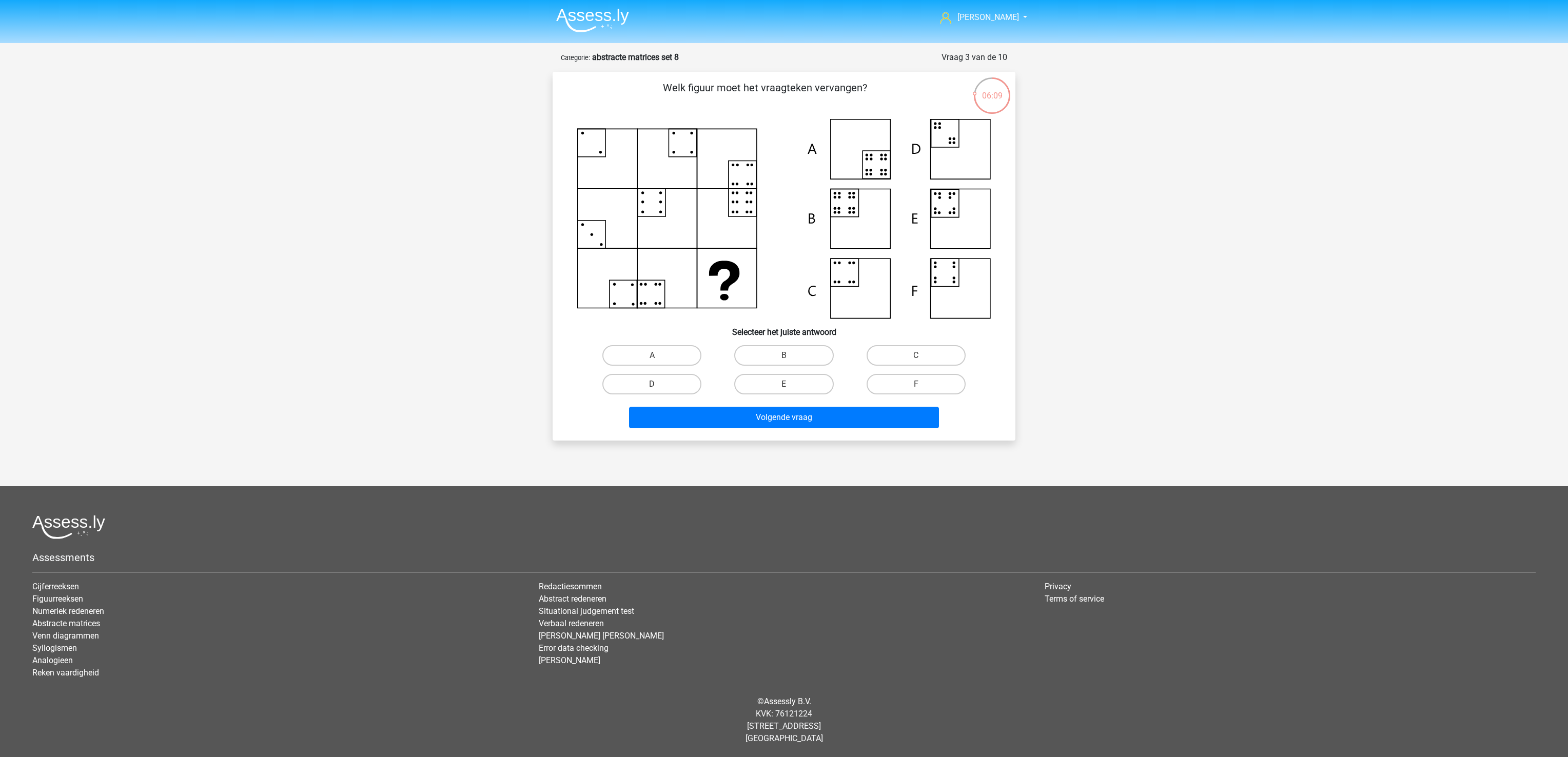
click at [948, 211] on icon at bounding box center [783, 219] width 413 height 200
click at [789, 387] on input "E" at bounding box center [787, 387] width 7 height 7
radio input "true"
click at [776, 416] on button "Volgende vraag" at bounding box center [784, 417] width 310 height 21
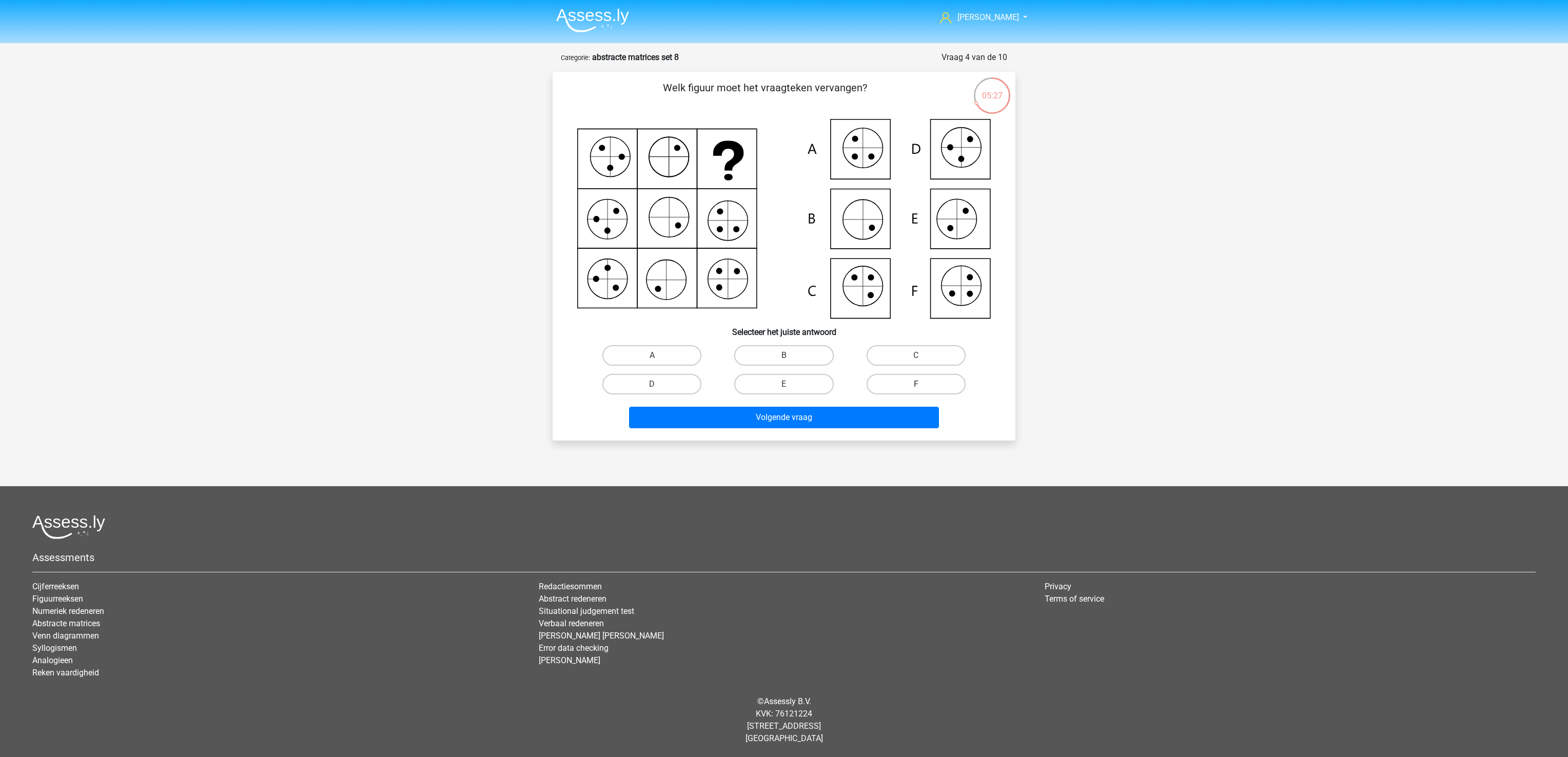
click at [901, 382] on label "F" at bounding box center [916, 384] width 99 height 21
click at [916, 384] on input "F" at bounding box center [919, 387] width 7 height 7
radio input "true"
click at [841, 417] on button "Volgende vraag" at bounding box center [784, 417] width 310 height 21
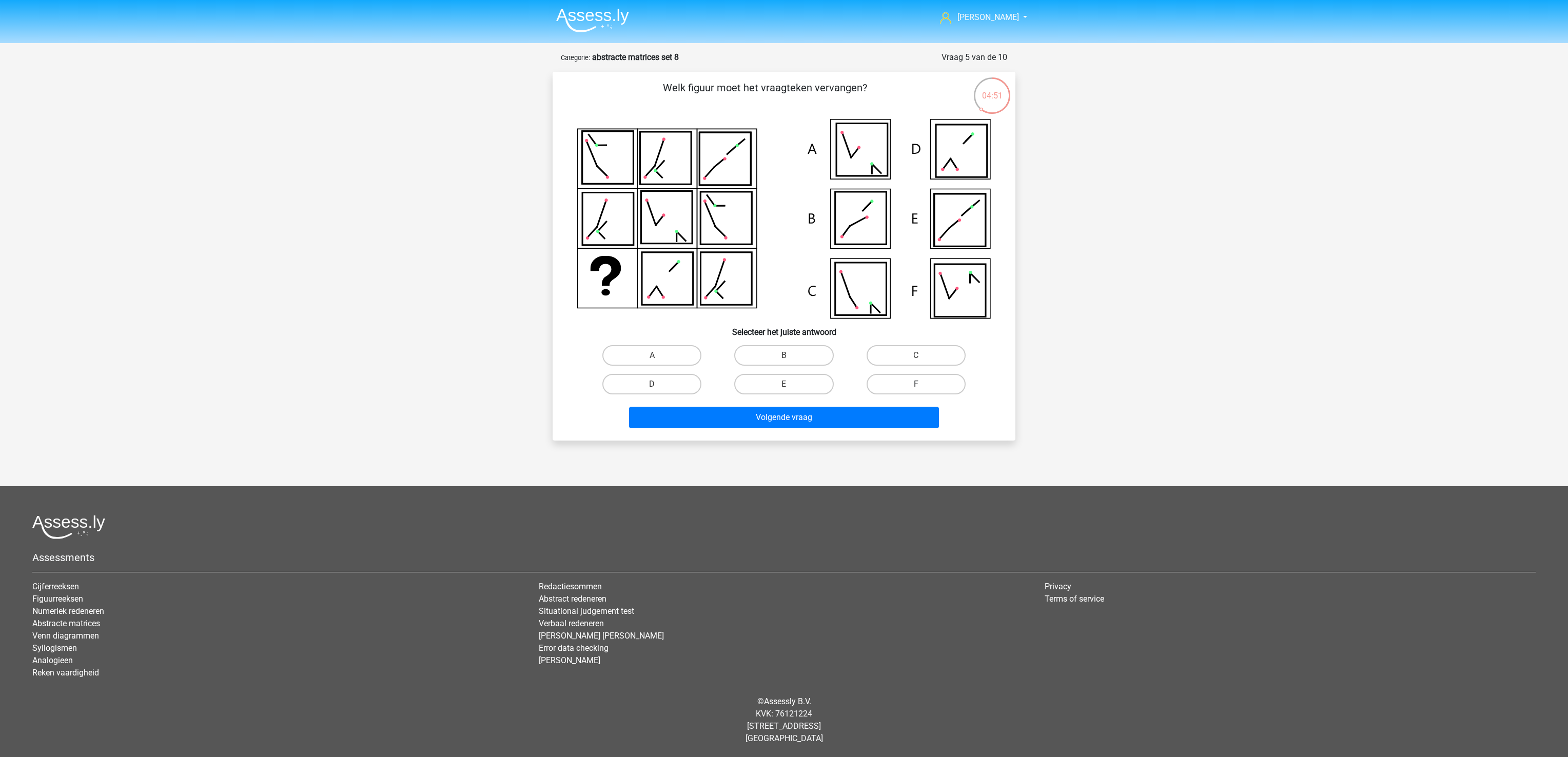
click at [901, 391] on label "F" at bounding box center [916, 384] width 99 height 21
click at [916, 391] on input "F" at bounding box center [919, 387] width 7 height 7
radio input "true"
click at [860, 430] on div "Volgende vraag" at bounding box center [784, 419] width 396 height 26
click at [853, 406] on button "Volgende vraag" at bounding box center [784, 417] width 310 height 21
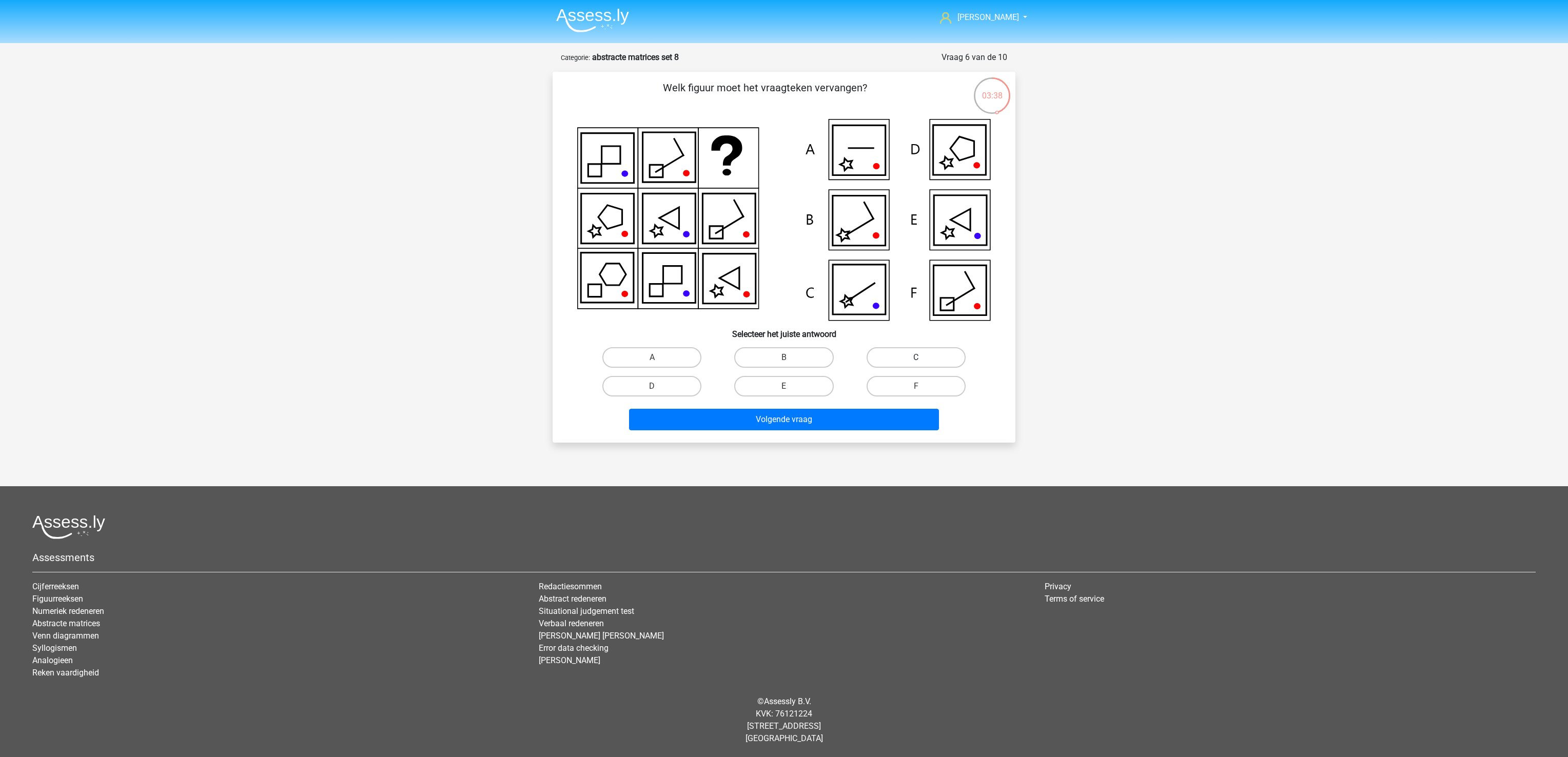
click at [905, 357] on label "C" at bounding box center [916, 358] width 99 height 21
click at [916, 358] on input "C" at bounding box center [919, 361] width 7 height 7
radio input "true"
click at [875, 418] on button "Volgende vraag" at bounding box center [784, 419] width 310 height 21
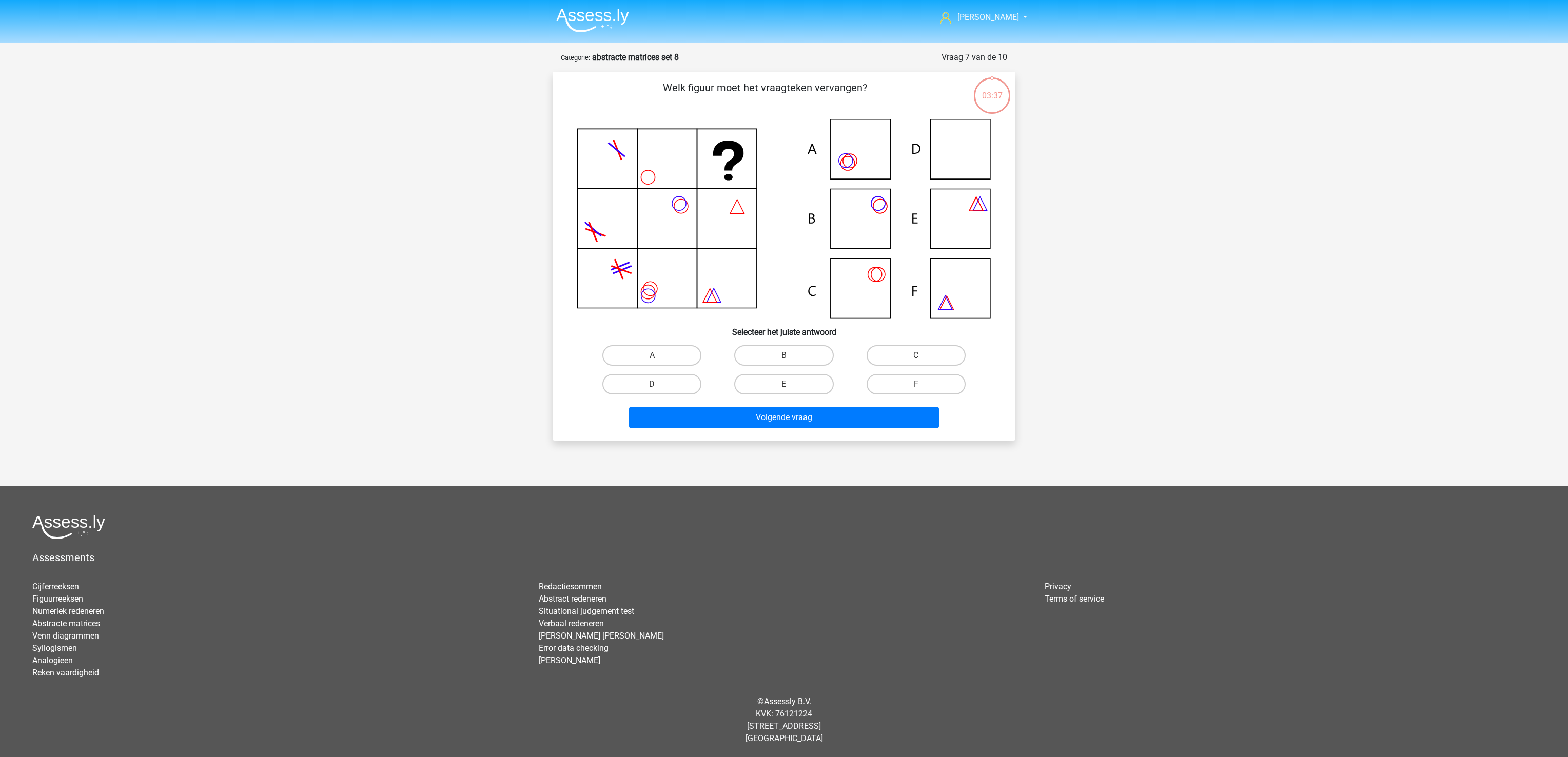
click at [1223, 363] on div "Marije marijewestra@gmail.com Nederlands English" at bounding box center [784, 368] width 1568 height 736
